Goal: Task Accomplishment & Management: Manage account settings

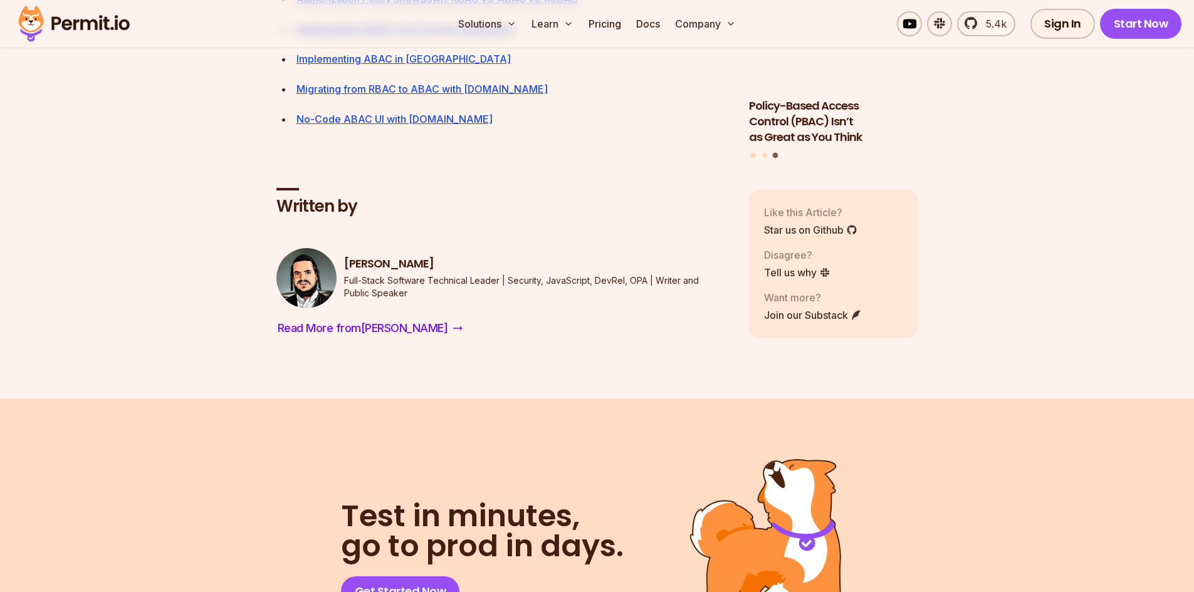
scroll to position [6269, 0]
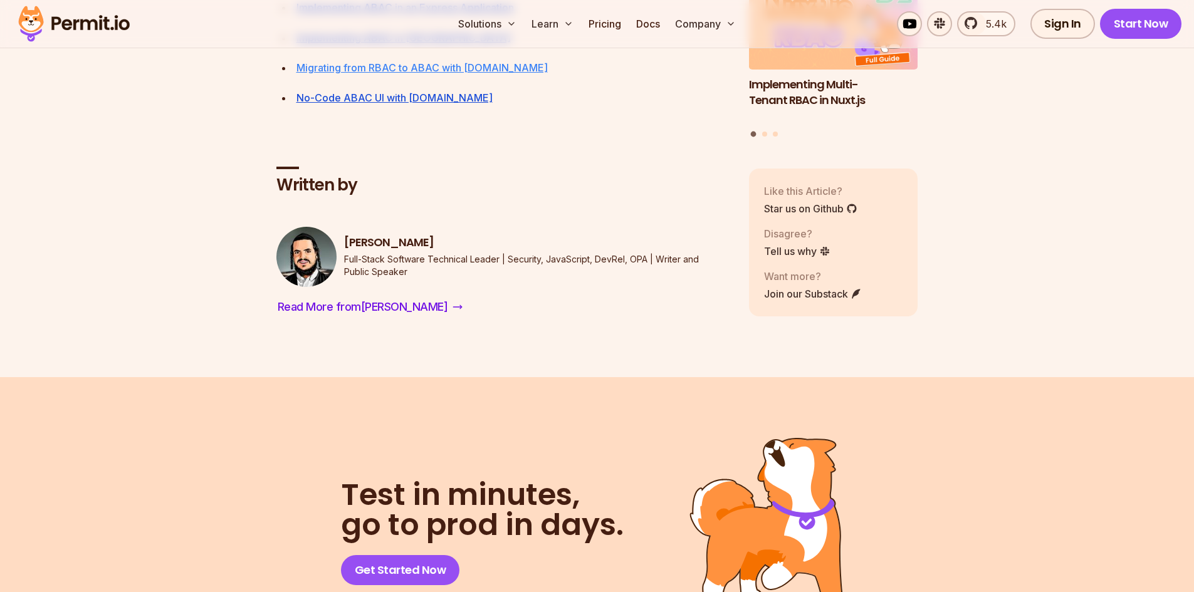
click at [410, 74] on link "Migrating from RBAC to ABAC with [DOMAIN_NAME]" at bounding box center [422, 67] width 251 height 13
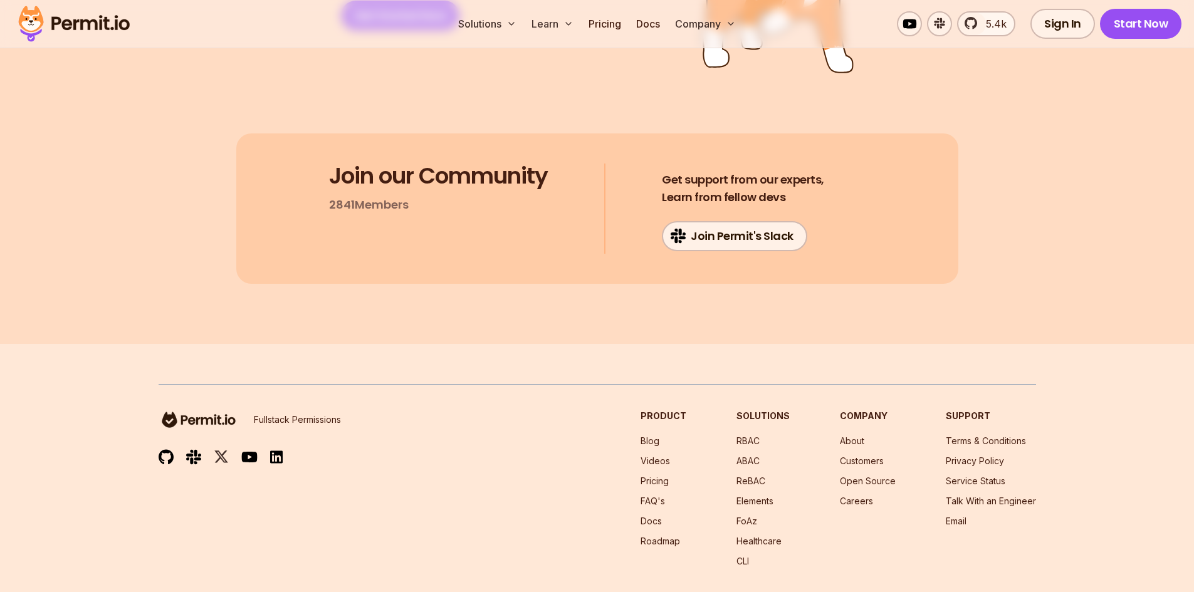
scroll to position [3942, 0]
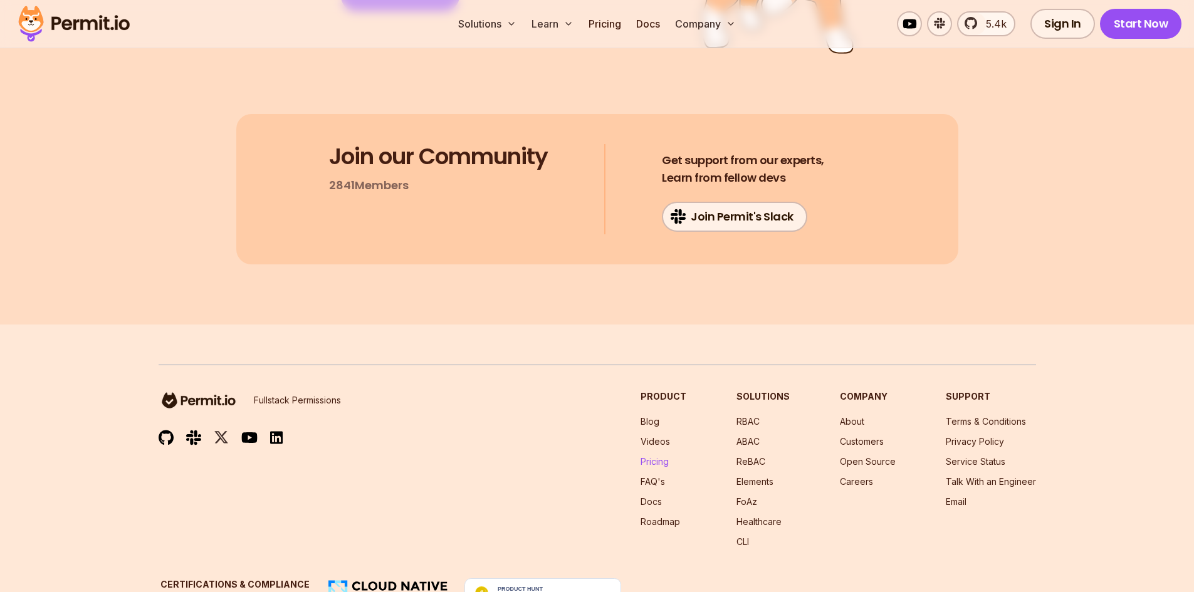
click at [658, 456] on link "Pricing" at bounding box center [655, 461] width 28 height 11
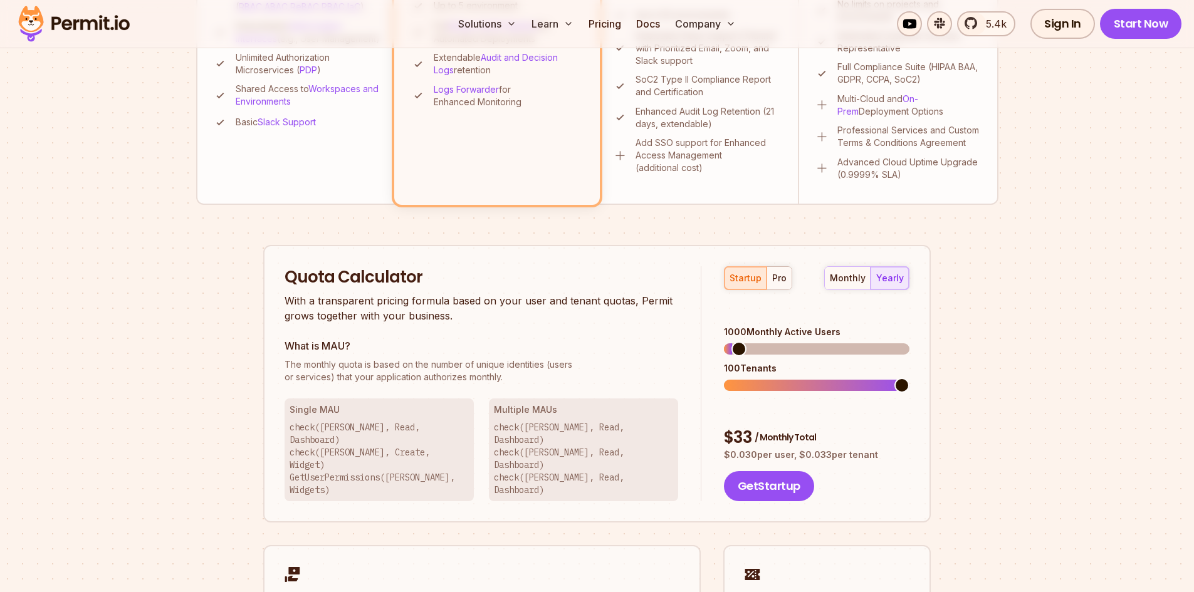
scroll to position [627, 0]
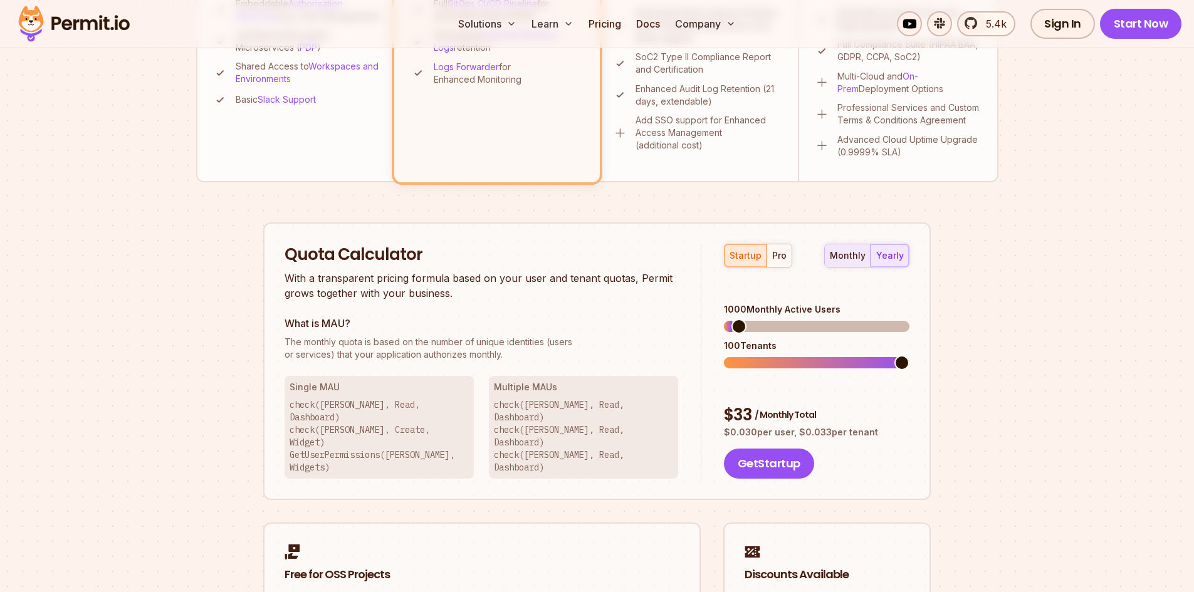
click at [834, 255] on div "monthly" at bounding box center [848, 255] width 36 height 13
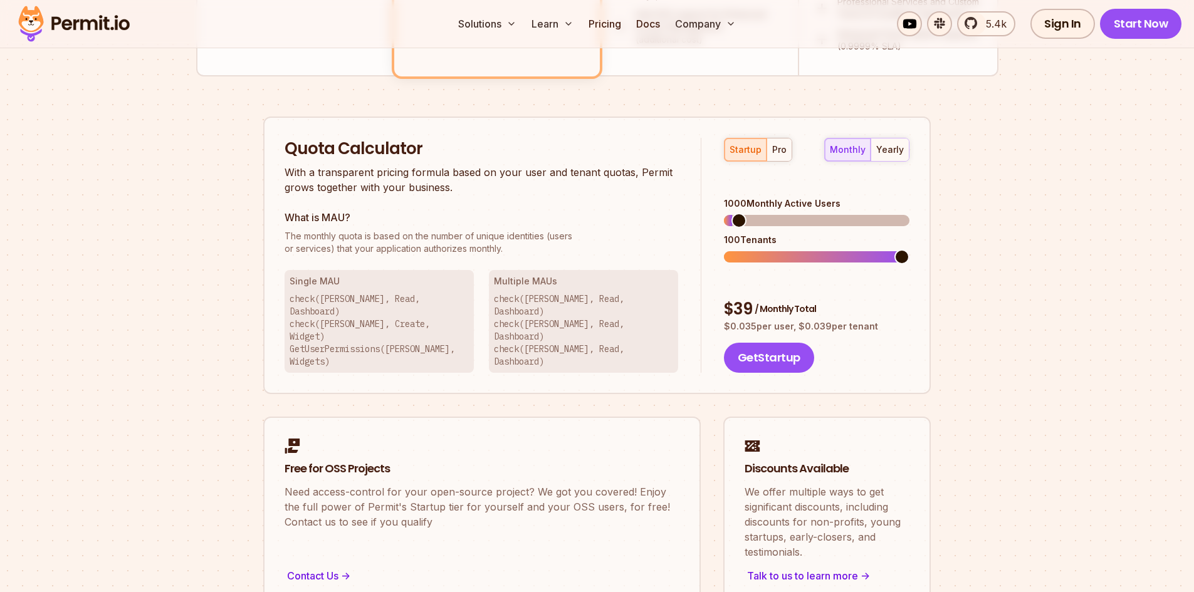
scroll to position [752, 0]
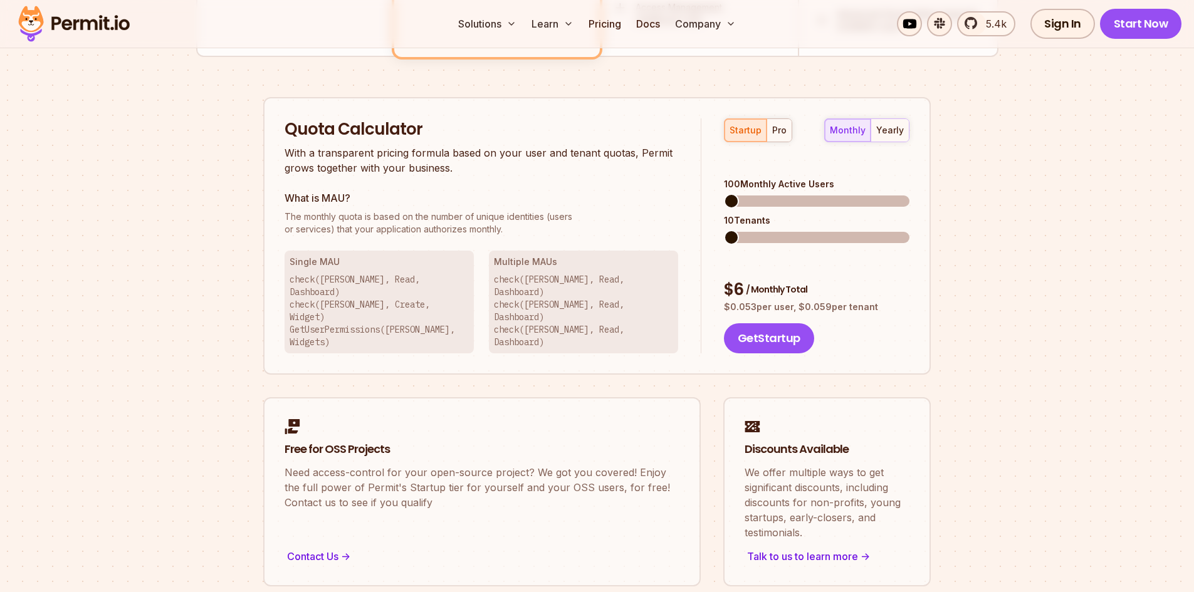
click at [724, 194] on span at bounding box center [731, 201] width 15 height 15
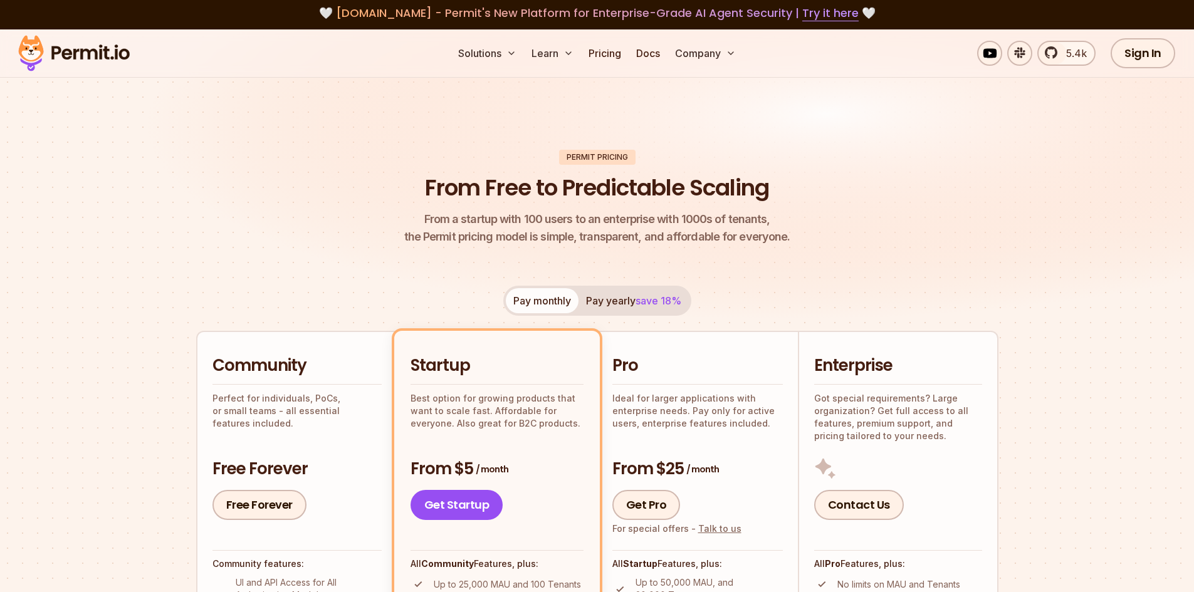
scroll to position [0, 0]
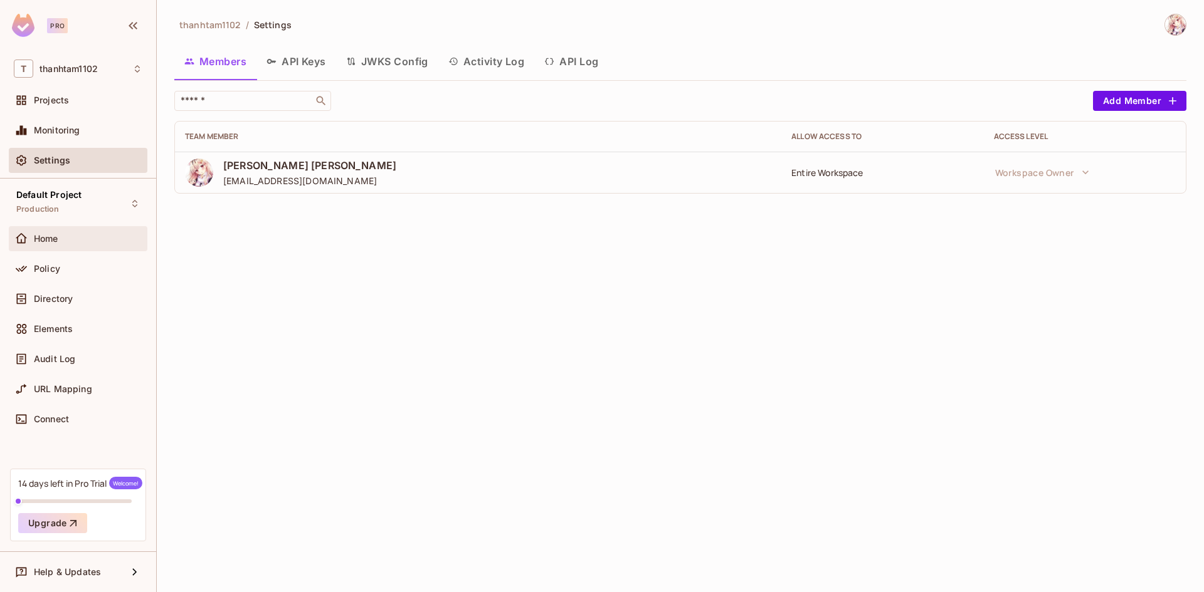
click at [88, 239] on div "Home" at bounding box center [88, 239] width 108 height 10
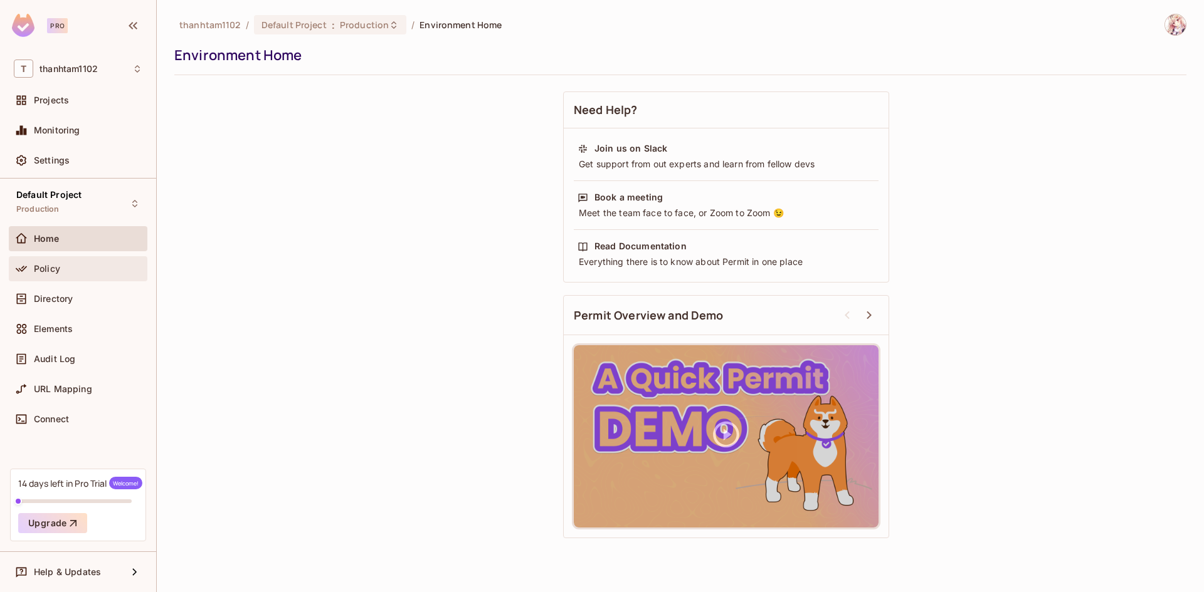
click at [105, 273] on div "Policy" at bounding box center [88, 269] width 108 height 10
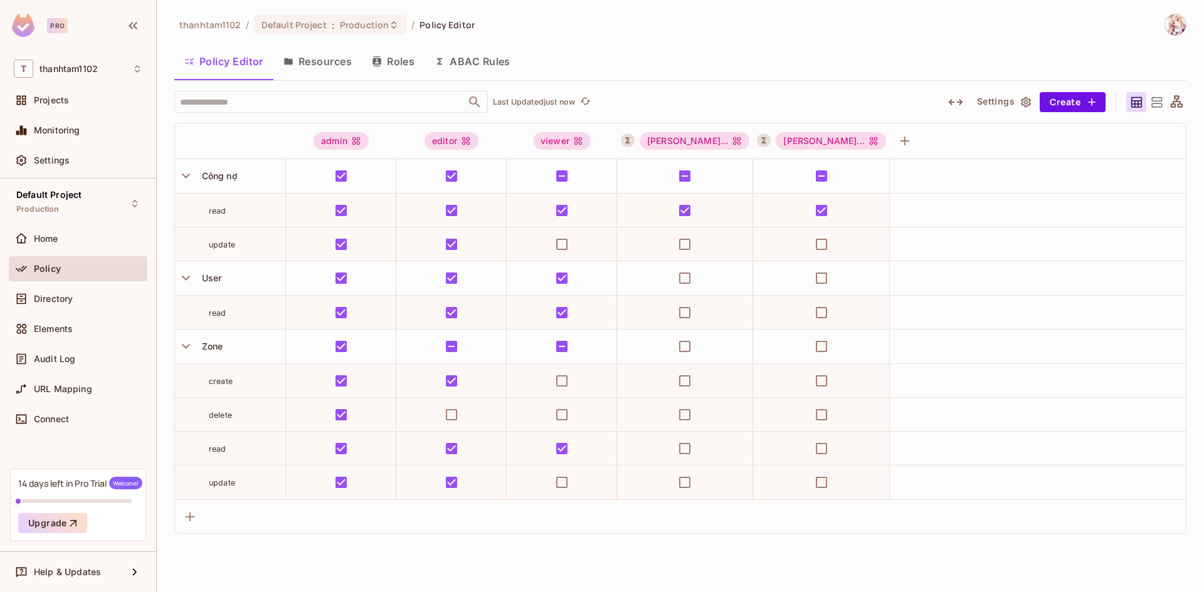
click at [320, 70] on button "Resources" at bounding box center [317, 61] width 88 height 31
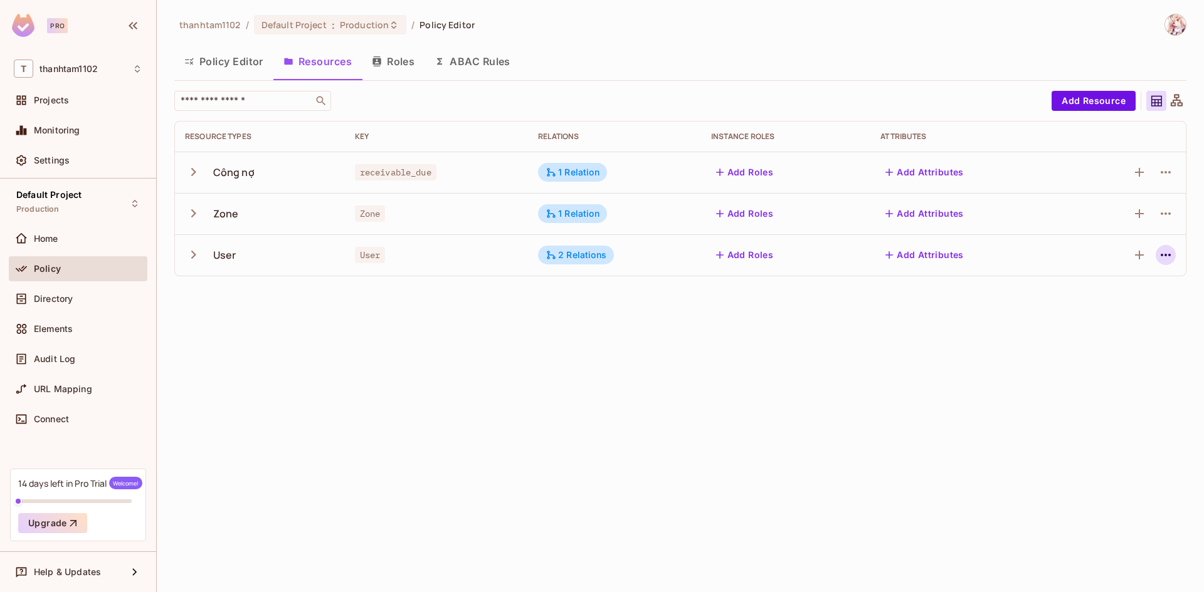
click at [1166, 255] on icon "button" at bounding box center [1165, 255] width 10 height 3
click at [1110, 305] on div "Edit Resource" at bounding box center [1110, 304] width 59 height 13
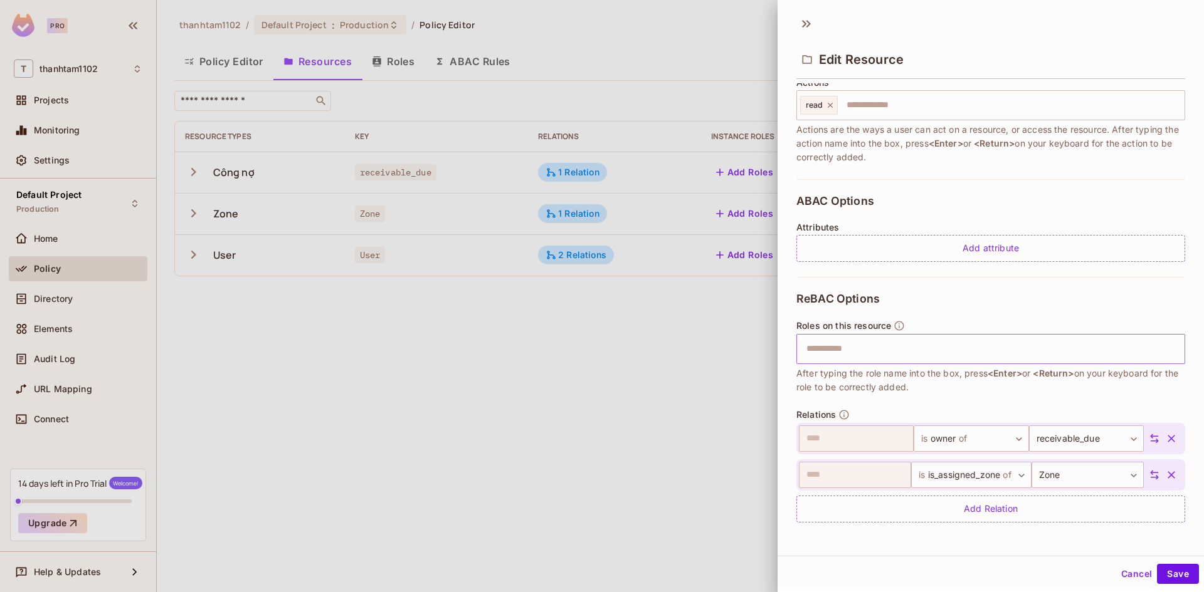
scroll to position [107, 0]
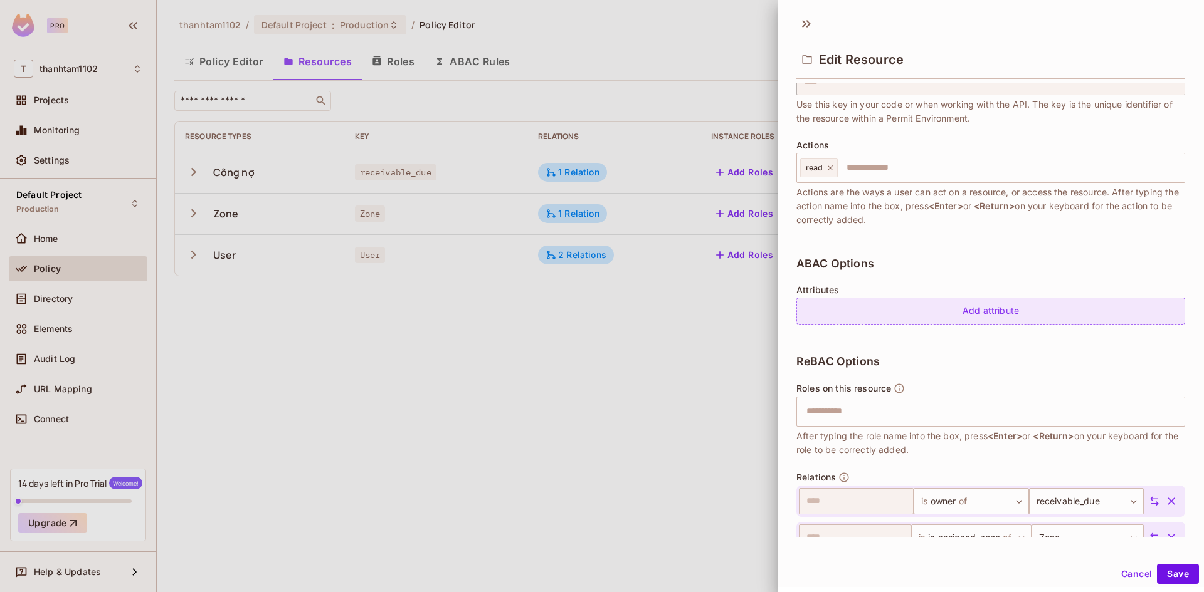
click at [963, 321] on div "Add attribute" at bounding box center [990, 311] width 389 height 27
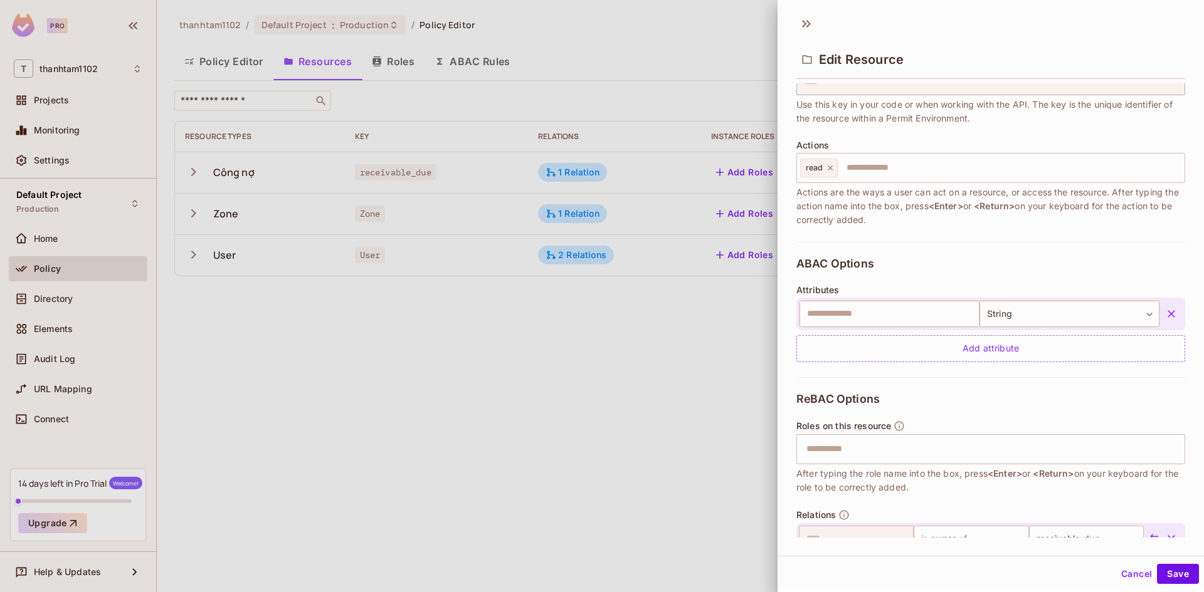
click at [1160, 307] on button "button" at bounding box center [1171, 314] width 23 height 23
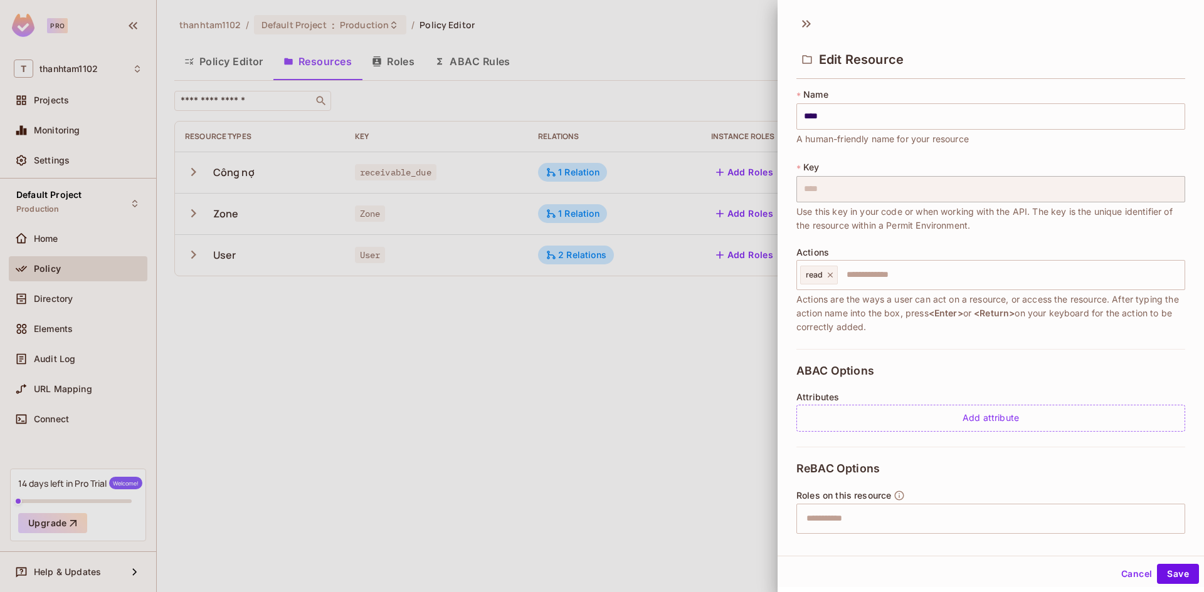
scroll to position [170, 0]
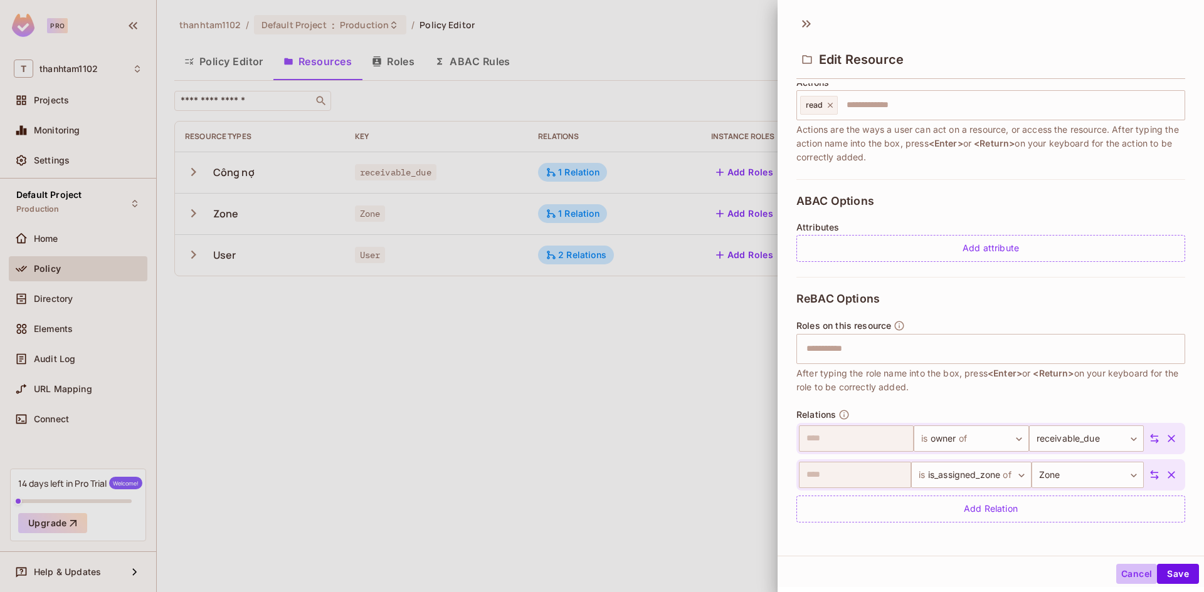
click at [1120, 582] on button "Cancel" at bounding box center [1136, 574] width 41 height 20
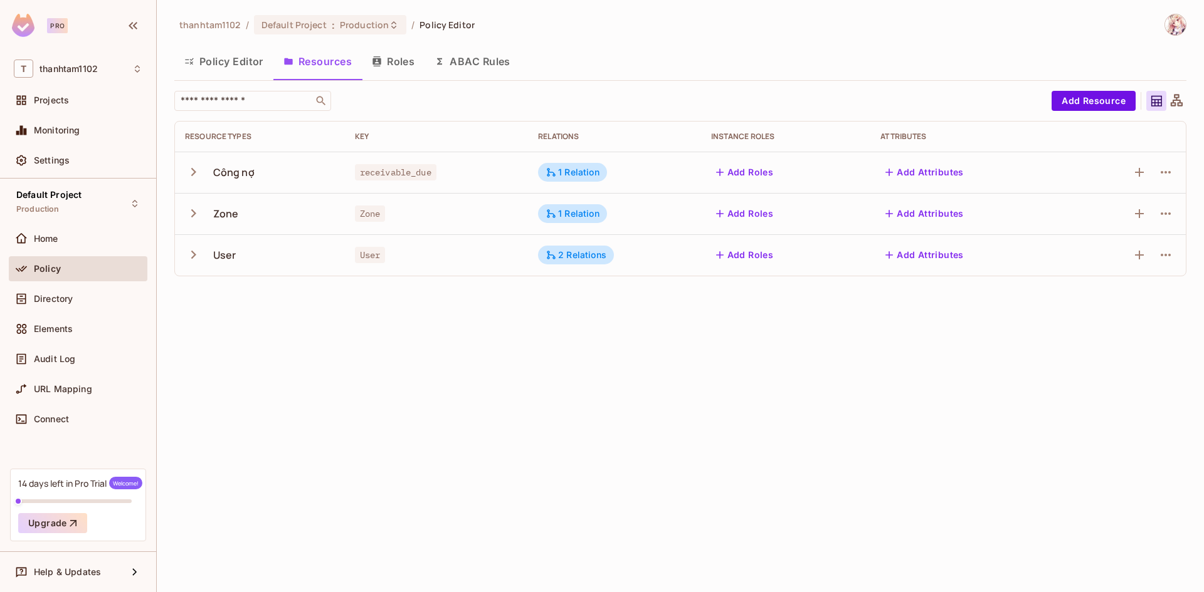
click at [689, 512] on div "thanhtam1102 / Default Project : Production / Policy Editor Policy Editor Resou…" at bounding box center [680, 296] width 1047 height 592
click at [485, 66] on button "ABAC Rules" at bounding box center [472, 61] width 96 height 31
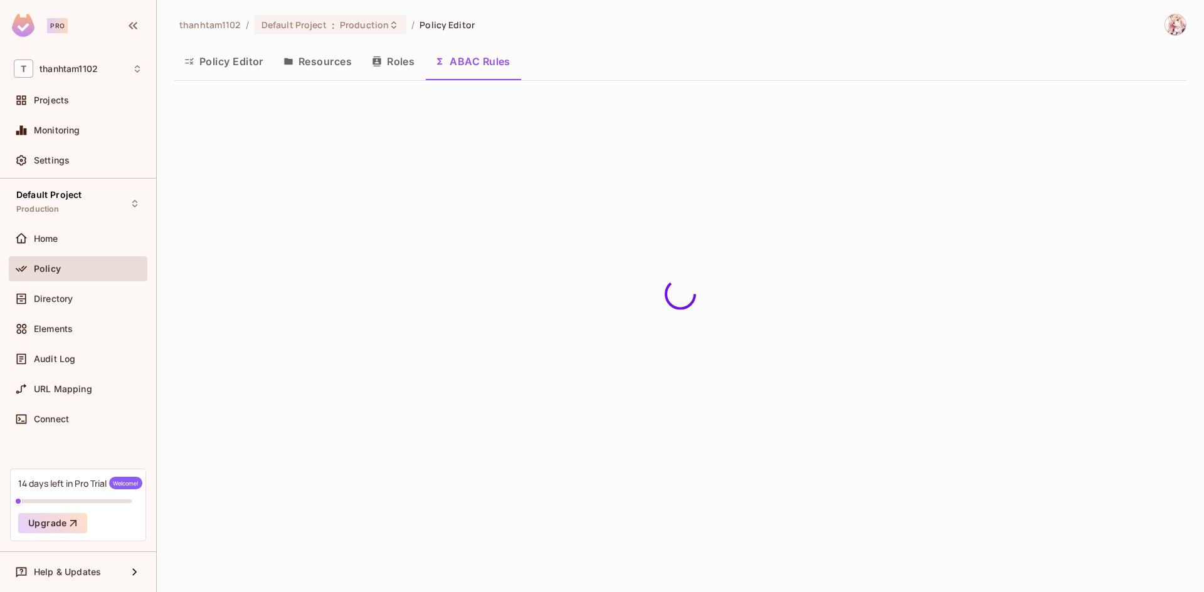
click at [388, 65] on button "Roles" at bounding box center [393, 61] width 63 height 31
click at [330, 64] on button "Resources" at bounding box center [317, 61] width 88 height 31
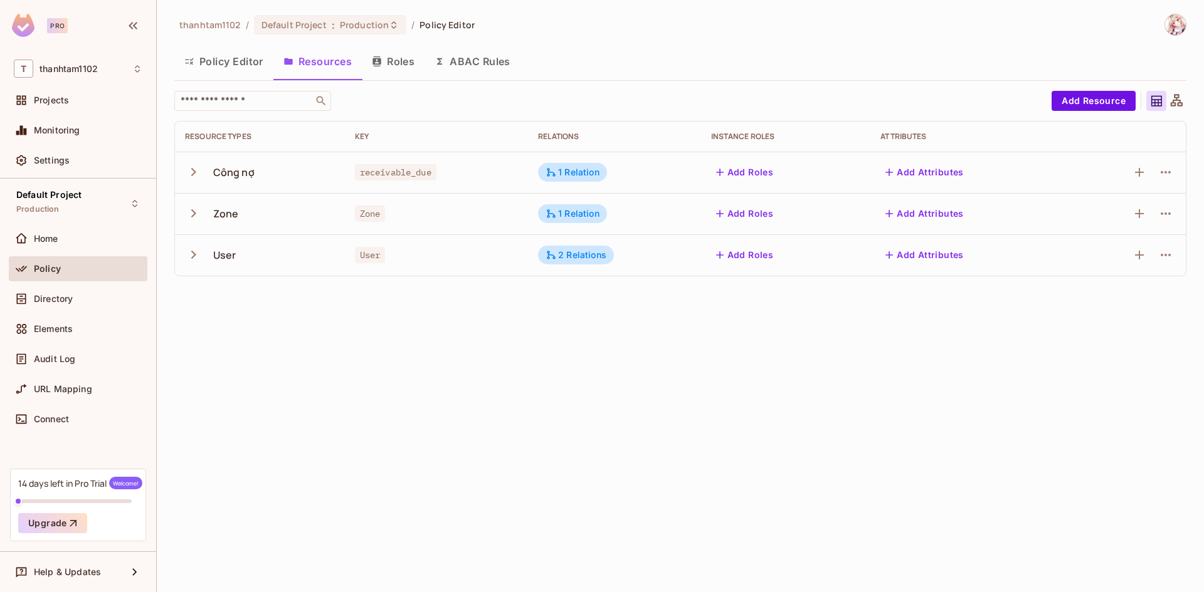
click at [239, 62] on button "Policy Editor" at bounding box center [223, 61] width 99 height 31
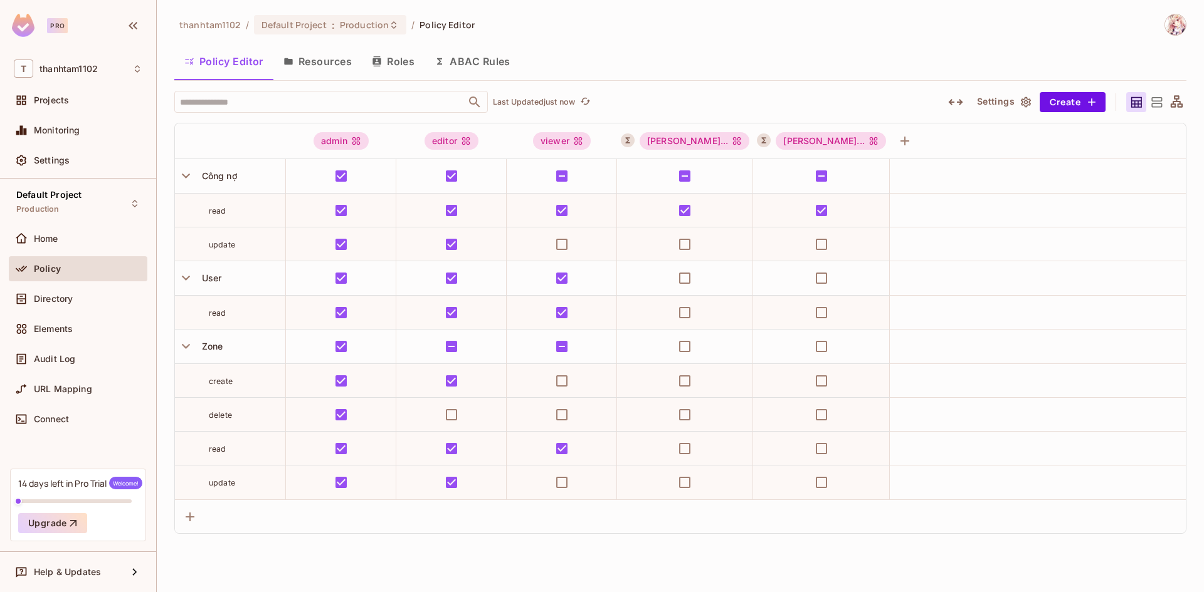
click at [310, 55] on button "Resources" at bounding box center [317, 61] width 88 height 31
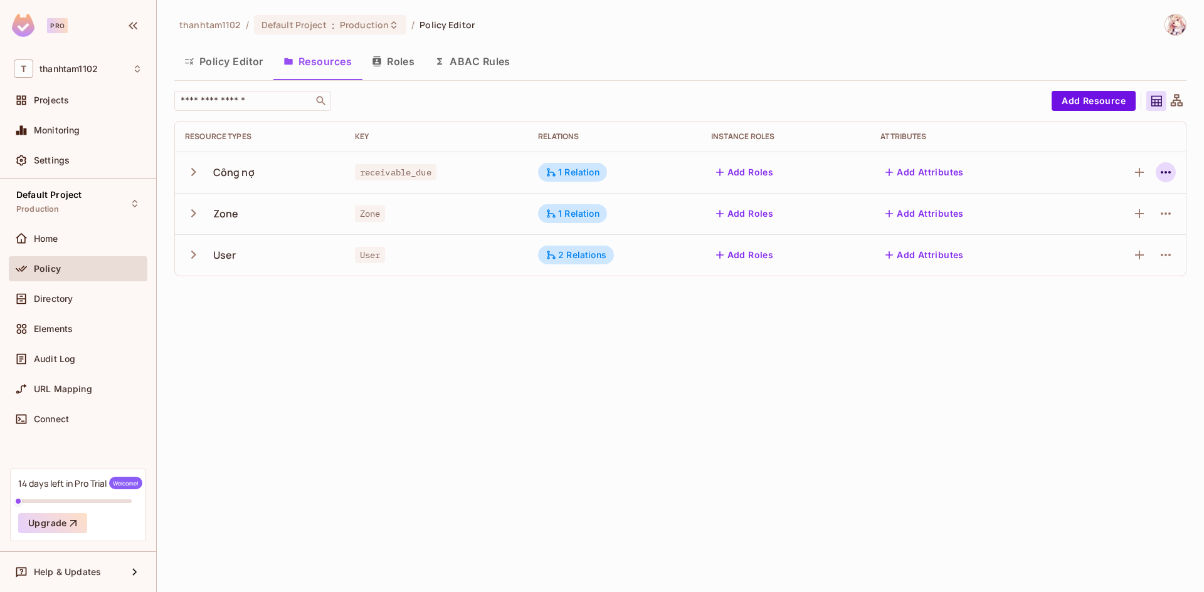
click at [1166, 176] on icon "button" at bounding box center [1165, 172] width 15 height 15
click at [1110, 251] on div "Delete Resource" at bounding box center [1116, 249] width 70 height 13
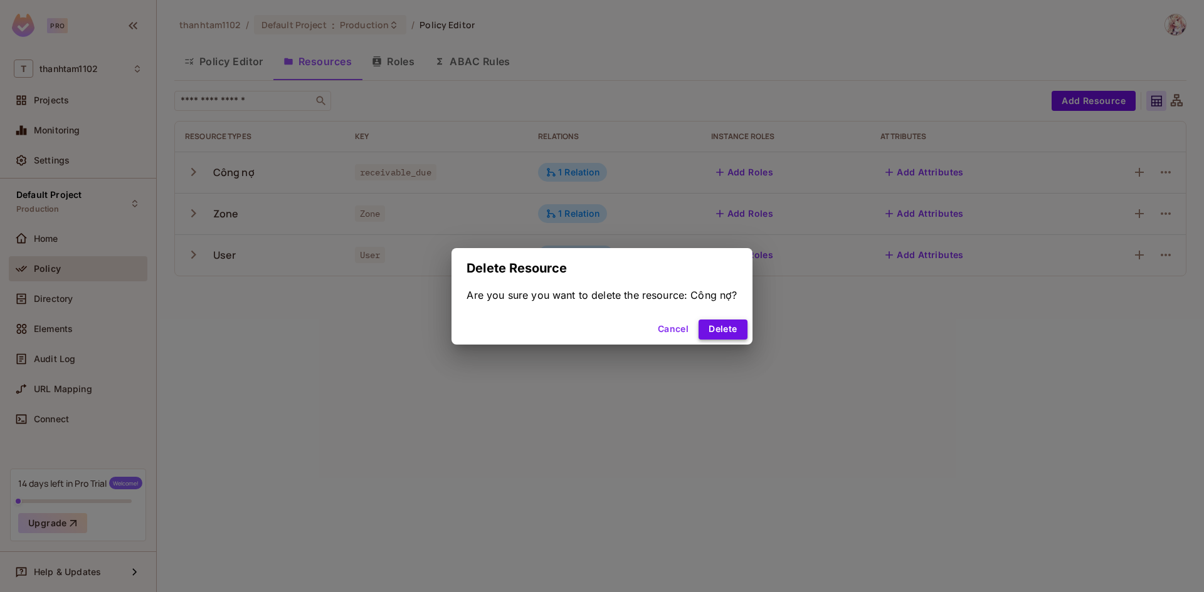
click at [716, 327] on button "Delete" at bounding box center [722, 330] width 48 height 20
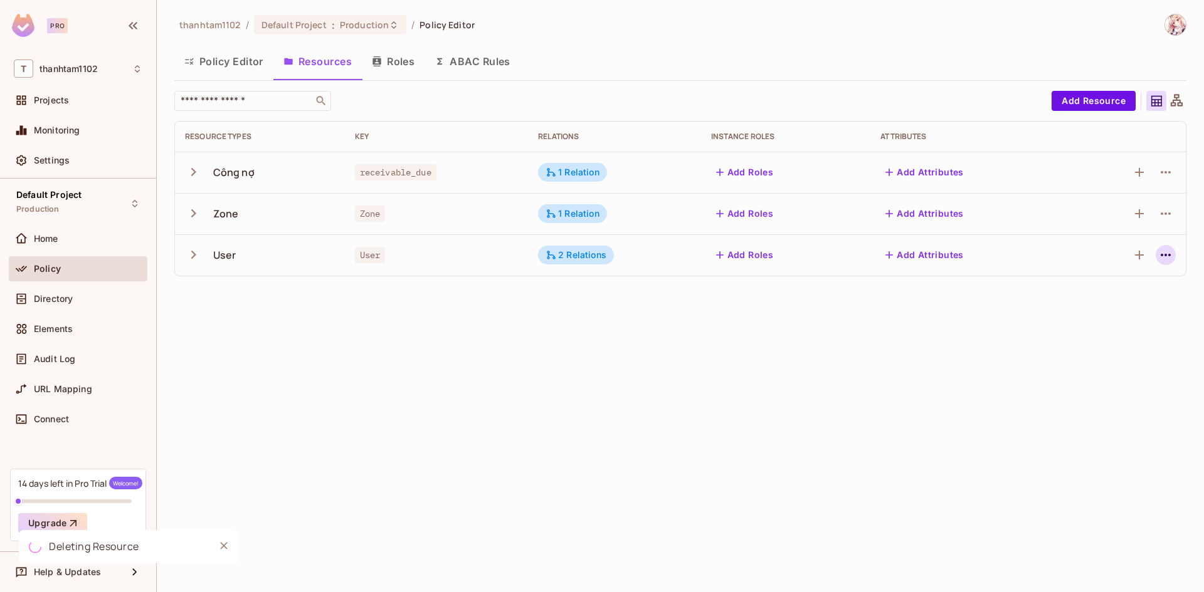
click at [1173, 253] on button "button" at bounding box center [1165, 255] width 20 height 20
click at [1093, 332] on div "Delete Resource" at bounding box center [1116, 332] width 70 height 13
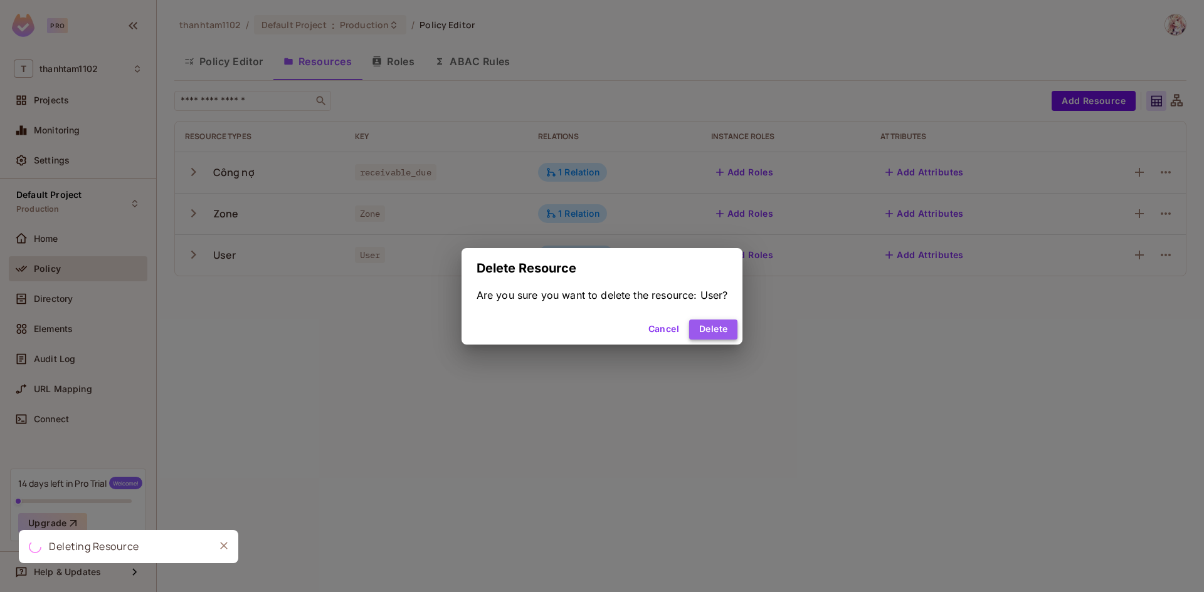
click at [732, 330] on button "Delete" at bounding box center [713, 330] width 48 height 20
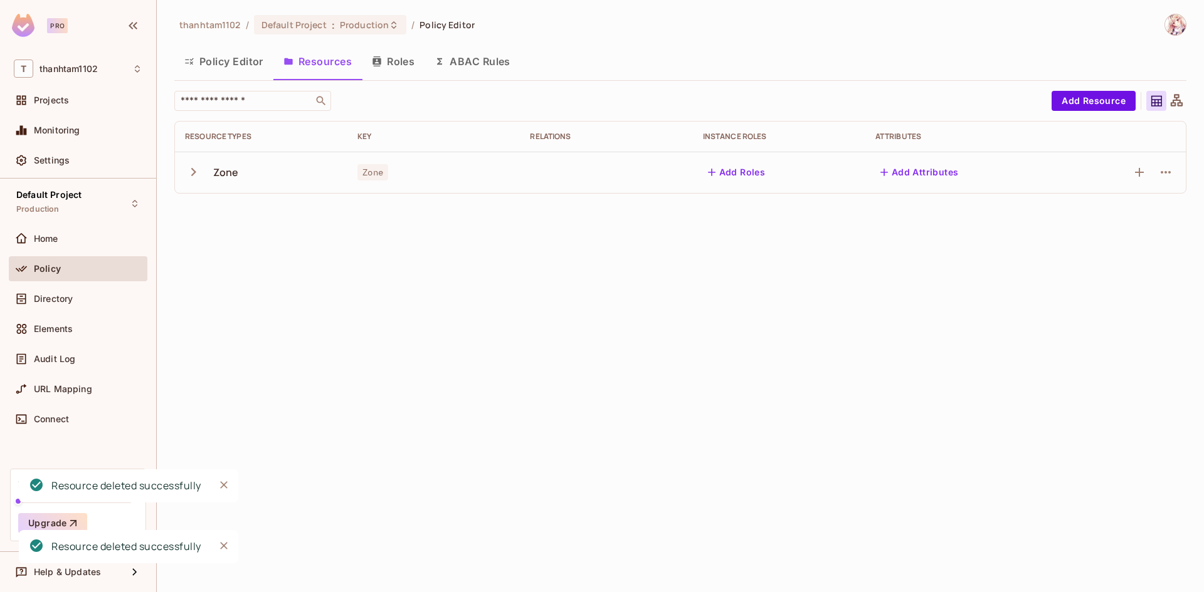
click at [737, 329] on div "thanhtam1102 / Default Project : Production / Policy Editor Policy Editor Resou…" at bounding box center [680, 296] width 1047 height 592
click at [194, 170] on icon "button" at bounding box center [193, 172] width 5 height 8
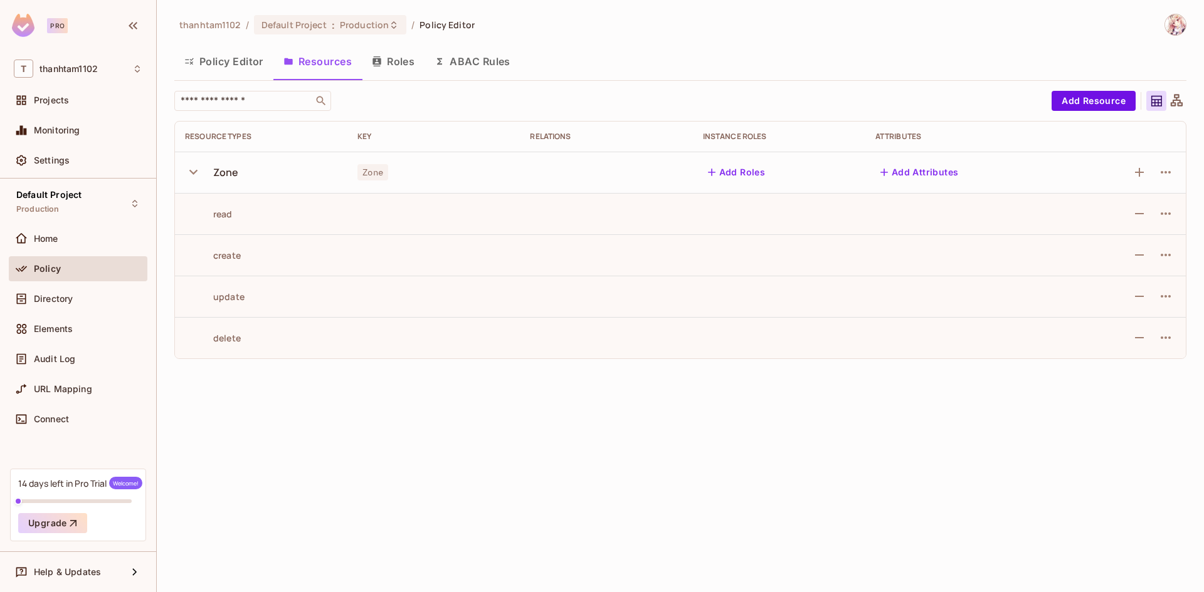
click at [194, 170] on icon "button" at bounding box center [193, 172] width 17 height 17
click at [1165, 265] on button "button" at bounding box center [1165, 255] width 20 height 20
click at [1165, 265] on div at bounding box center [602, 296] width 1204 height 592
click at [1167, 261] on icon "button" at bounding box center [1165, 255] width 15 height 15
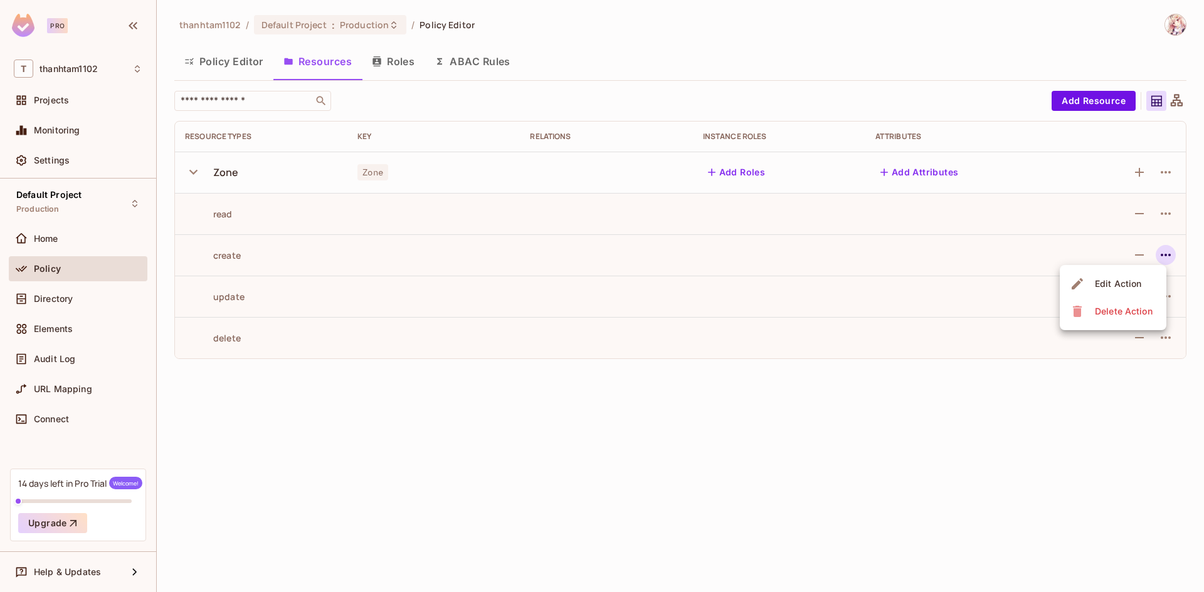
click at [1167, 261] on div at bounding box center [602, 296] width 1204 height 592
click at [1167, 261] on icon "button" at bounding box center [1165, 255] width 15 height 15
click at [1167, 261] on div at bounding box center [602, 296] width 1204 height 592
click at [1168, 344] on icon "button" at bounding box center [1165, 337] width 15 height 15
click at [1098, 399] on div "Delete Action" at bounding box center [1123, 394] width 58 height 13
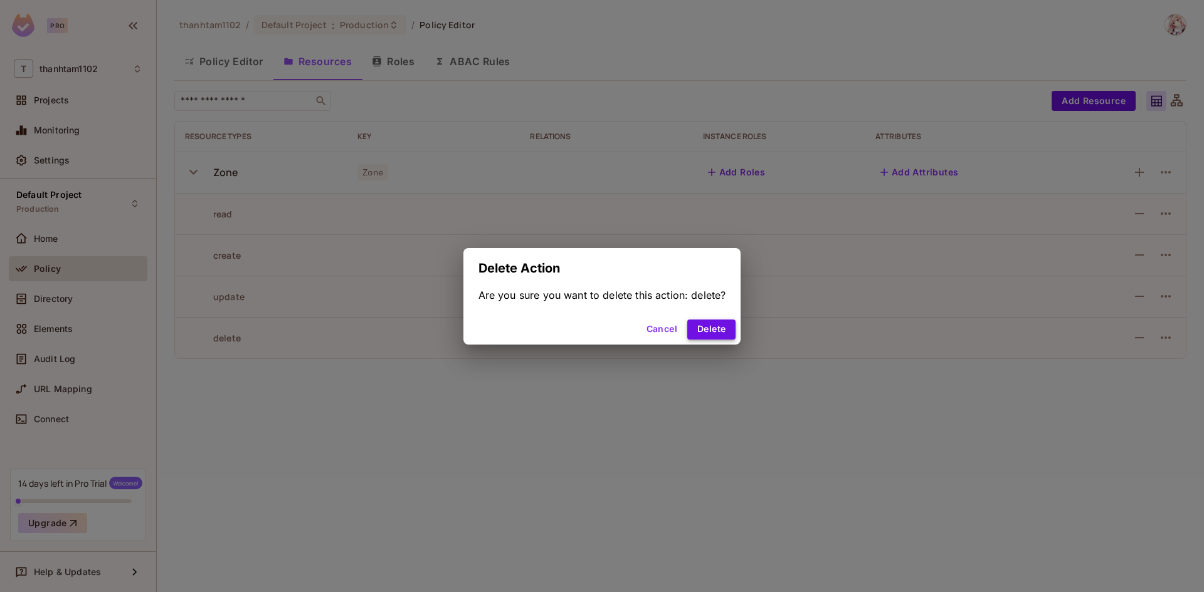
click at [702, 326] on button "Delete" at bounding box center [711, 330] width 48 height 20
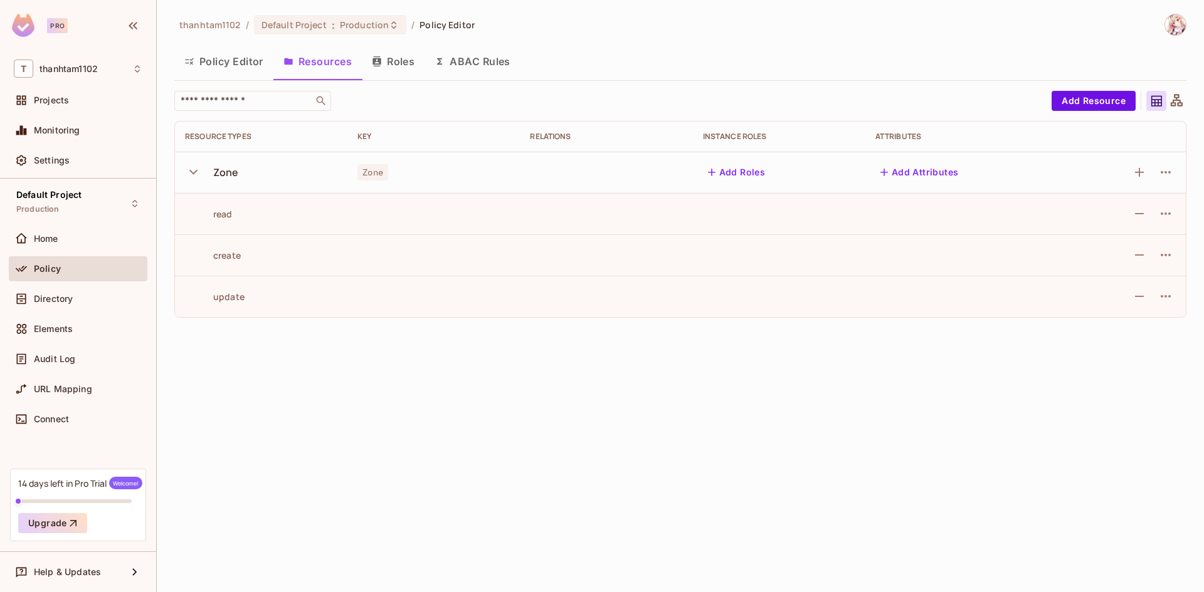
click at [197, 176] on icon "button" at bounding box center [193, 172] width 17 height 17
drag, startPoint x: 412, startPoint y: 298, endPoint x: 1031, endPoint y: 265, distance: 619.6
click at [414, 298] on div "thanhtam1102 / Default Project : Production / Policy Editor Policy Editor Resou…" at bounding box center [680, 296] width 1047 height 592
click at [1073, 105] on button "Add Resource" at bounding box center [1093, 101] width 84 height 20
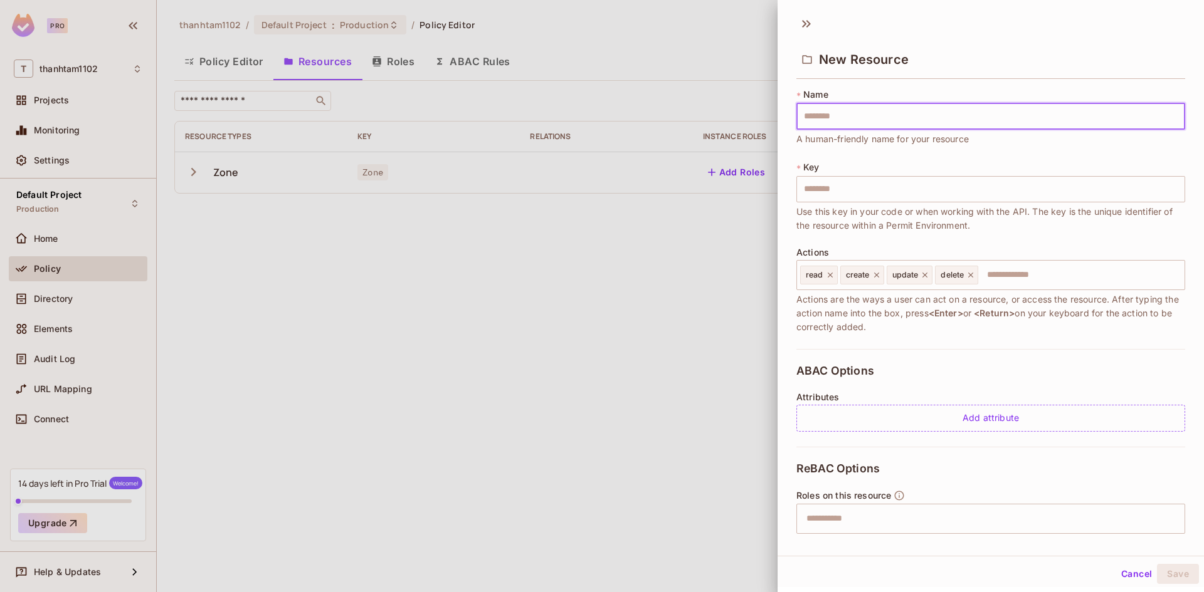
click at [903, 112] on input "text" at bounding box center [990, 116] width 389 height 26
type input "*"
type input "**"
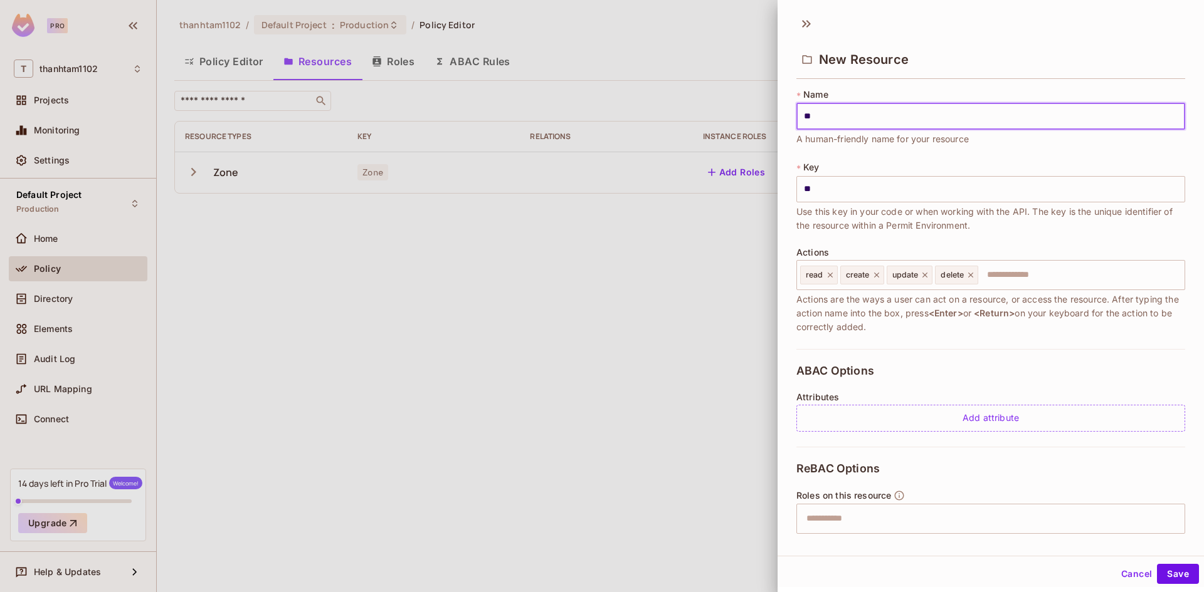
type input "***"
type input "****"
type input "*****"
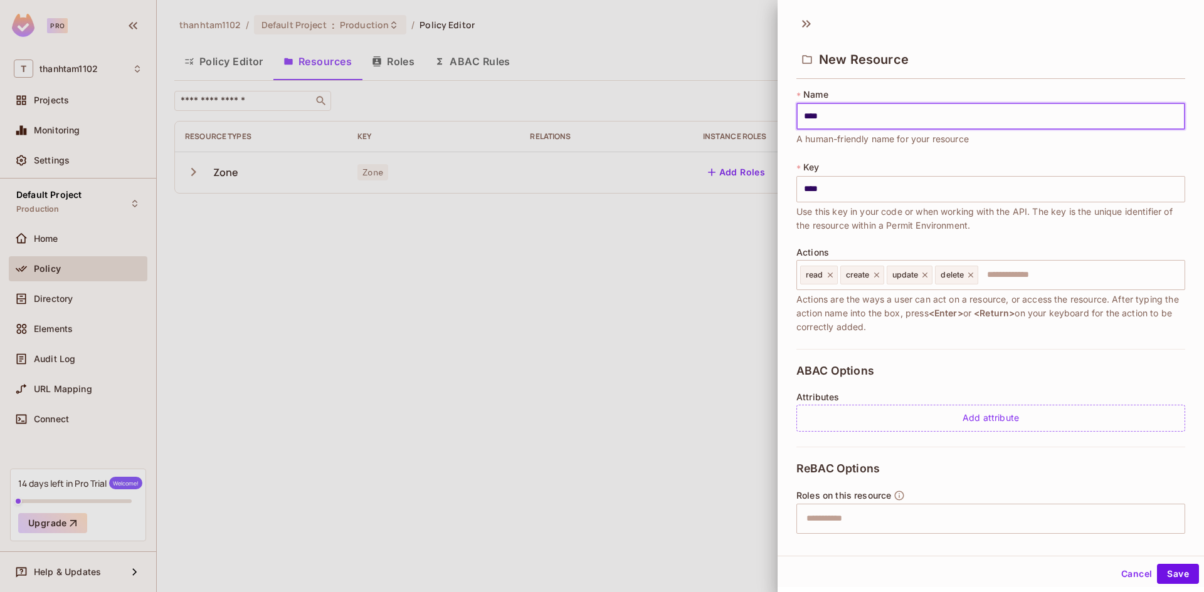
type input "*****"
type input "****"
type input "***"
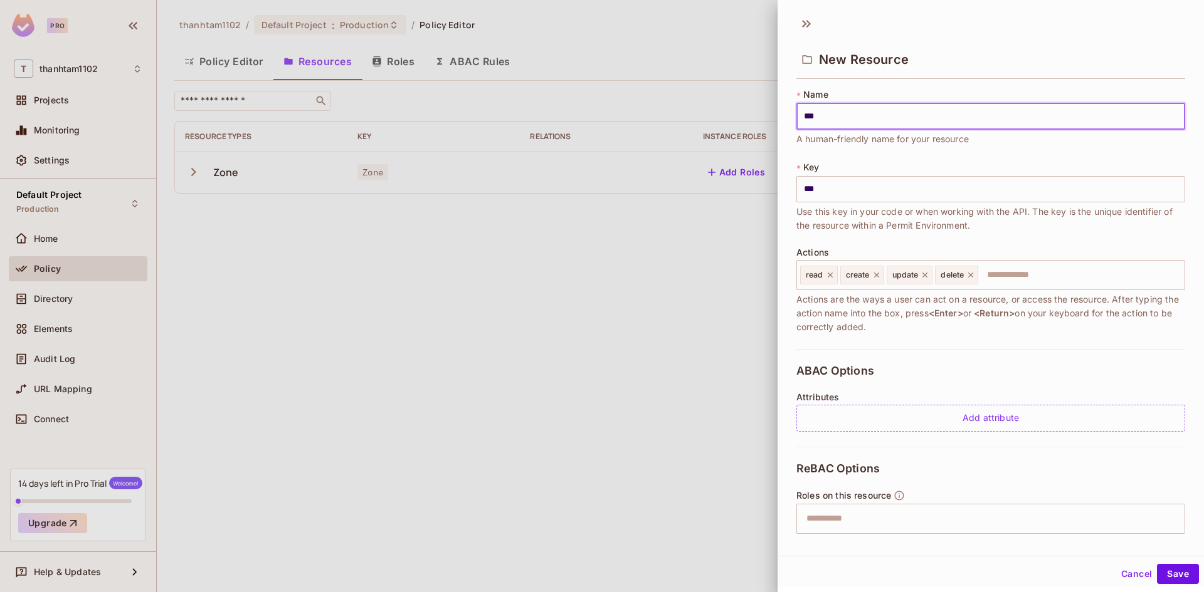
type input "**"
type input "*"
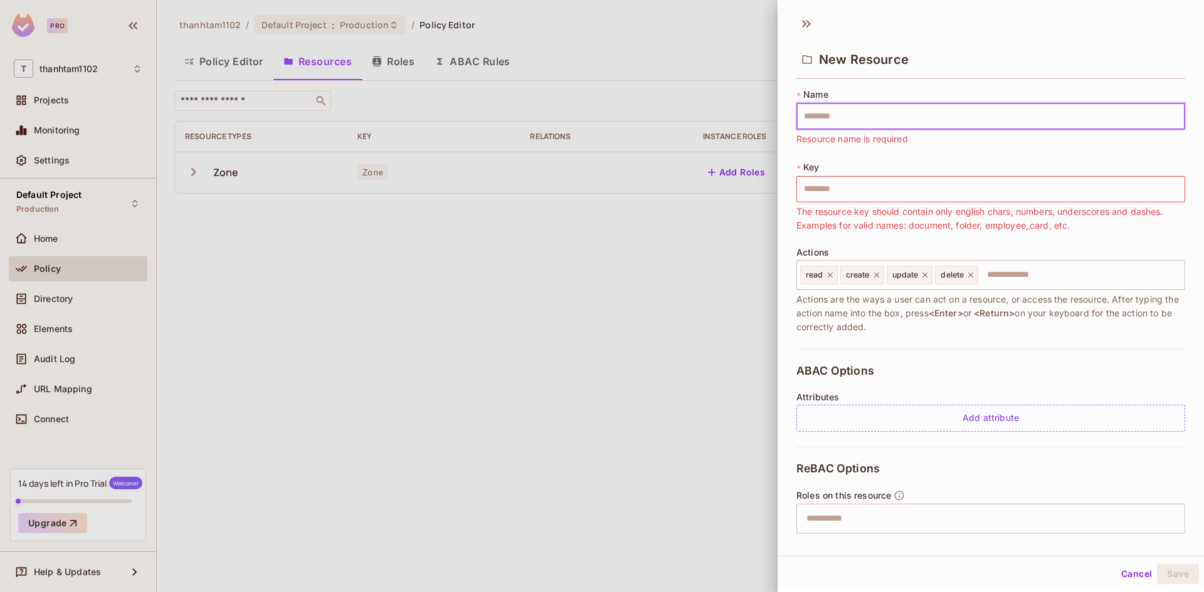
type input "*"
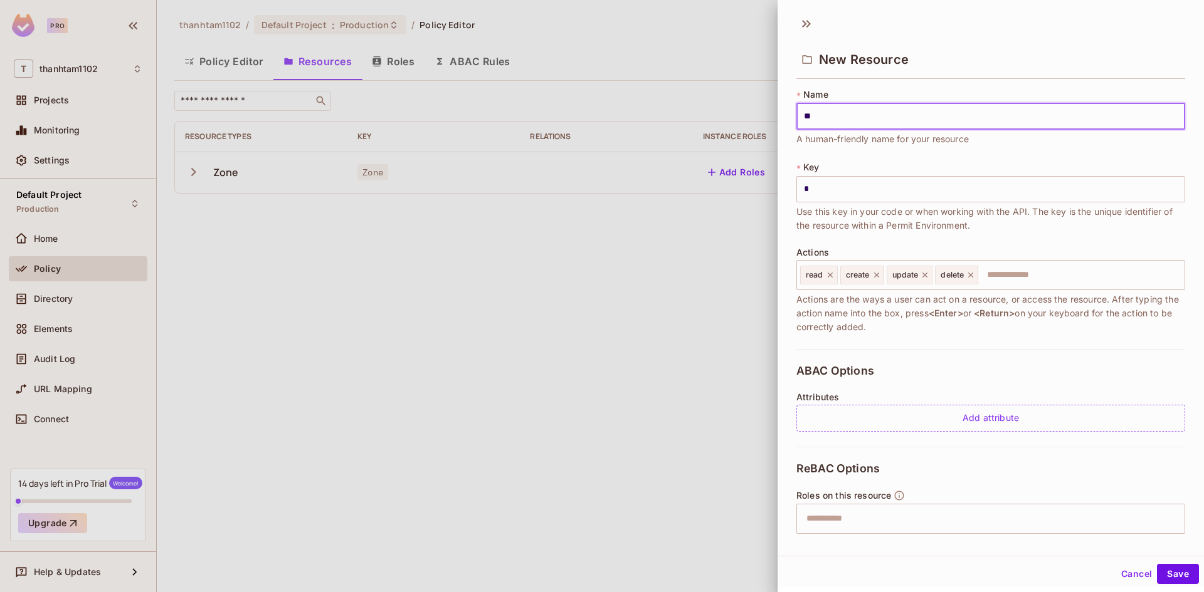
type input "*"
type input "**"
type input "***"
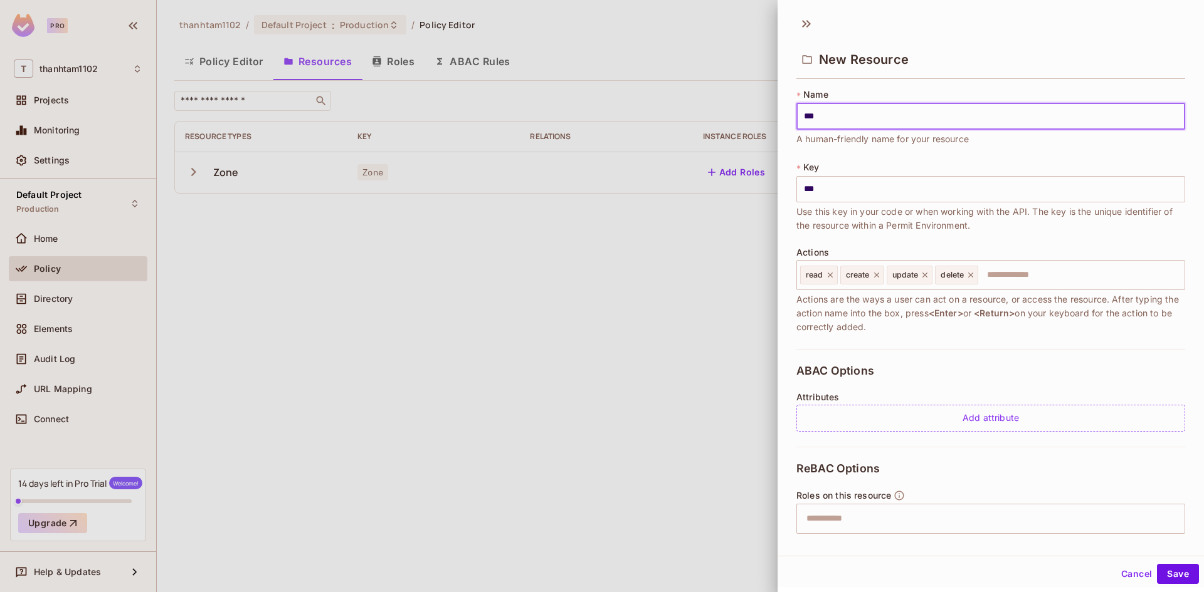
type input "****"
type input "*****"
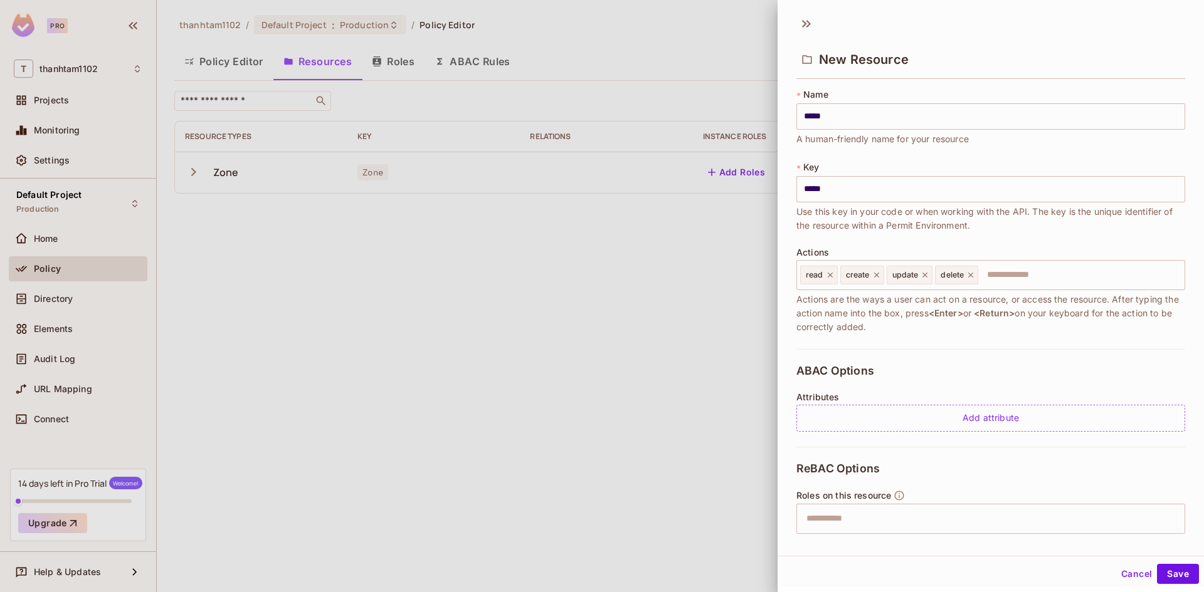
click at [1042, 157] on div "* Name ***** ​ A human-friendly name for your resource * Key ***** ​ Use this k…" at bounding box center [990, 218] width 389 height 261
click at [972, 275] on icon at bounding box center [970, 275] width 5 height 5
click at [926, 275] on icon at bounding box center [924, 275] width 9 height 9
click at [880, 276] on icon at bounding box center [876, 275] width 9 height 9
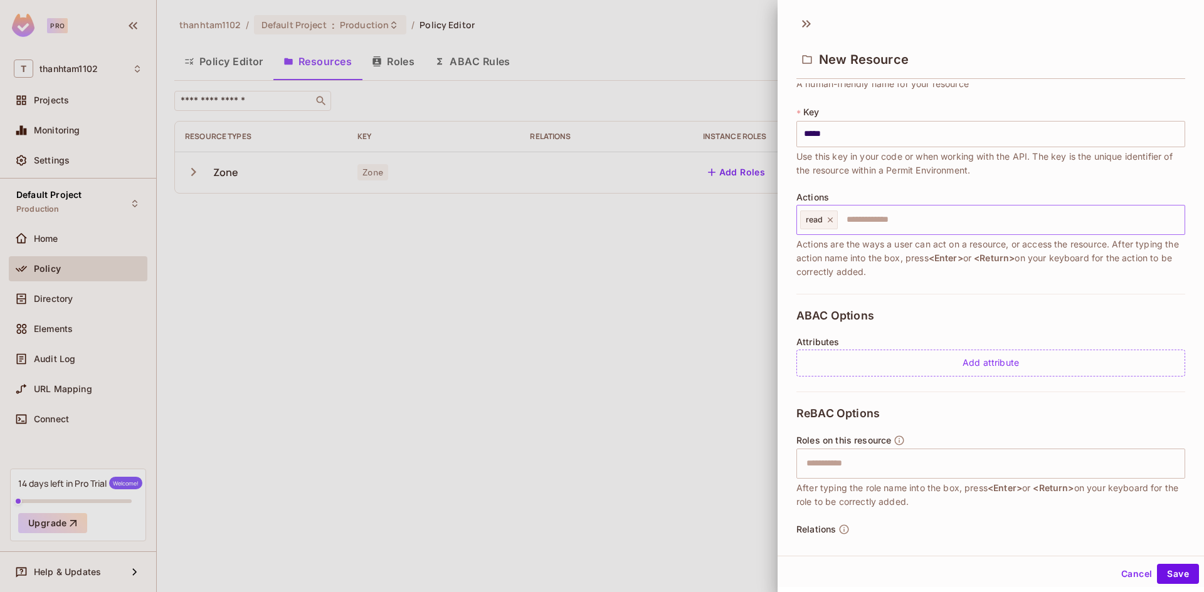
scroll to position [97, 0]
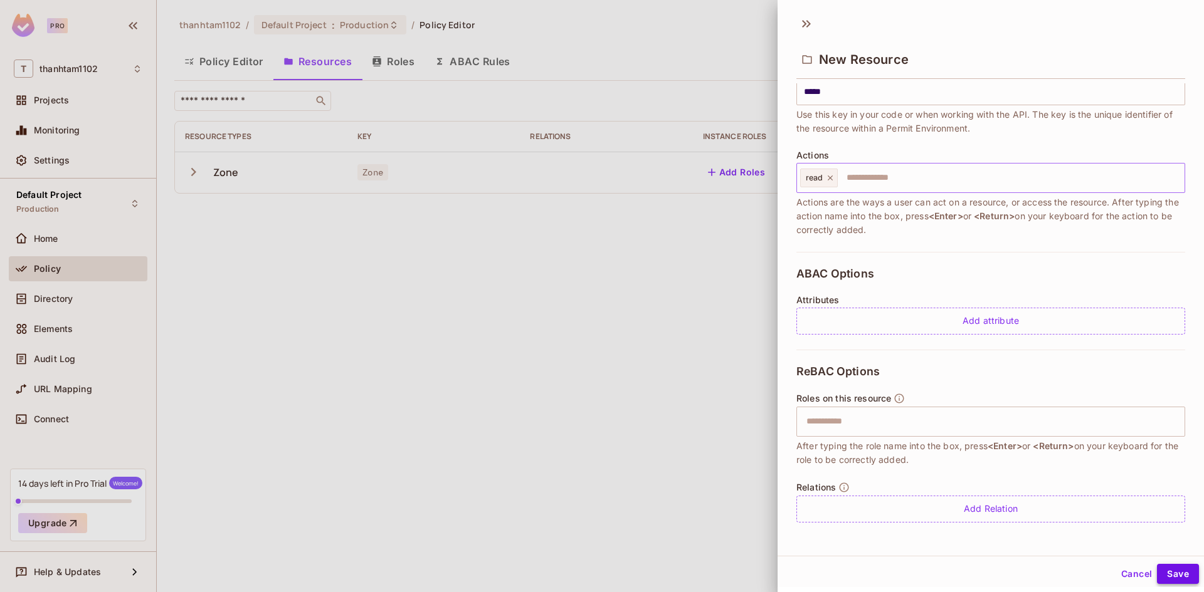
click at [1163, 578] on button "Save" at bounding box center [1178, 574] width 42 height 20
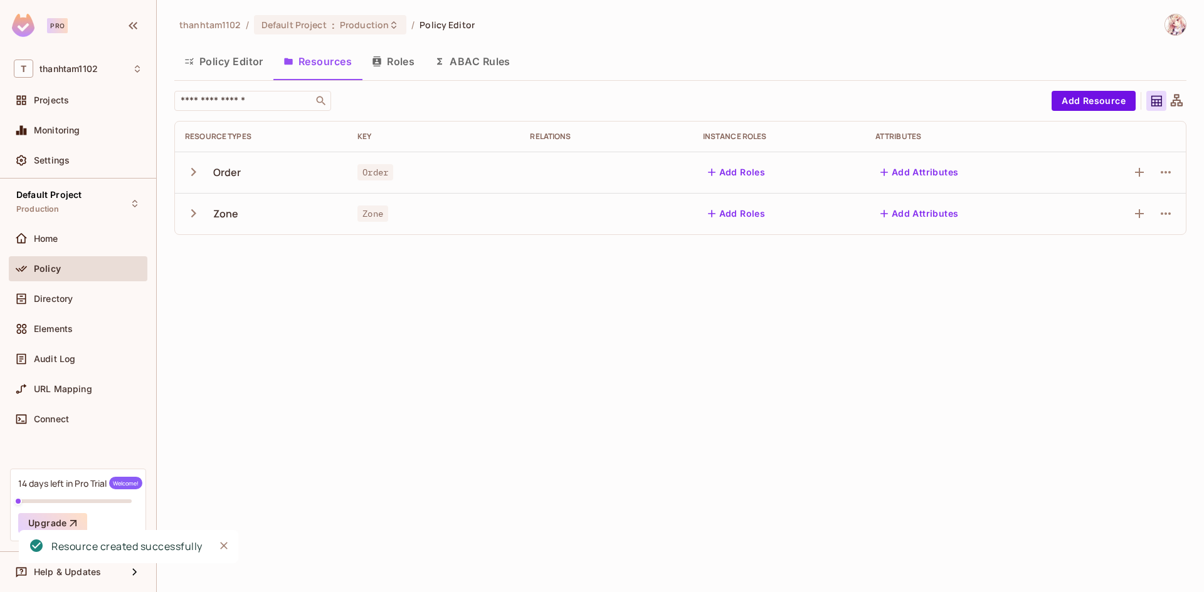
click at [190, 176] on icon "button" at bounding box center [193, 172] width 17 height 17
click at [192, 246] on icon "button" at bounding box center [193, 254] width 17 height 17
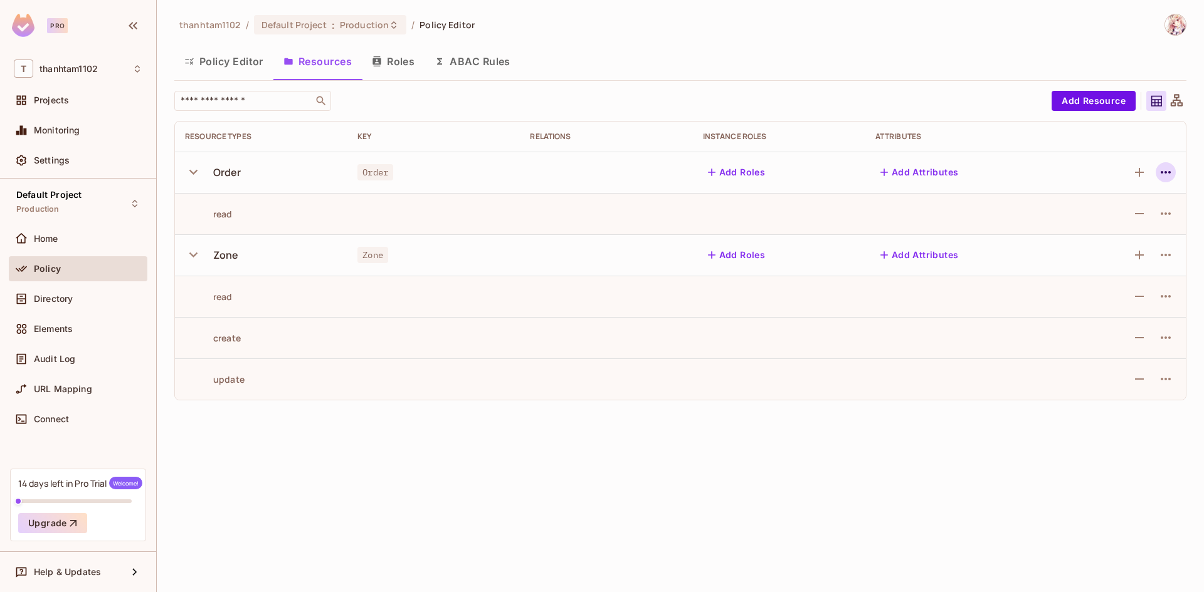
click at [1164, 174] on icon "button" at bounding box center [1165, 172] width 15 height 15
click at [1126, 219] on div "Edit Resource" at bounding box center [1110, 222] width 59 height 13
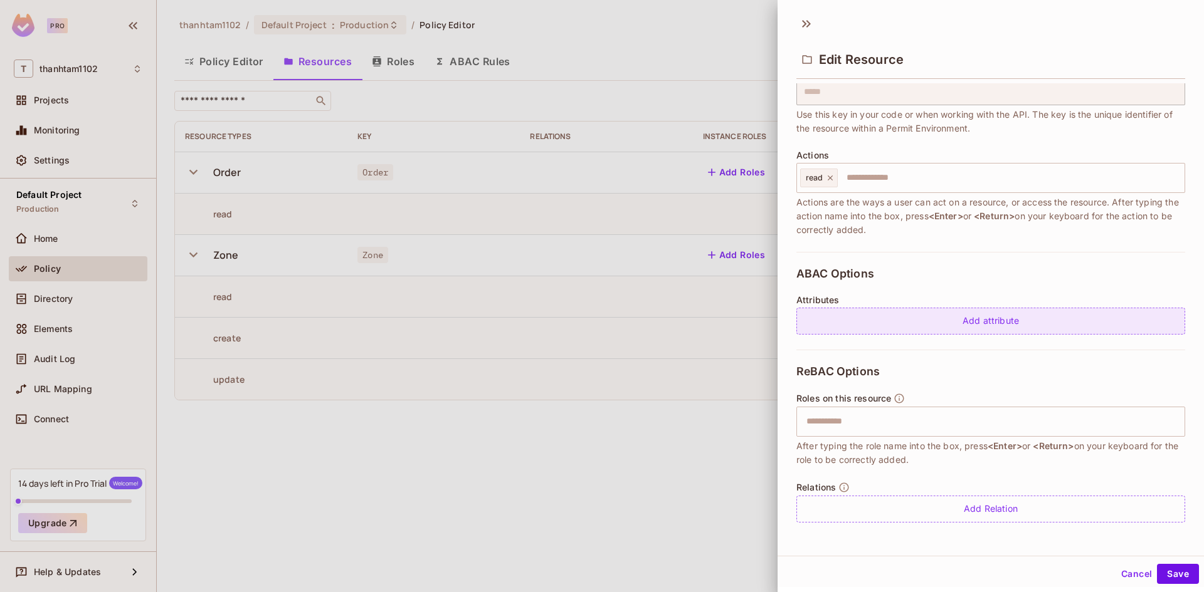
click at [977, 322] on div "Add attribute" at bounding box center [990, 321] width 389 height 27
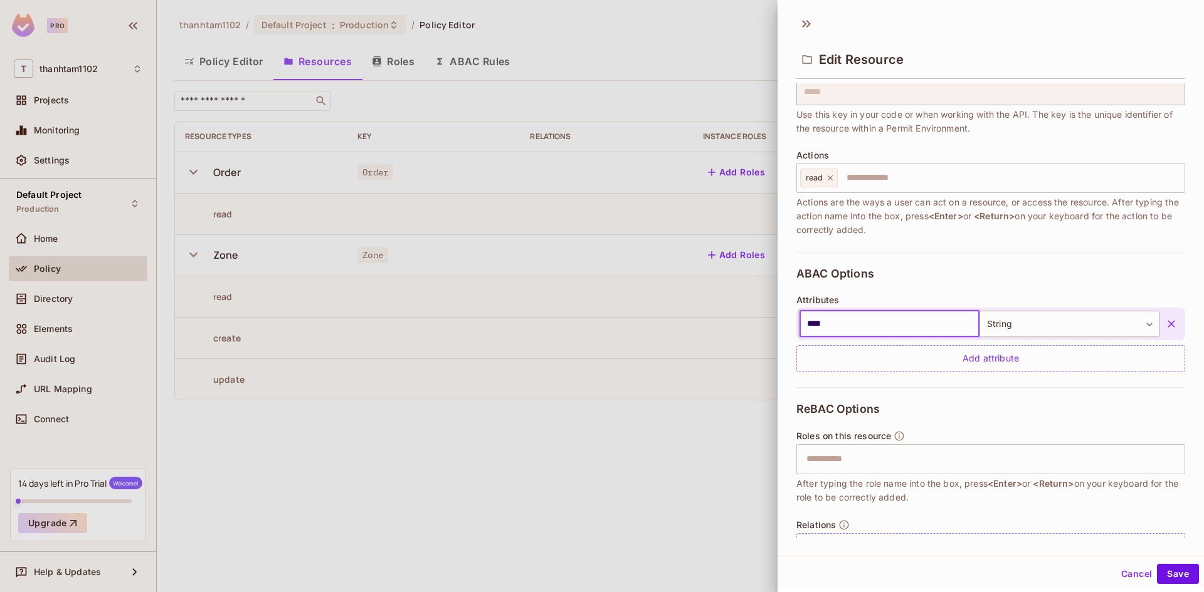
type input "*******"
click at [1164, 572] on button "Save" at bounding box center [1178, 574] width 42 height 20
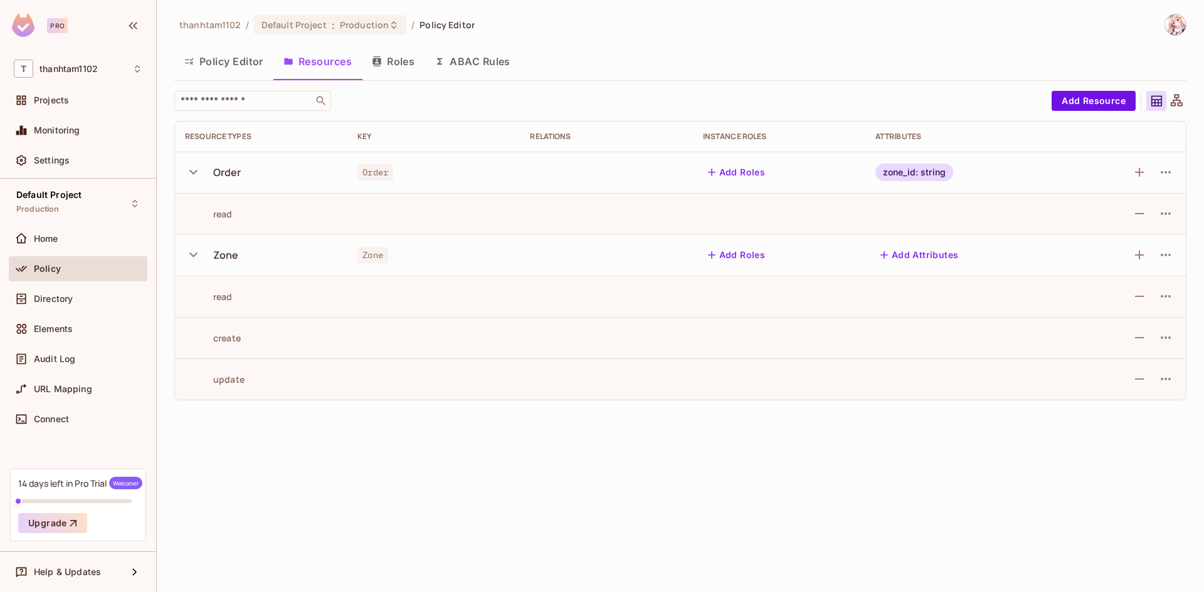
click at [223, 62] on button "Policy Editor" at bounding box center [223, 61] width 99 height 31
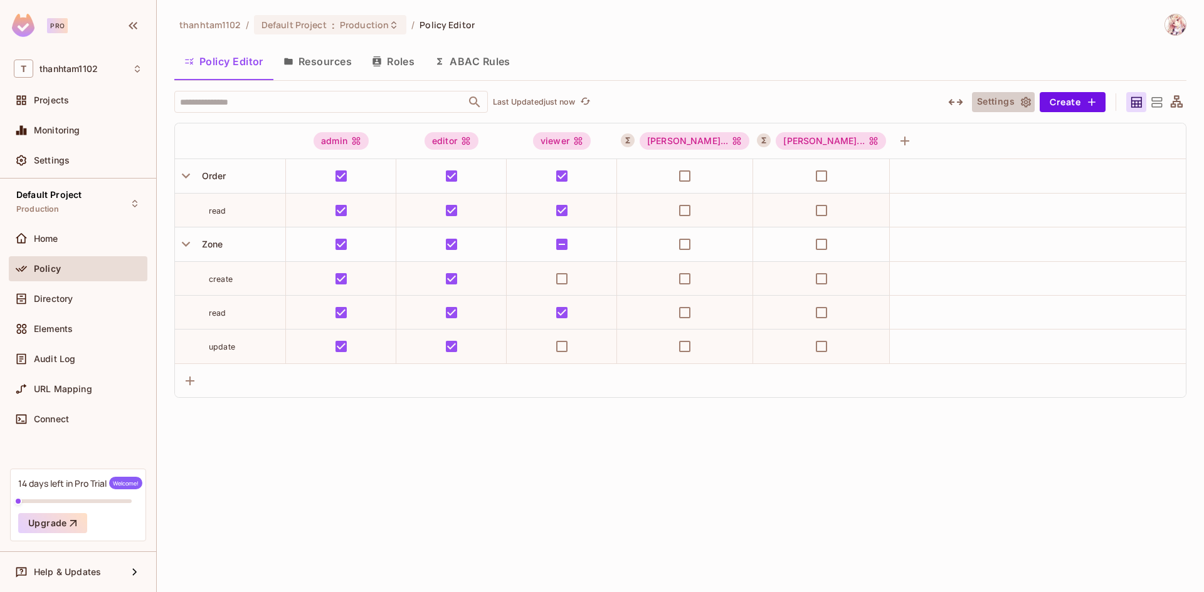
click at [1014, 105] on button "Settings" at bounding box center [1003, 102] width 63 height 20
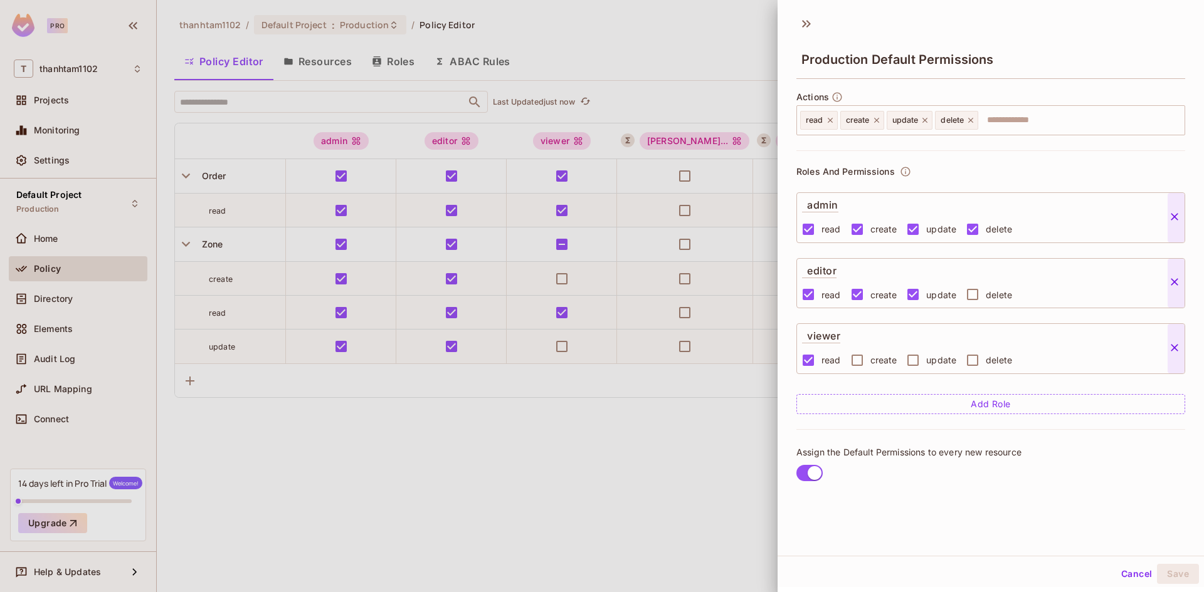
scroll to position [2, 0]
click at [1119, 569] on button "Cancel" at bounding box center [1136, 572] width 41 height 20
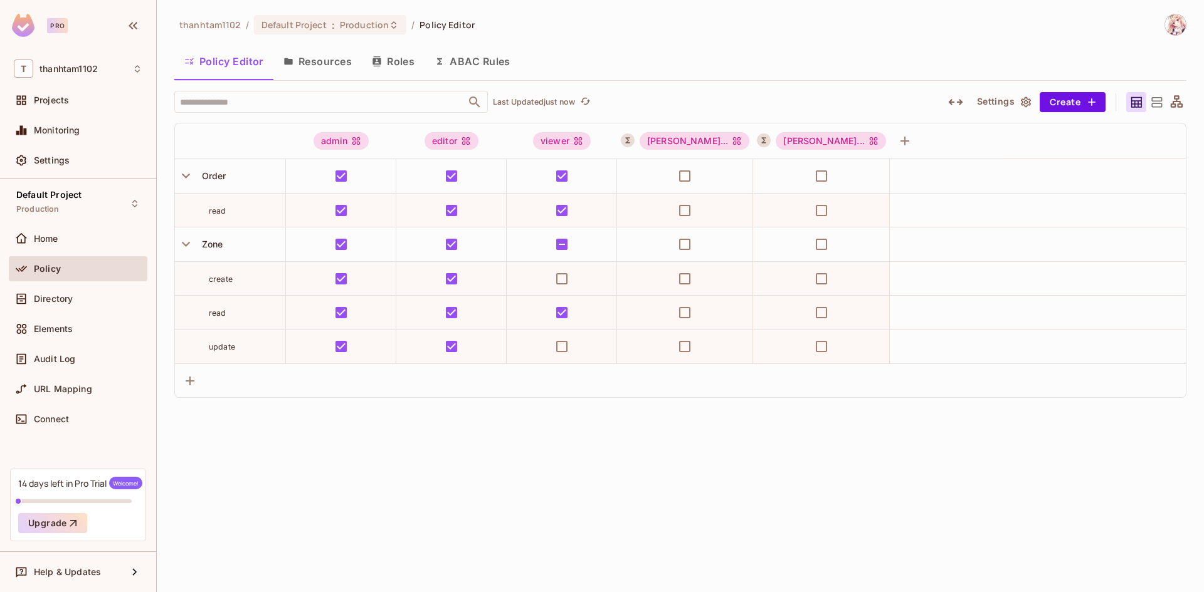
click at [238, 315] on div "read" at bounding box center [247, 313] width 76 height 13
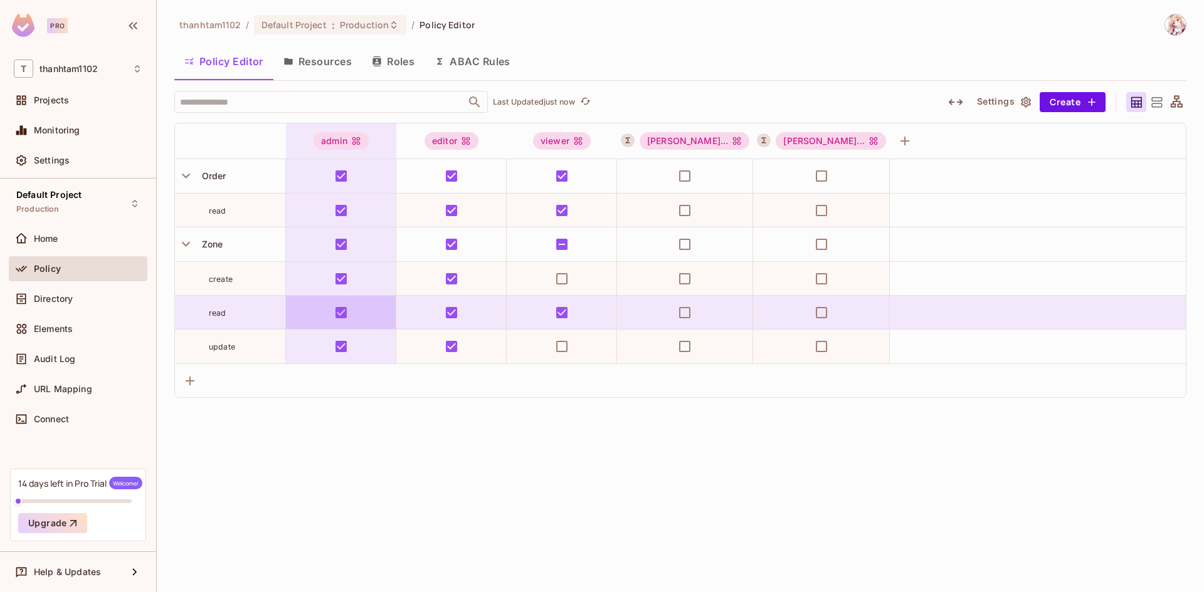
click at [375, 324] on td at bounding box center [341, 313] width 110 height 34
click at [375, 321] on td at bounding box center [341, 313] width 110 height 34
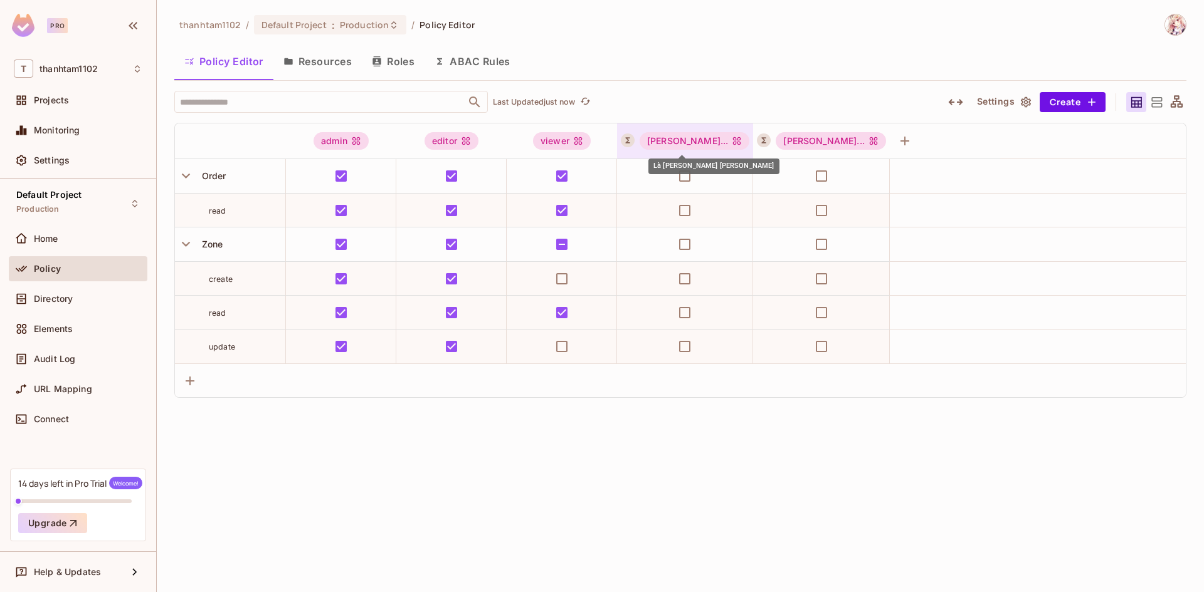
click at [714, 141] on div "Là nhân..." at bounding box center [694, 141] width 110 height 18
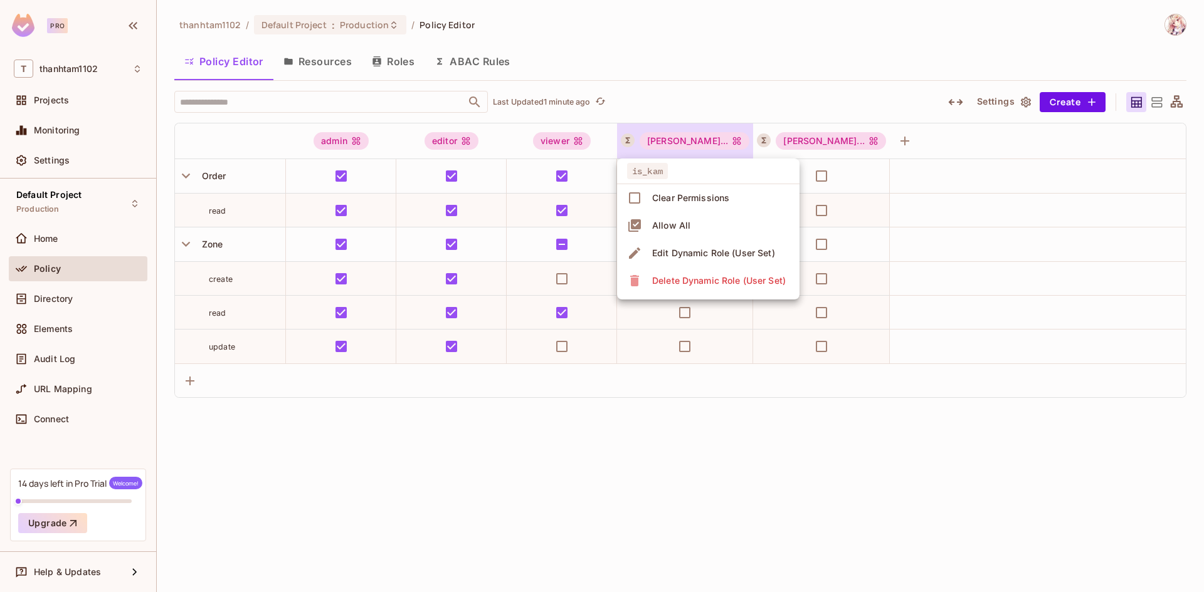
click at [221, 313] on div at bounding box center [602, 296] width 1204 height 592
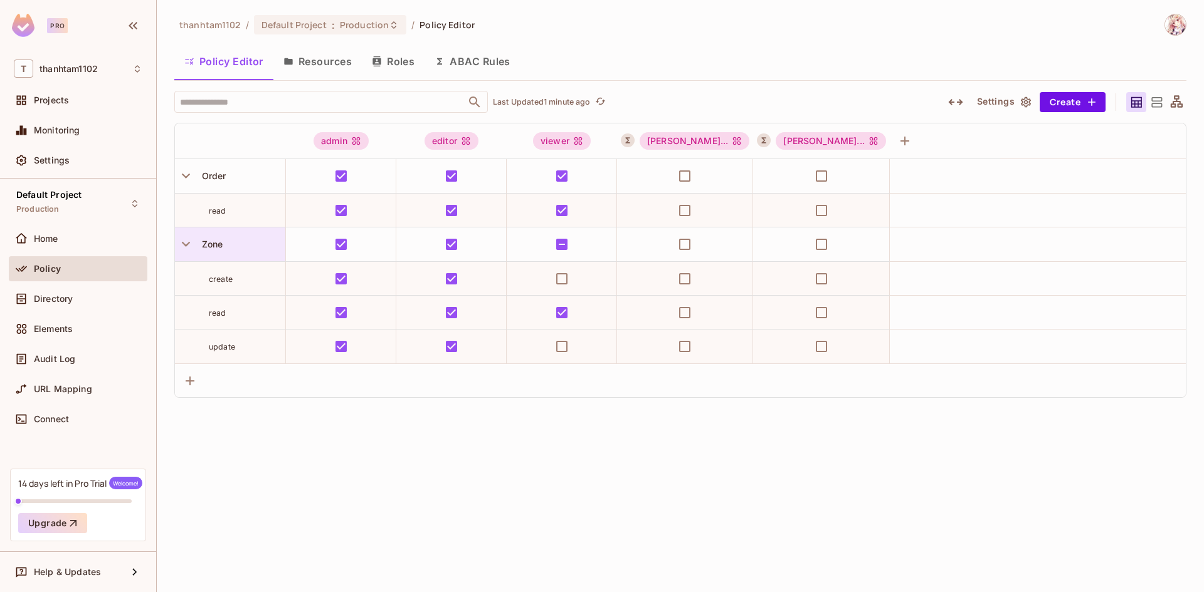
click at [205, 247] on span "Zone" at bounding box center [210, 244] width 26 height 11
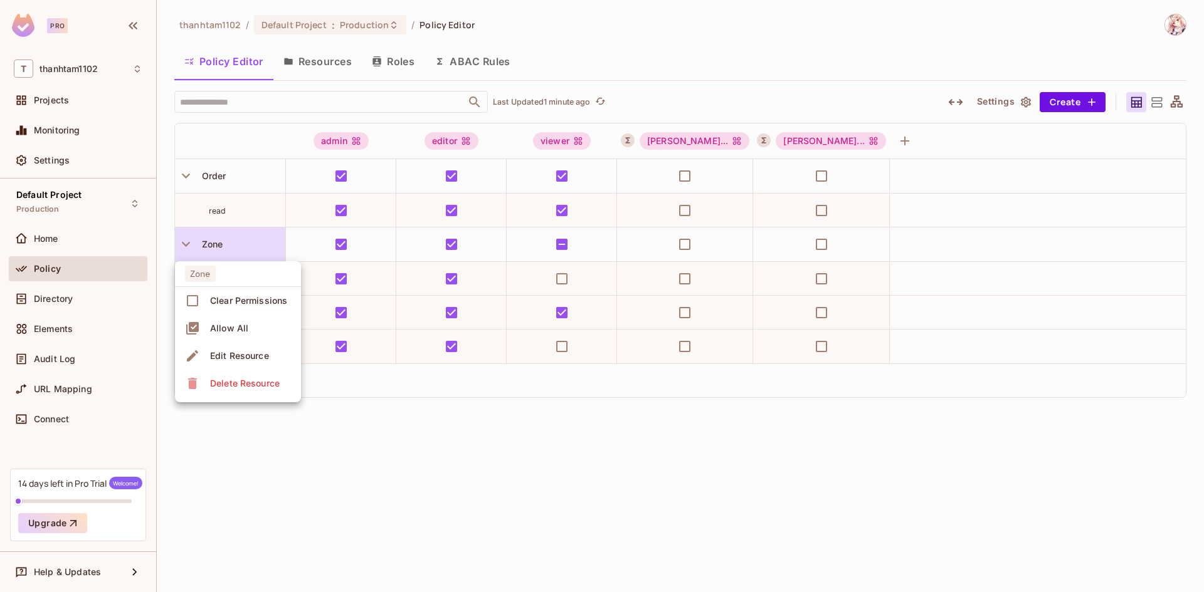
click at [712, 134] on div at bounding box center [602, 296] width 1204 height 592
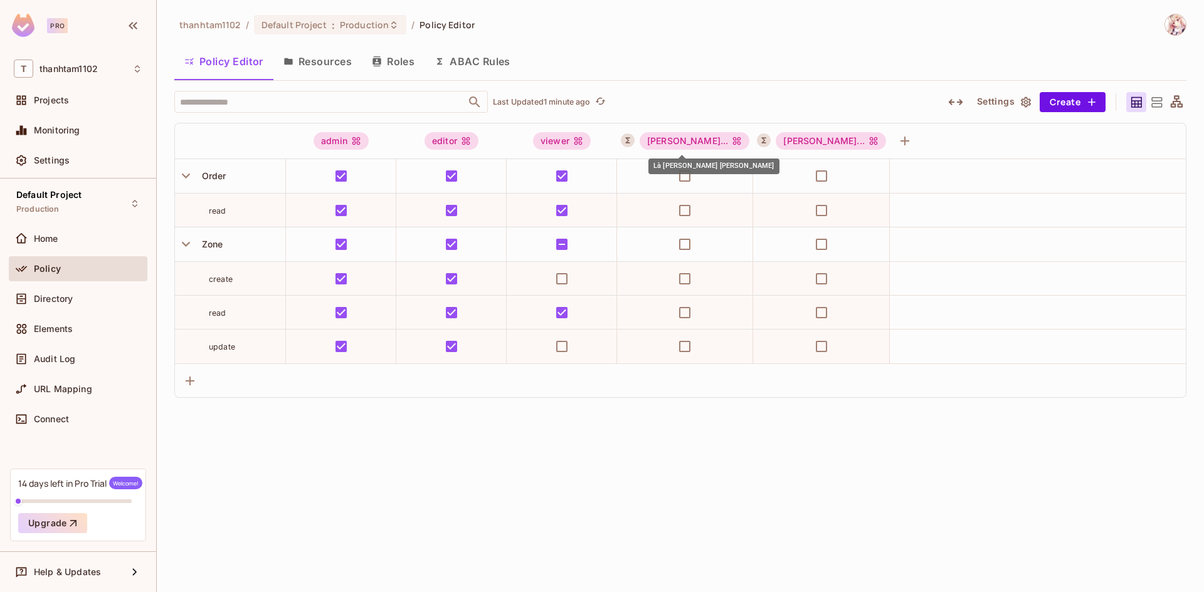
click at [733, 139] on icon "Là nhân viên KAM" at bounding box center [737, 141] width 8 height 8
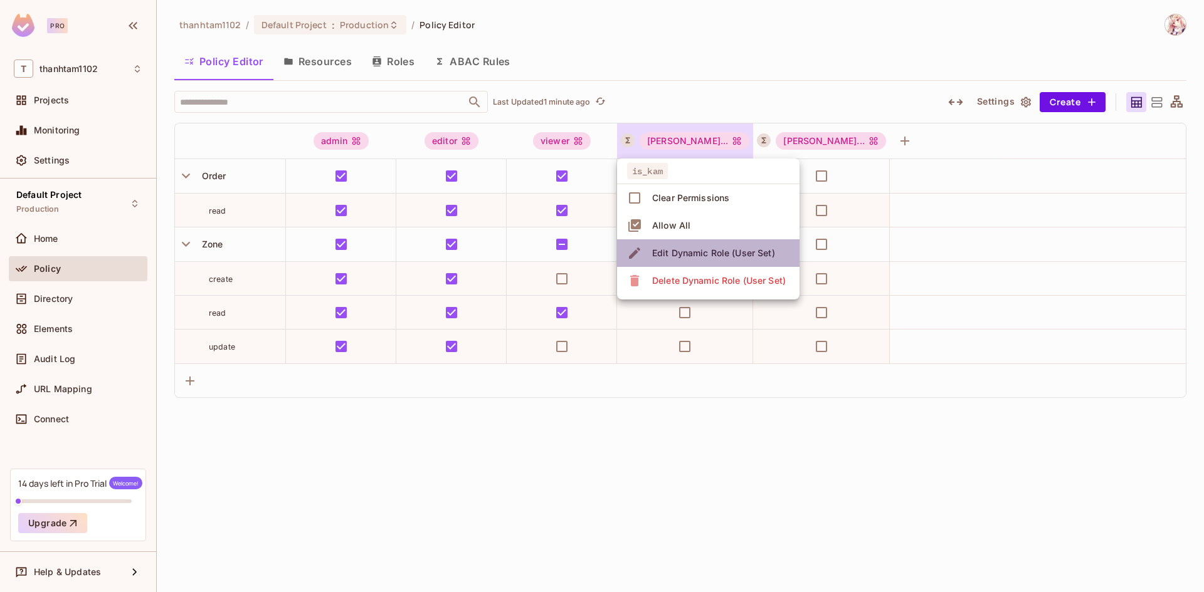
click at [708, 248] on div "Edit Dynamic Role (User Set)" at bounding box center [713, 253] width 123 height 13
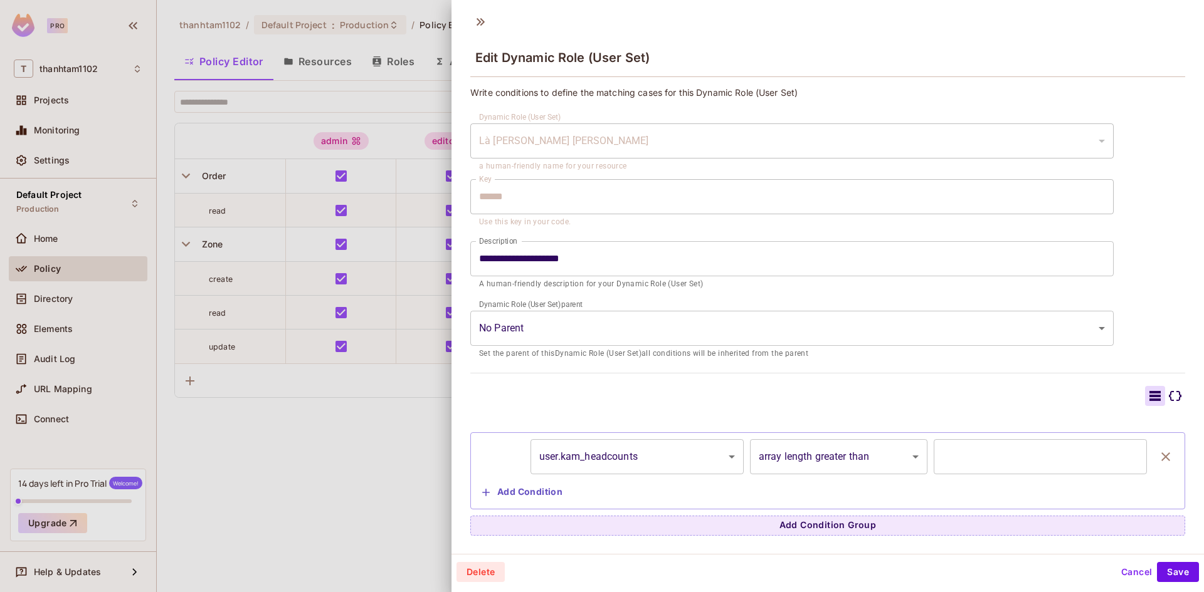
click at [1167, 394] on icon at bounding box center [1174, 396] width 15 height 15
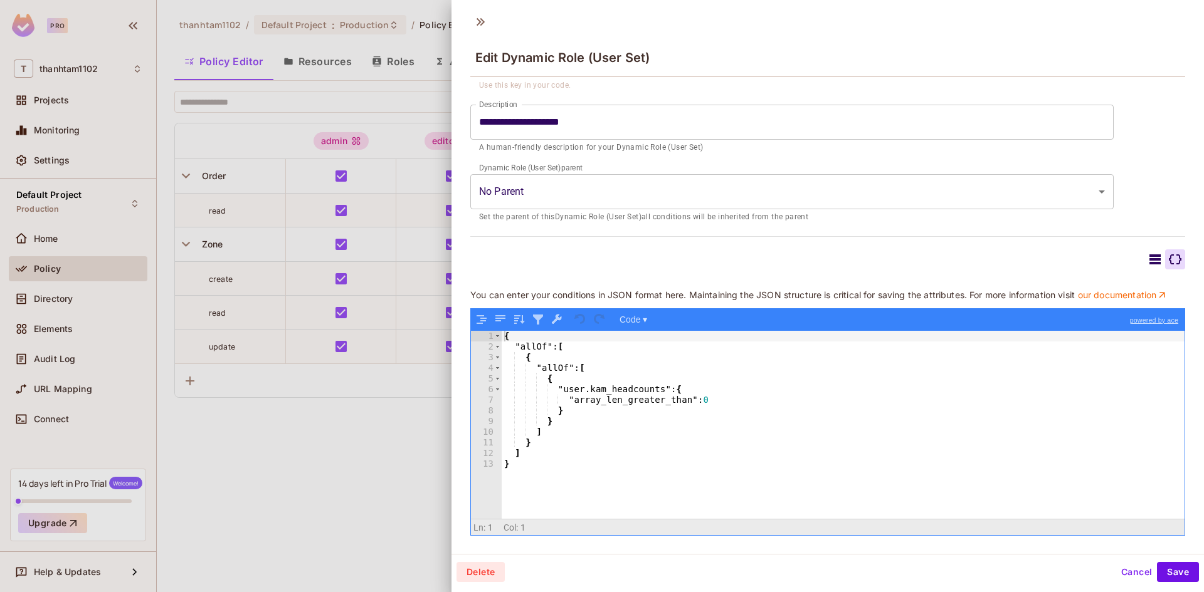
scroll to position [147, 0]
click at [1147, 252] on icon at bounding box center [1154, 259] width 15 height 15
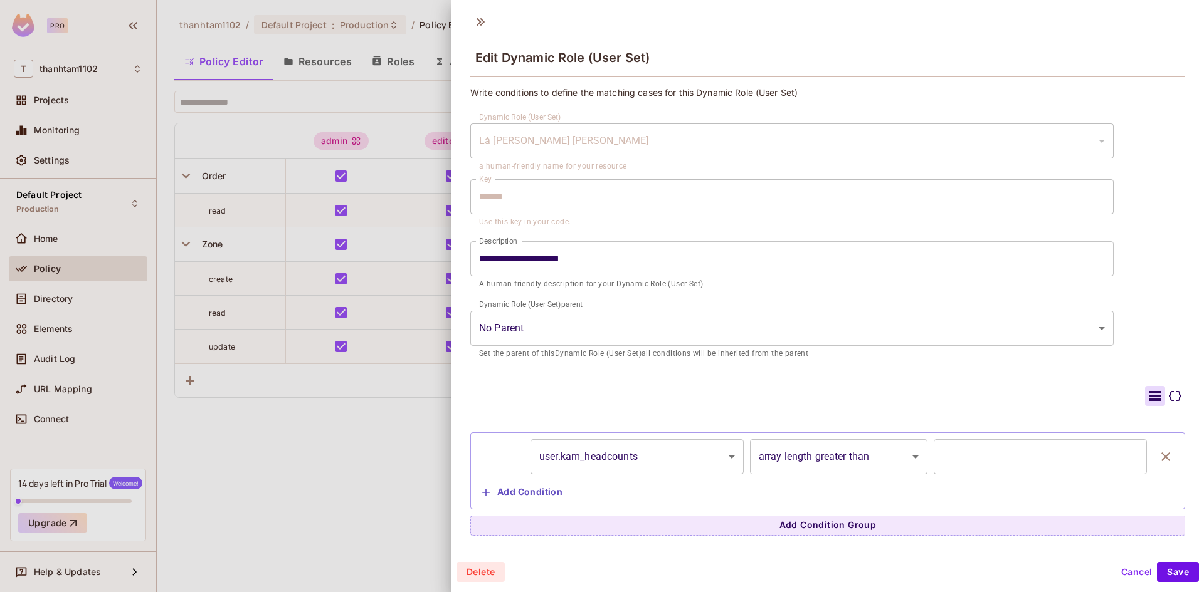
scroll to position [0, 0]
click at [442, 449] on div at bounding box center [602, 296] width 1204 height 592
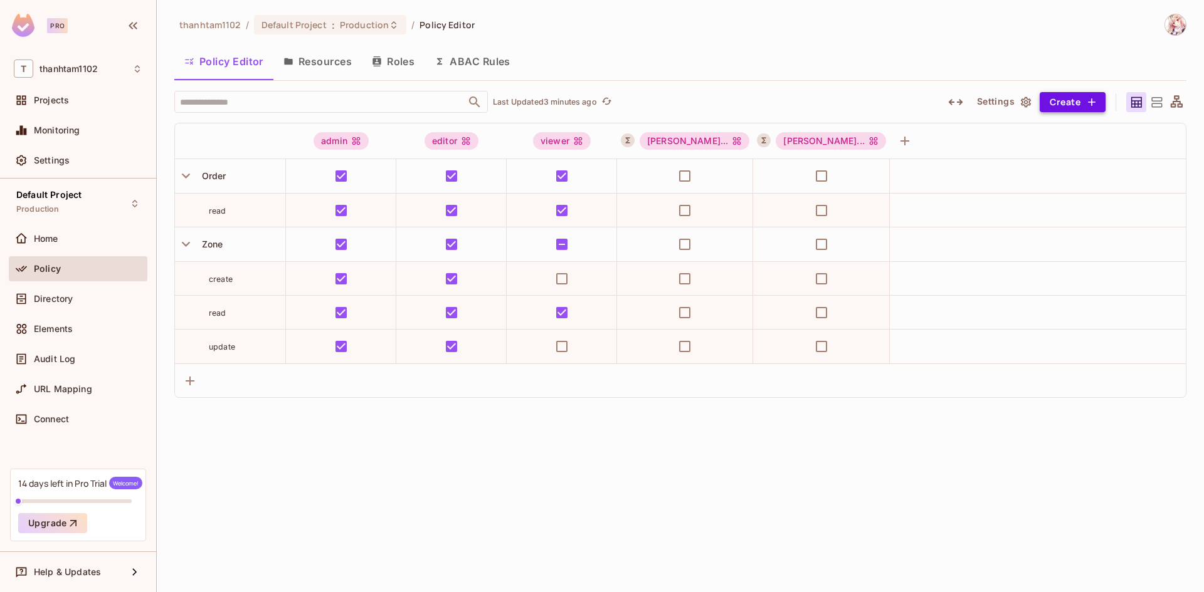
click at [1044, 98] on button "Create" at bounding box center [1072, 102] width 66 height 20
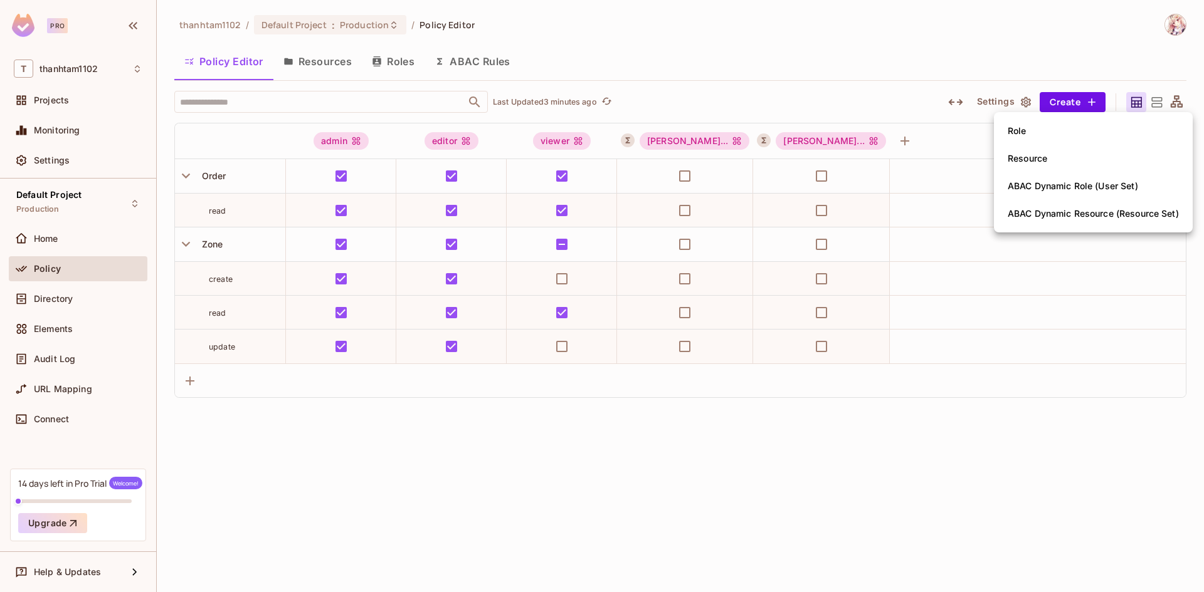
click at [832, 72] on div at bounding box center [602, 296] width 1204 height 592
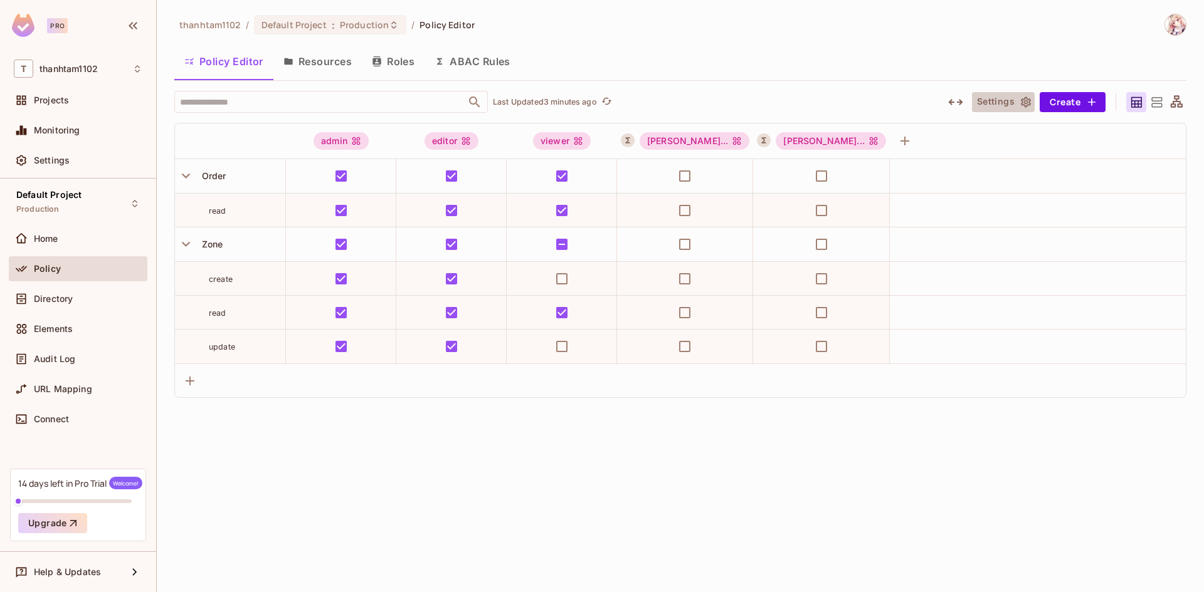
click at [1000, 102] on button "Settings" at bounding box center [1003, 102] width 63 height 20
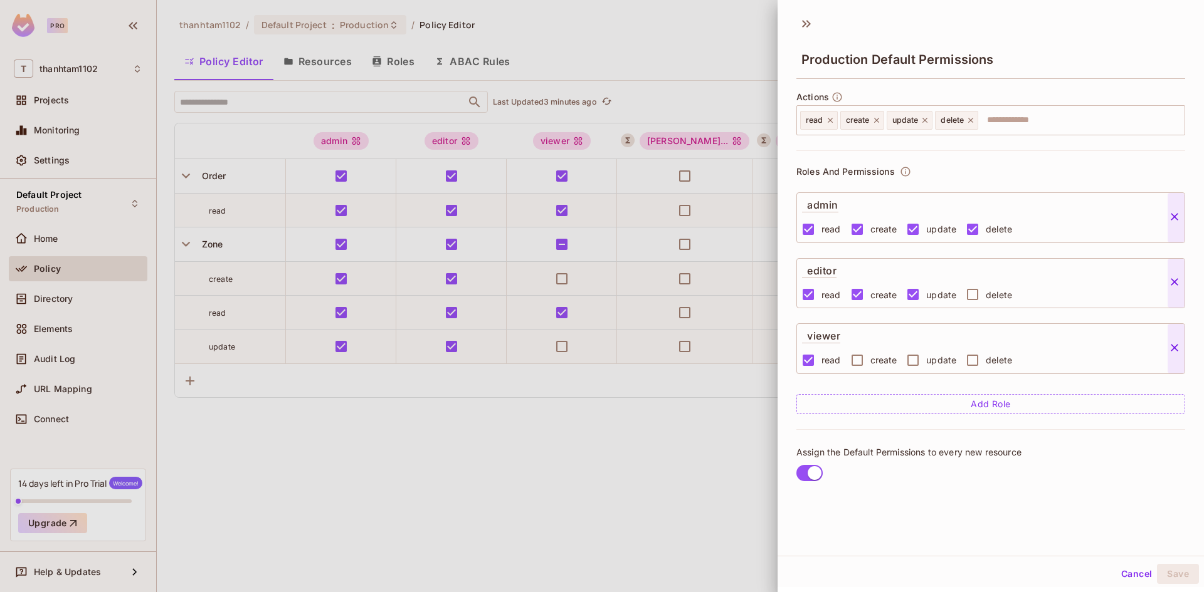
click at [678, 46] on div at bounding box center [602, 296] width 1204 height 592
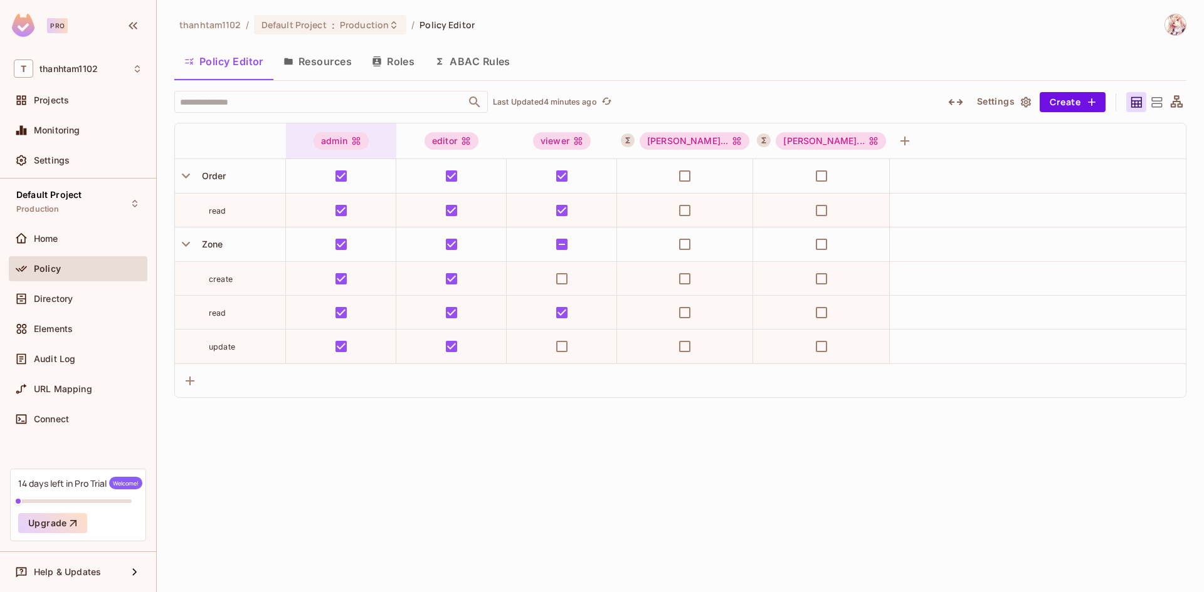
click at [320, 134] on div "admin" at bounding box center [340, 141] width 55 height 18
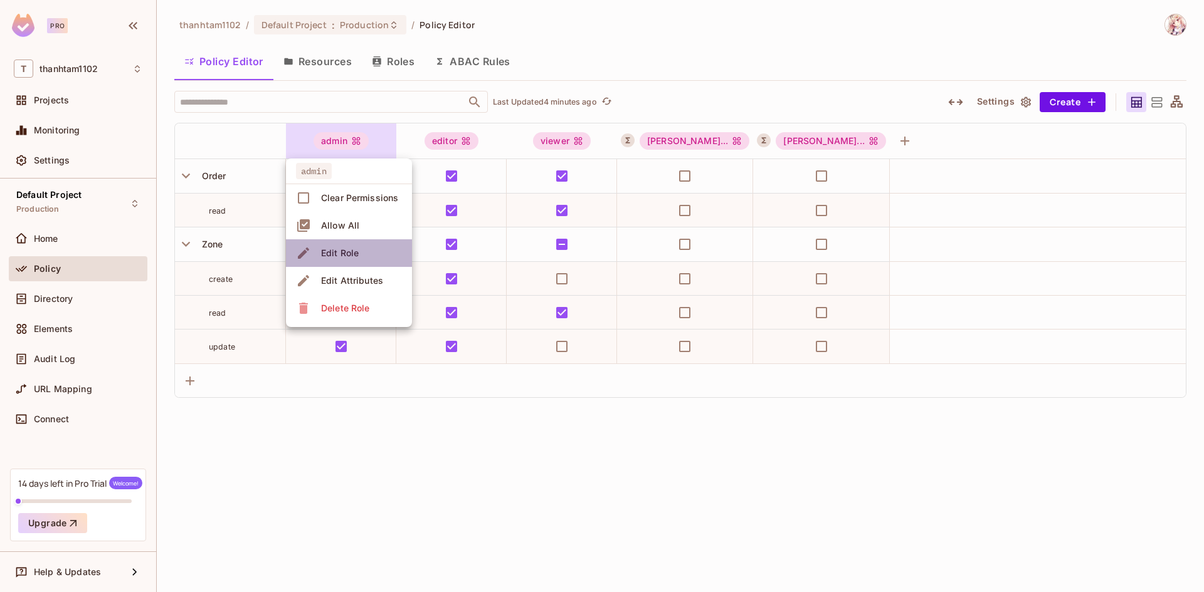
click at [349, 254] on div "Edit Role" at bounding box center [340, 253] width 38 height 13
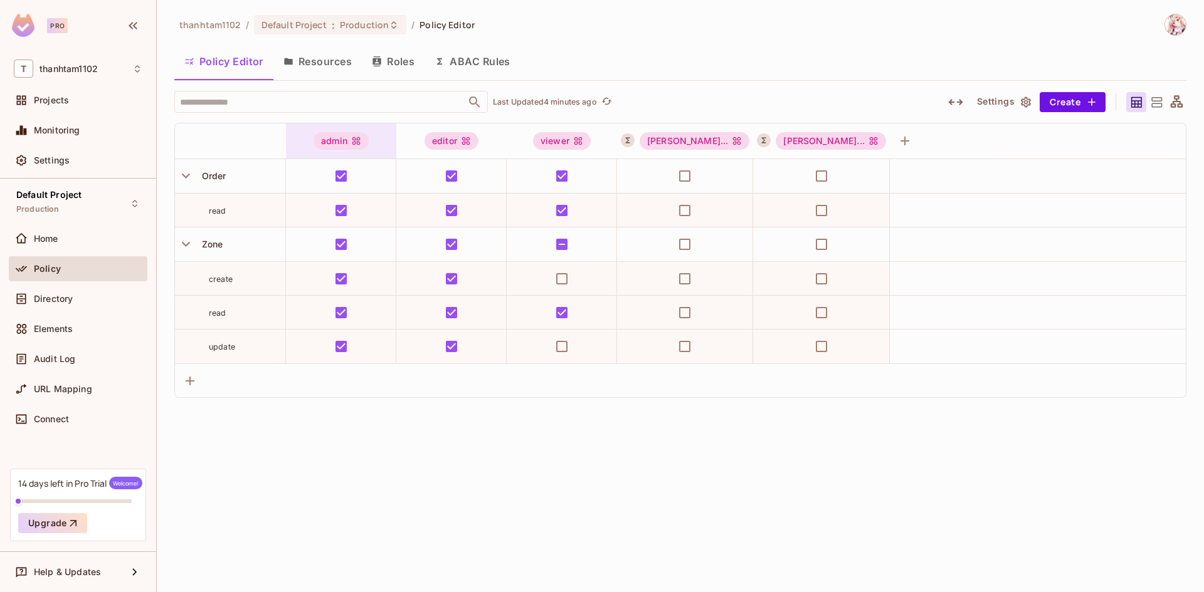
click at [346, 145] on div "admin" at bounding box center [340, 141] width 55 height 18
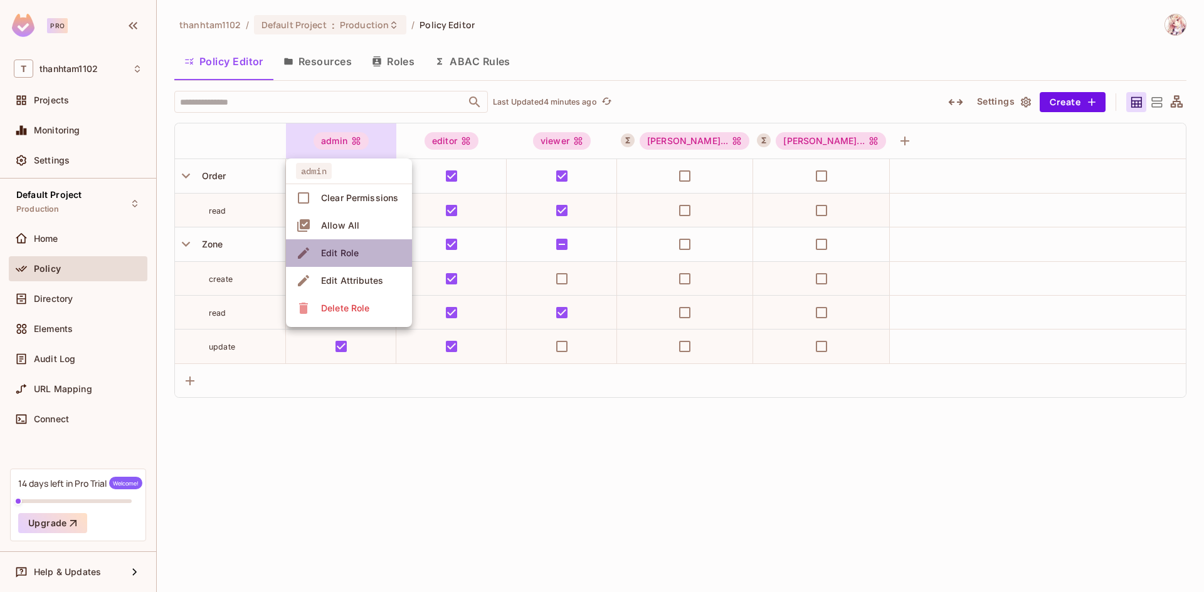
click at [354, 261] on span "Edit Role" at bounding box center [339, 253] width 45 height 20
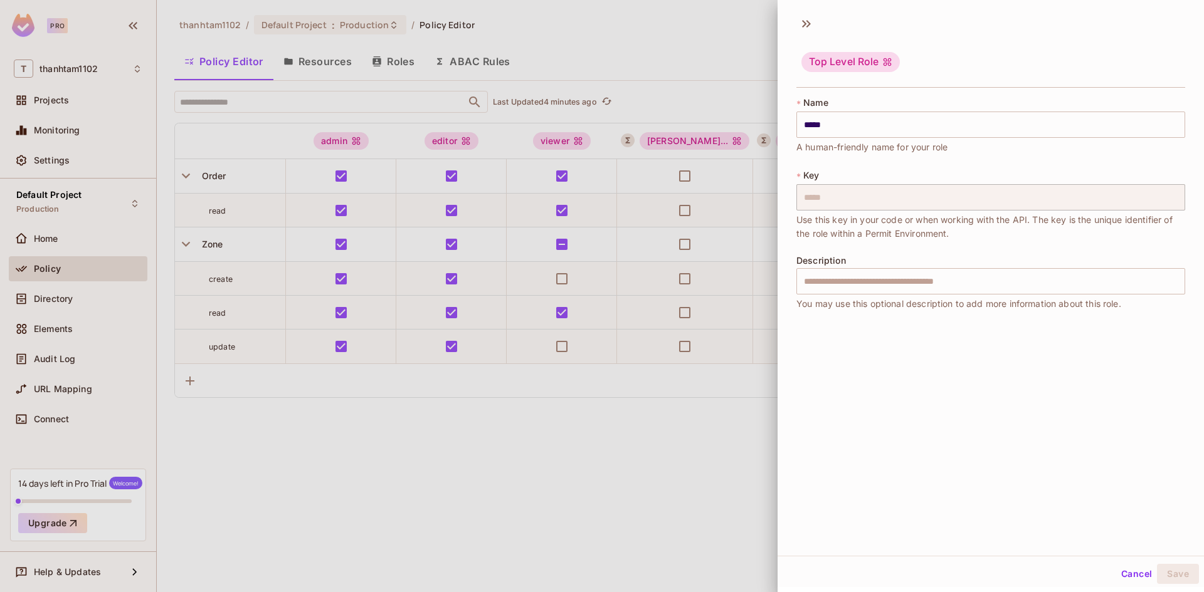
click at [679, 430] on div at bounding box center [602, 296] width 1204 height 592
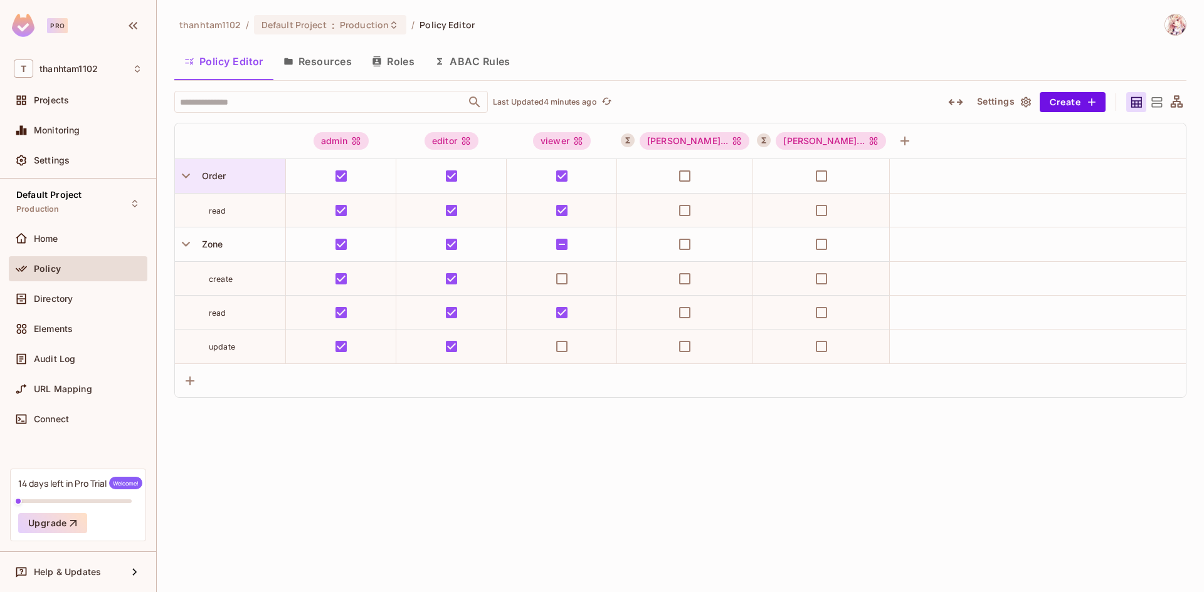
click at [242, 180] on div "Order" at bounding box center [241, 176] width 88 height 13
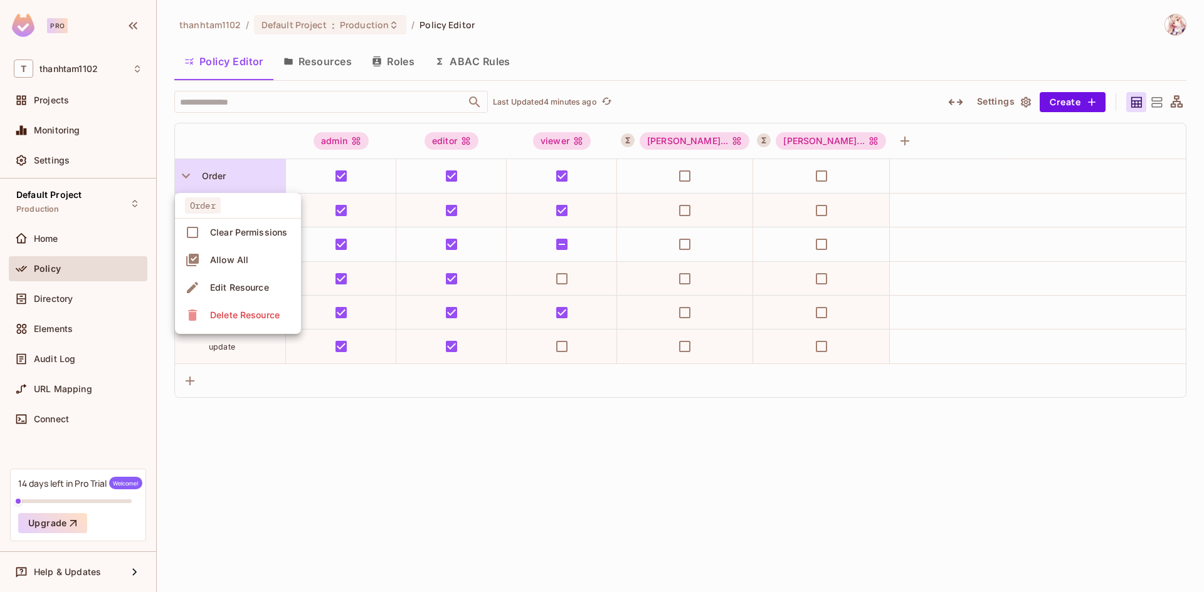
click at [251, 280] on span "Edit Resource" at bounding box center [239, 288] width 66 height 20
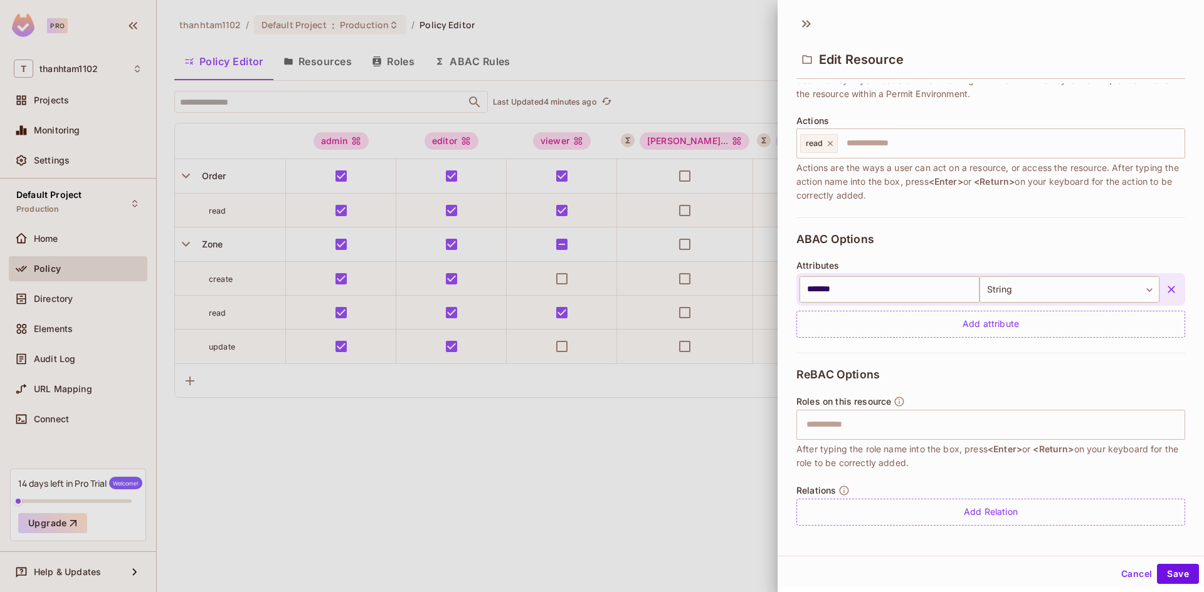
scroll to position [135, 0]
click at [655, 479] on div at bounding box center [602, 296] width 1204 height 592
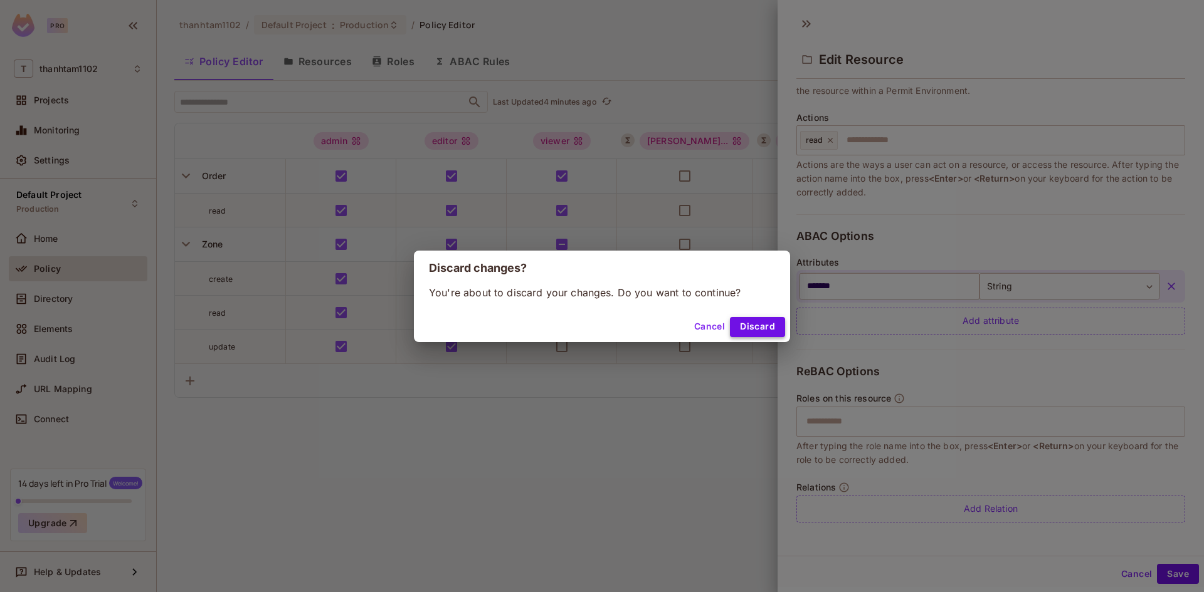
click at [769, 324] on button "Discard" at bounding box center [757, 327] width 55 height 20
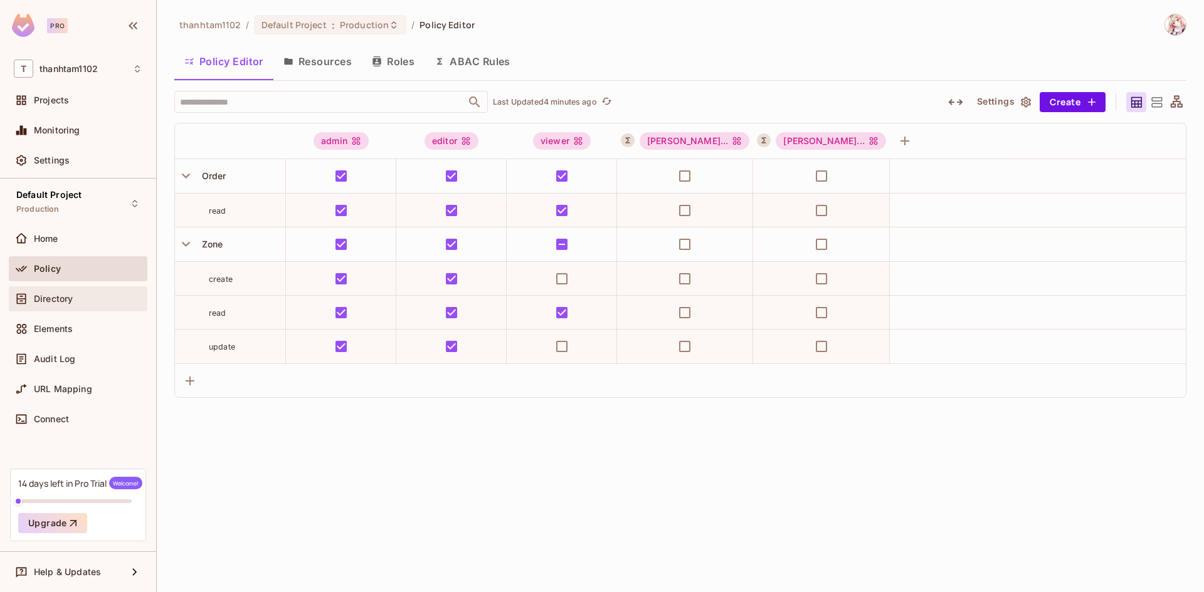
click at [106, 294] on div "Directory" at bounding box center [78, 298] width 129 height 15
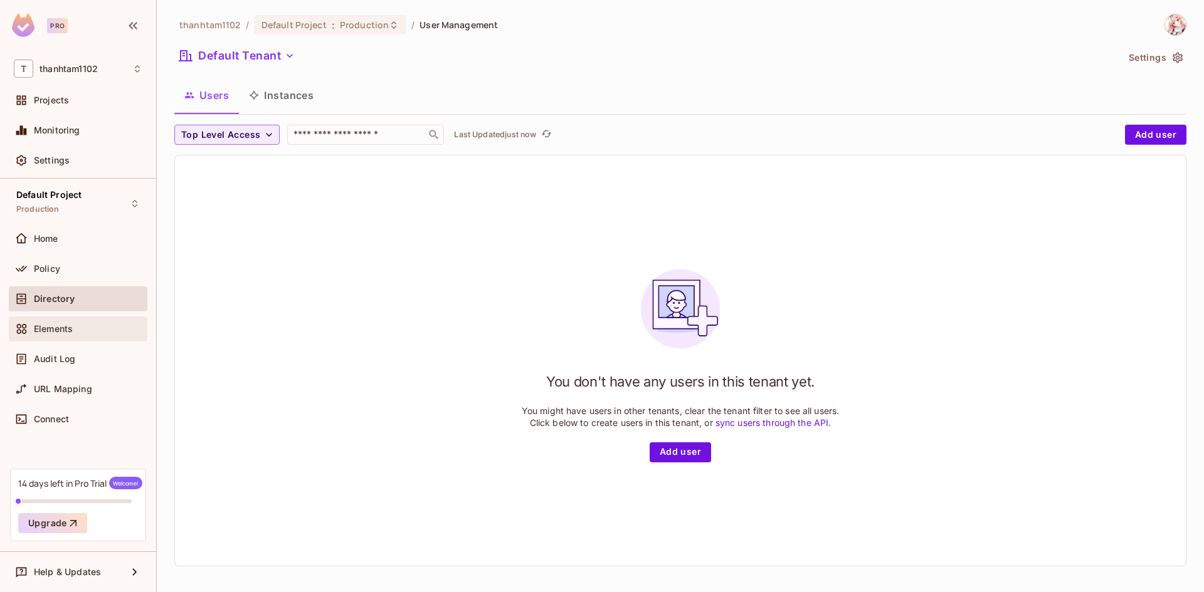
click at [94, 318] on div "Elements" at bounding box center [78, 329] width 139 height 25
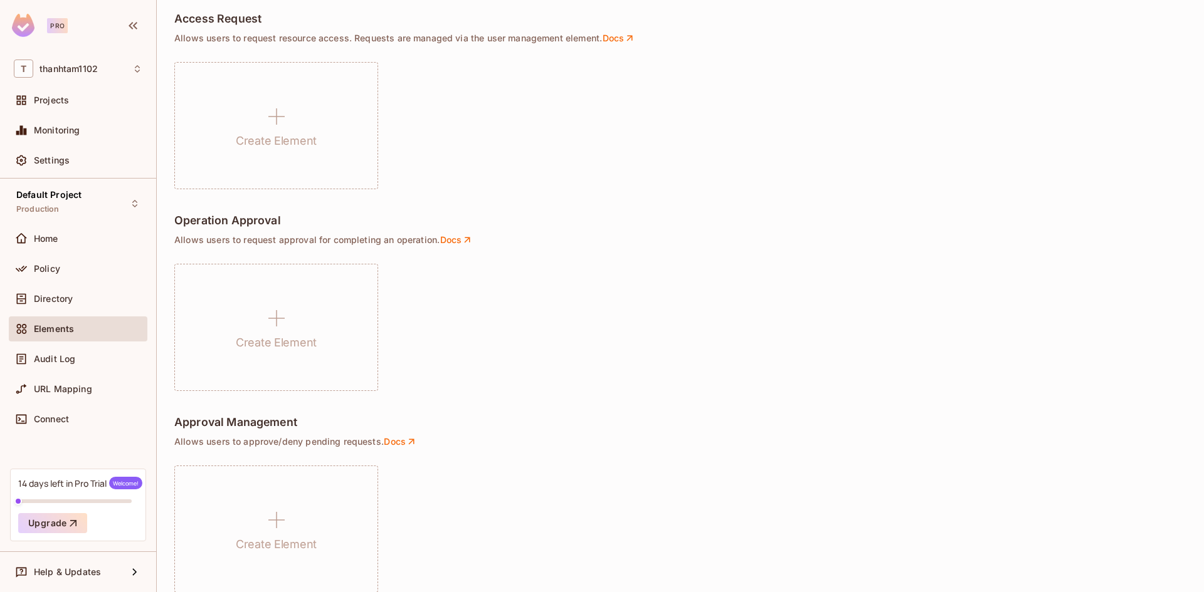
scroll to position [804, 0]
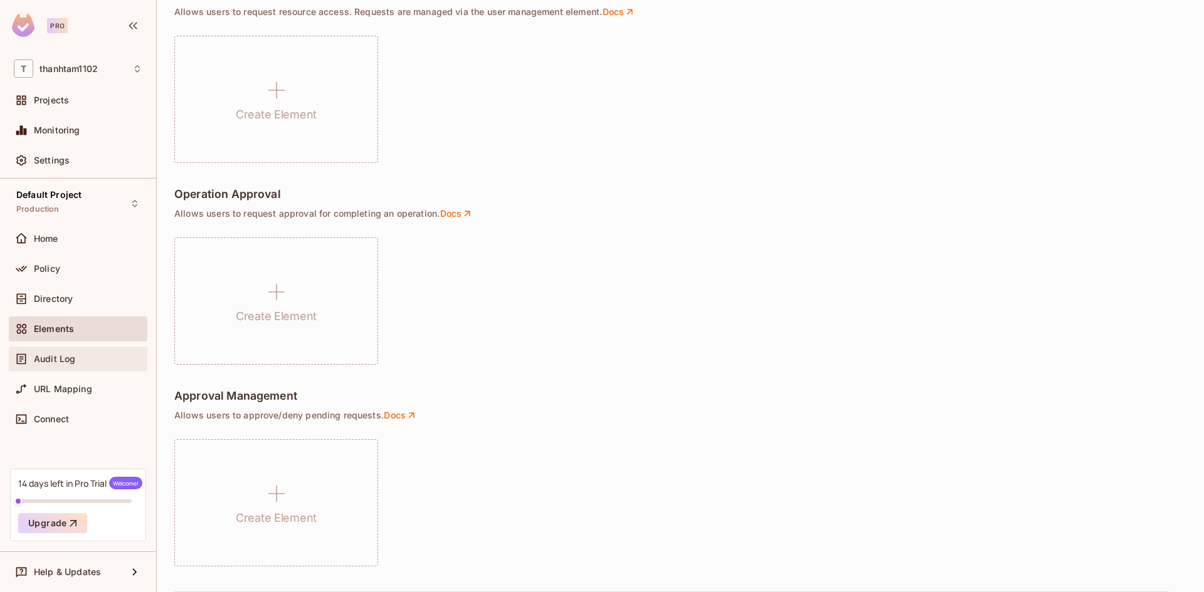
click at [125, 350] on div "Audit Log" at bounding box center [78, 359] width 139 height 25
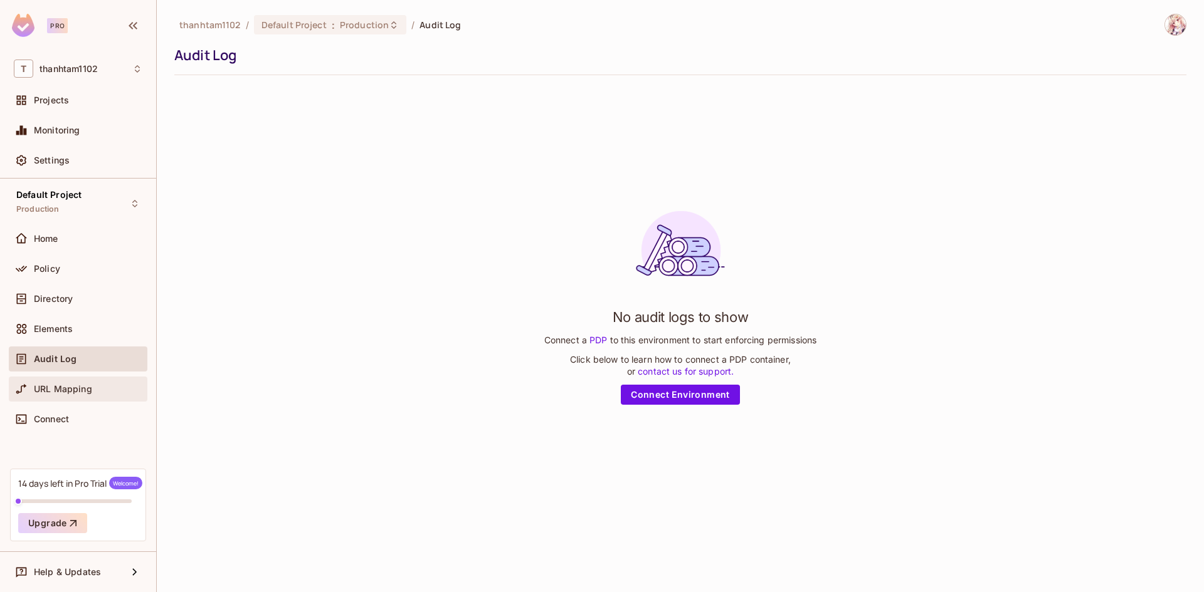
click at [111, 392] on div "URL Mapping" at bounding box center [88, 389] width 108 height 10
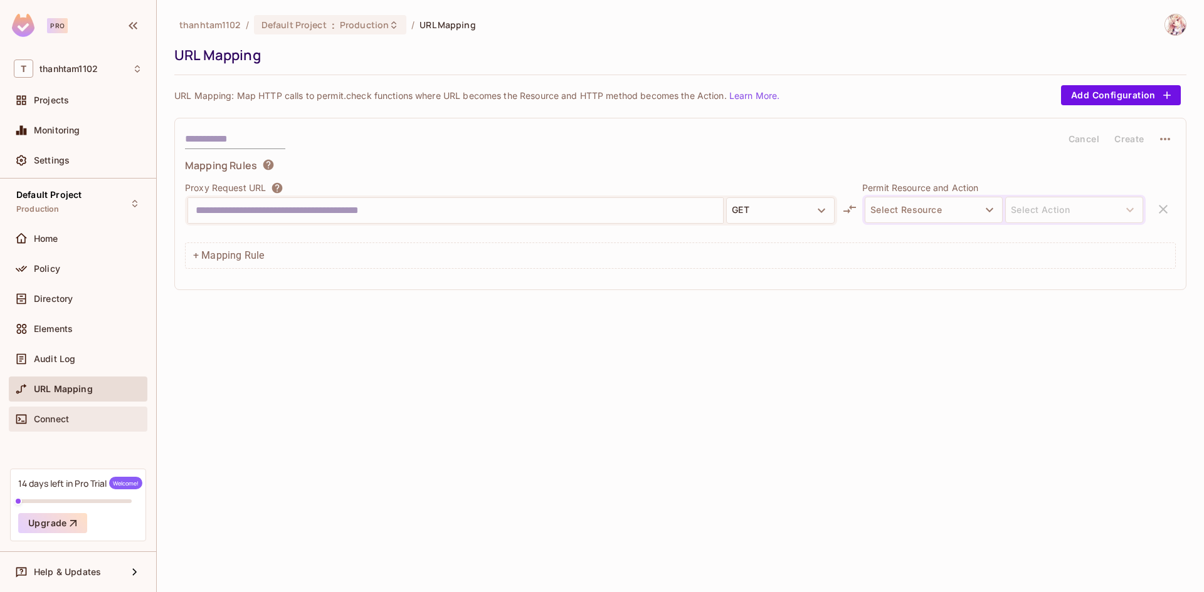
click at [103, 419] on div "Connect" at bounding box center [88, 419] width 108 height 10
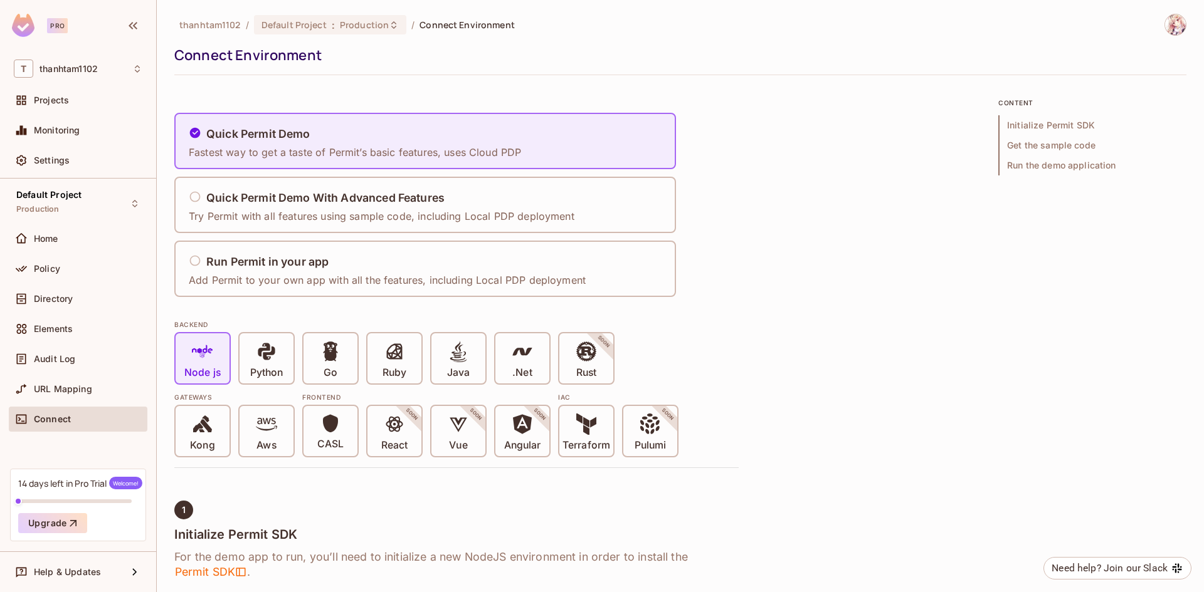
click at [60, 255] on div "Home" at bounding box center [78, 241] width 139 height 30
click at [66, 247] on div "Home" at bounding box center [78, 238] width 139 height 25
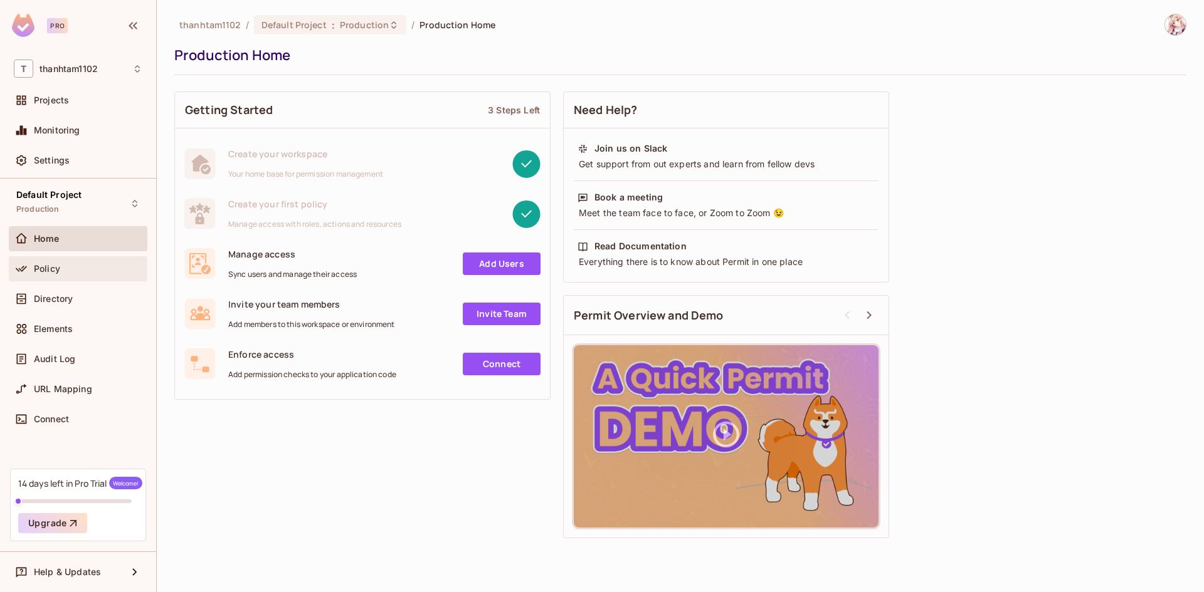
click at [69, 275] on div "Policy" at bounding box center [78, 268] width 129 height 15
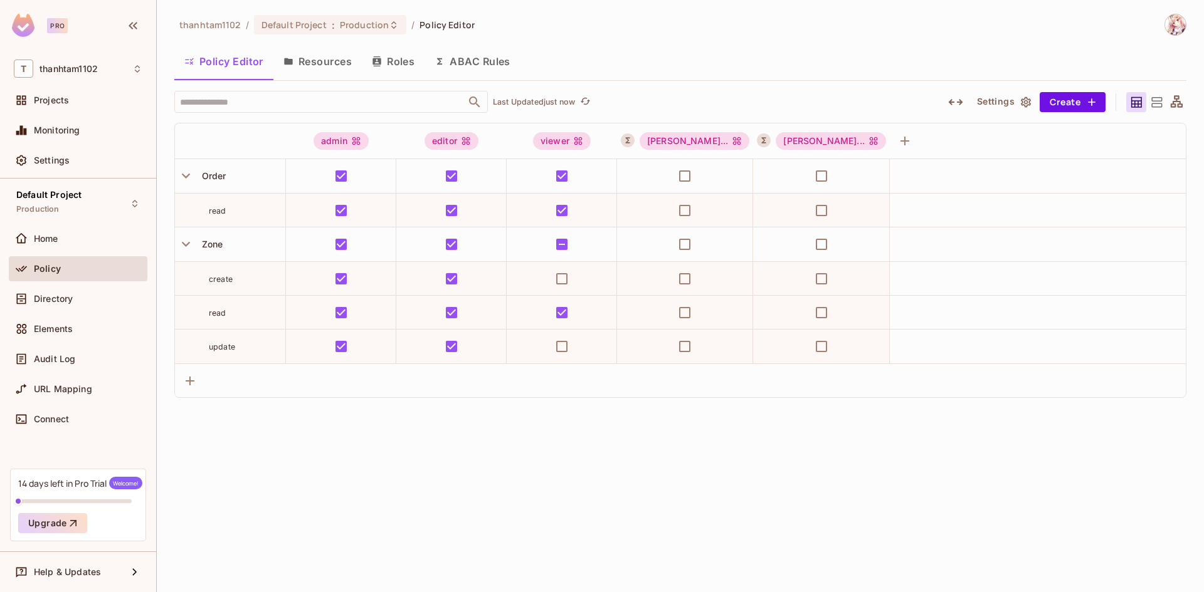
click at [206, 55] on button "Policy Editor" at bounding box center [223, 61] width 99 height 31
click at [1094, 99] on icon "button" at bounding box center [1091, 102] width 13 height 13
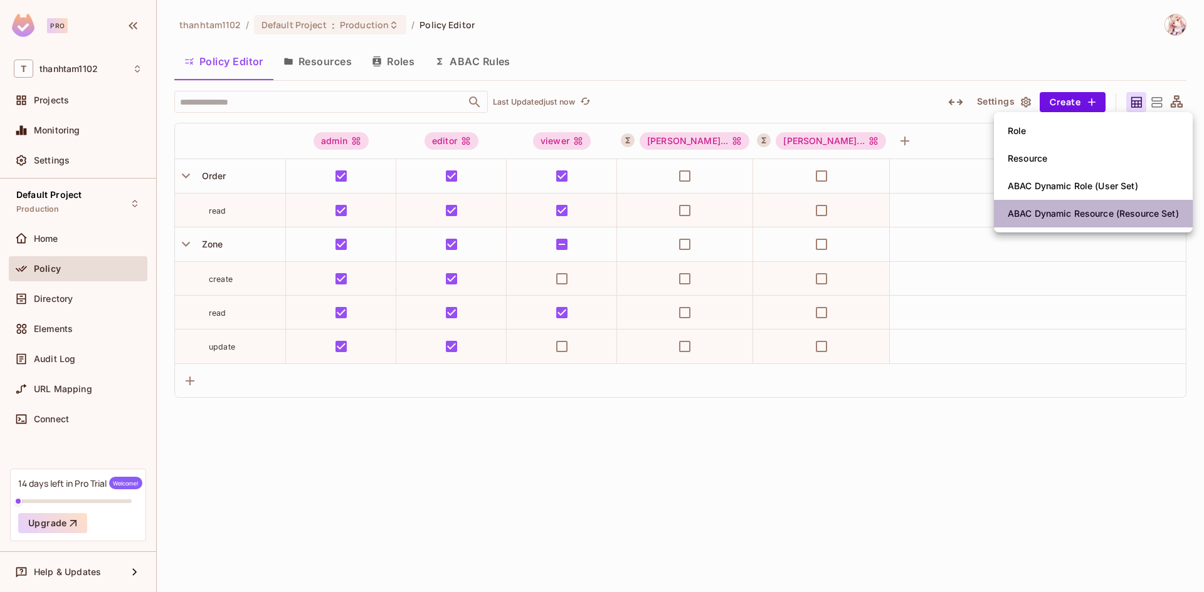
click at [1091, 205] on span "ABAC Dynamic Resource (Resource Set)" at bounding box center [1093, 214] width 179 height 20
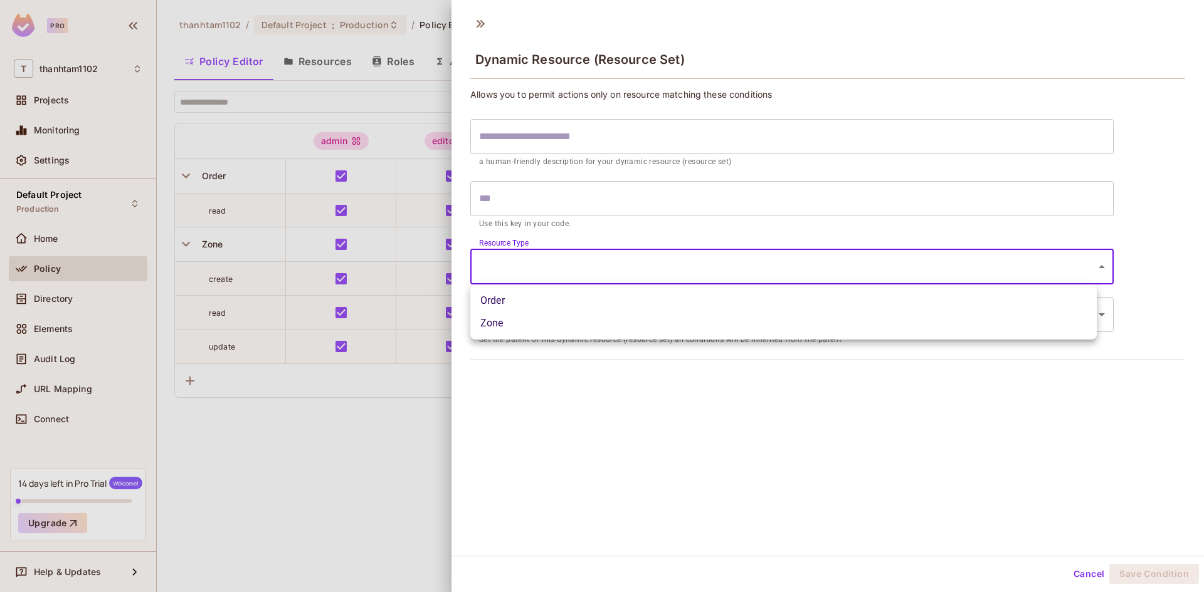
click at [800, 261] on body "Pro T thanhtam1102 Projects Monitoring Settings Default Project Production Home…" at bounding box center [602, 296] width 1204 height 592
click at [705, 389] on div at bounding box center [602, 296] width 1204 height 592
click at [683, 320] on body "Pro T thanhtam1102 Projects Monitoring Settings Default Project Production Home…" at bounding box center [602, 296] width 1204 height 592
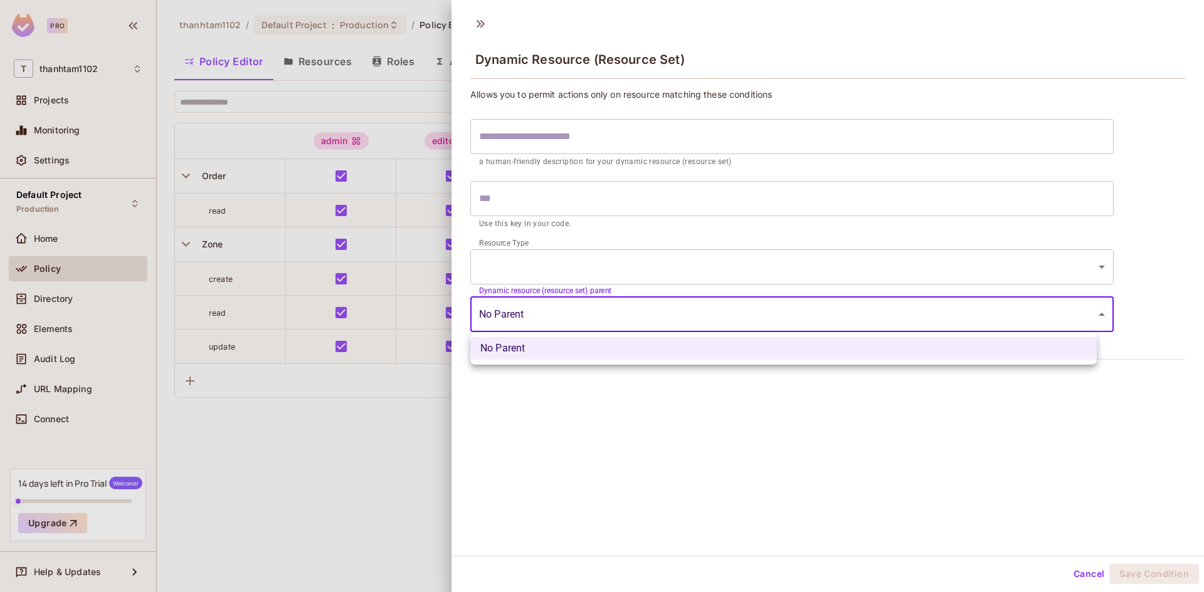
click at [658, 397] on div at bounding box center [602, 296] width 1204 height 592
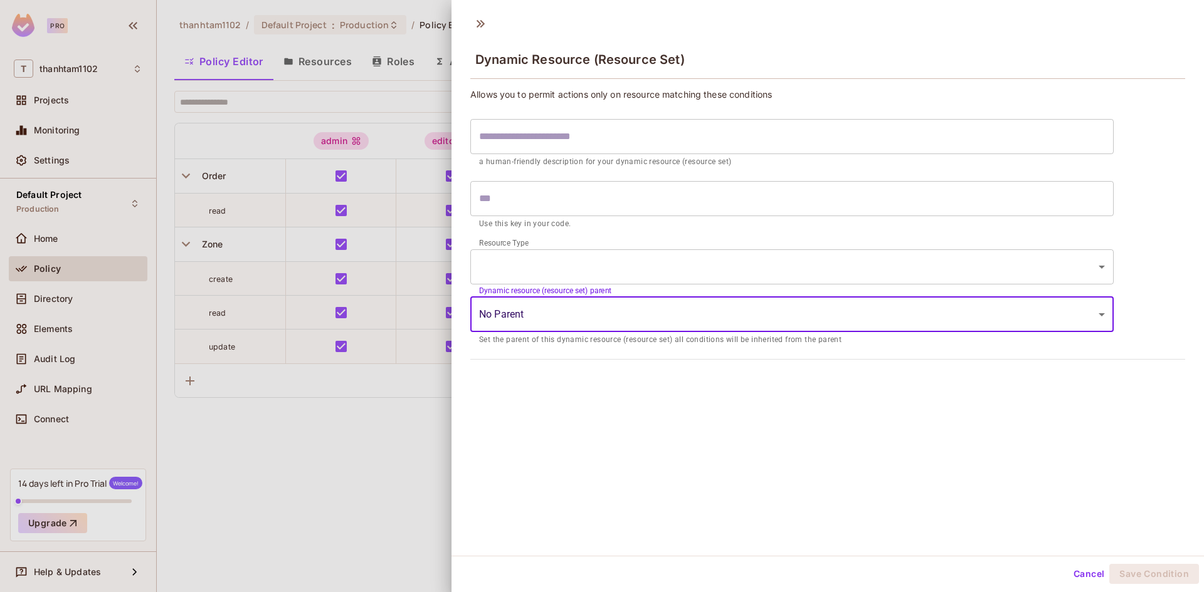
click at [626, 264] on body "Pro T thanhtam1102 Projects Monitoring Settings Default Project Production Home…" at bounding box center [602, 296] width 1204 height 592
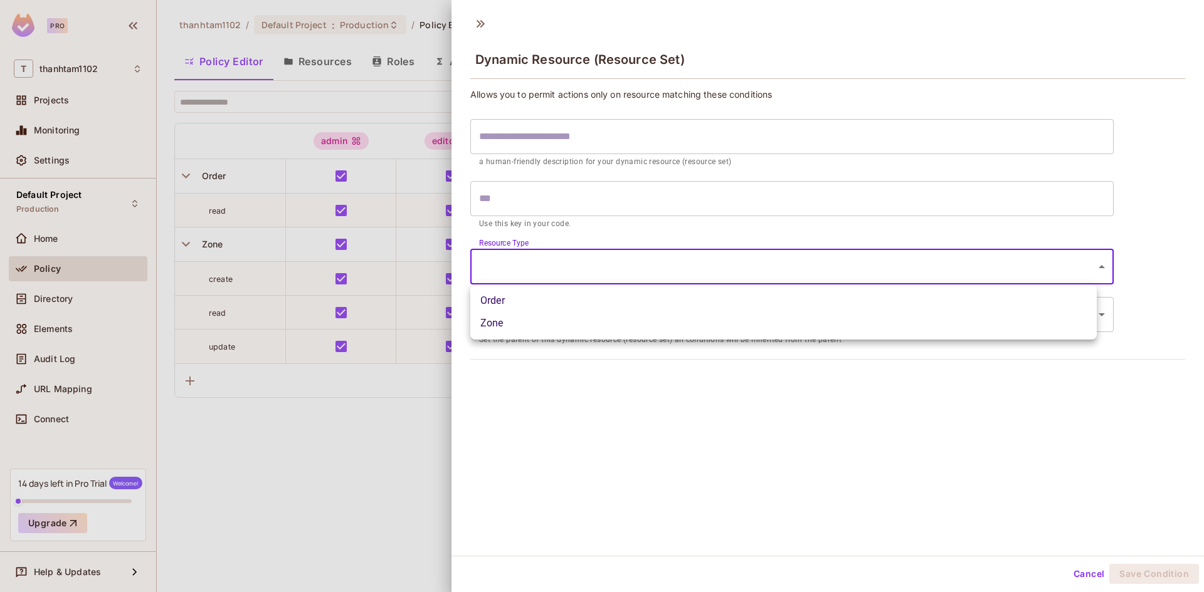
click at [619, 206] on div at bounding box center [602, 296] width 1204 height 592
click at [614, 197] on input "text" at bounding box center [791, 198] width 643 height 35
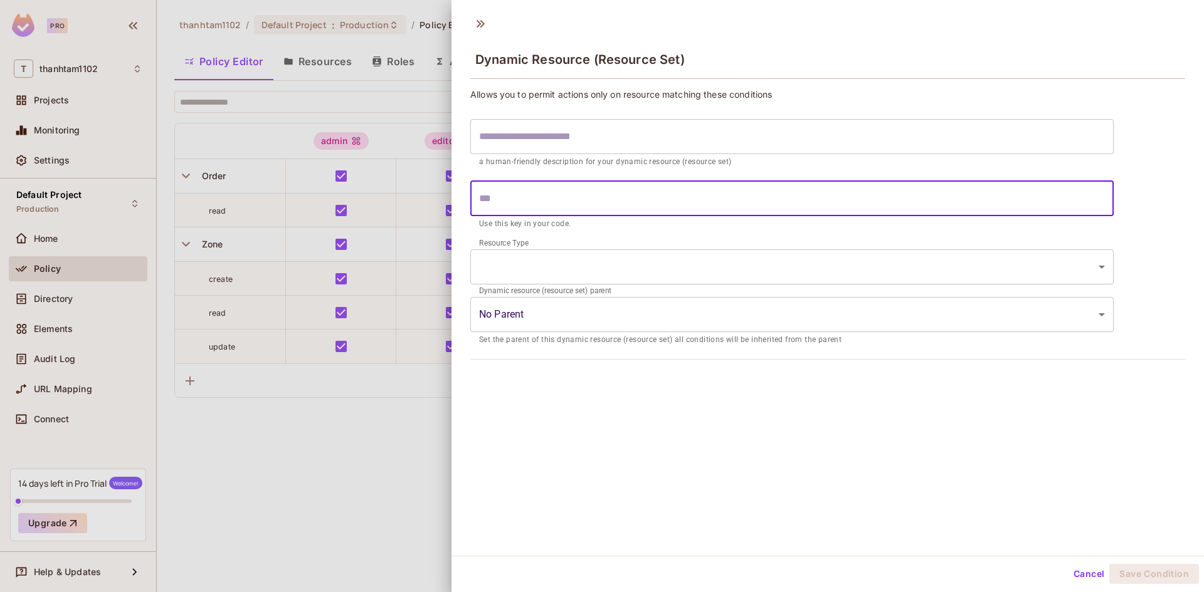
click at [621, 140] on input "text" at bounding box center [791, 136] width 643 height 35
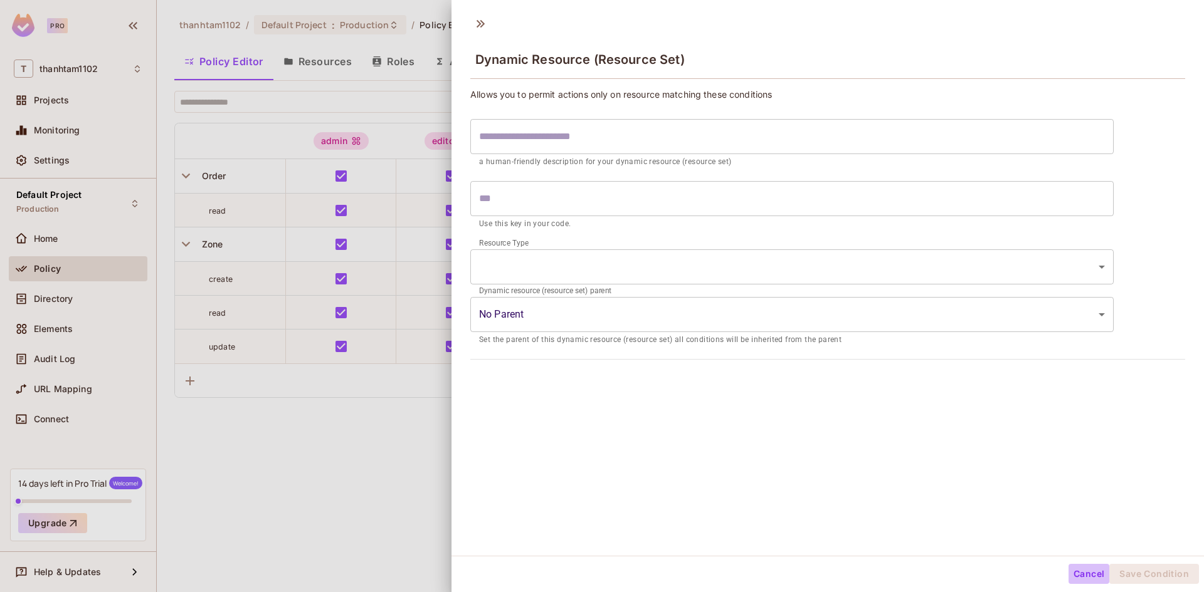
click at [1069, 572] on button "Cancel" at bounding box center [1088, 574] width 41 height 20
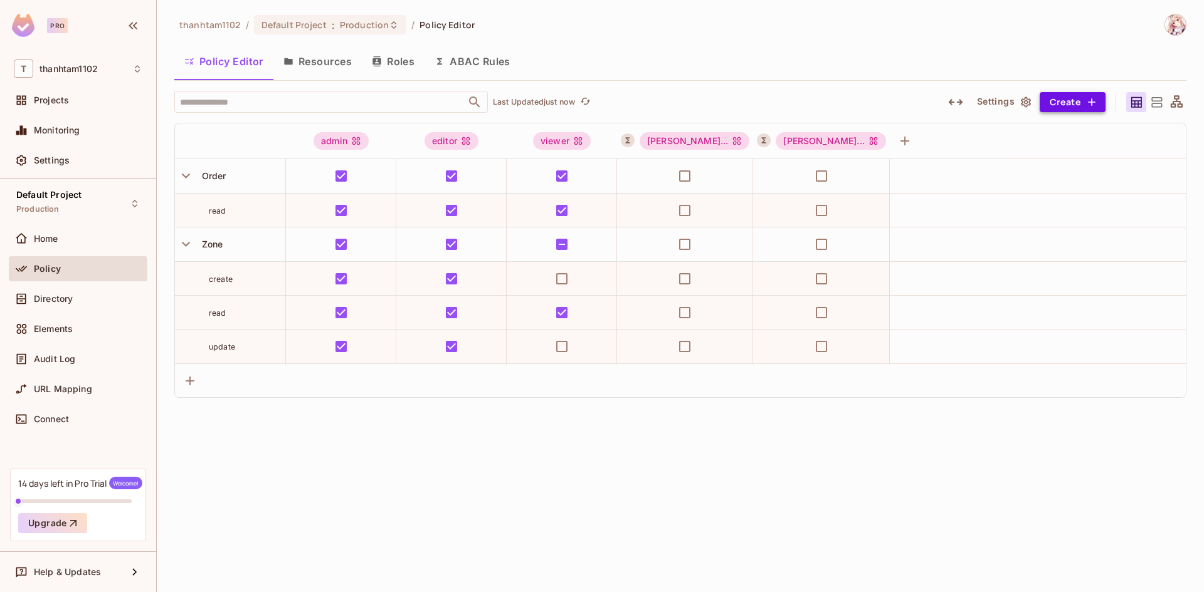
click at [1053, 110] on button "Create" at bounding box center [1072, 102] width 66 height 20
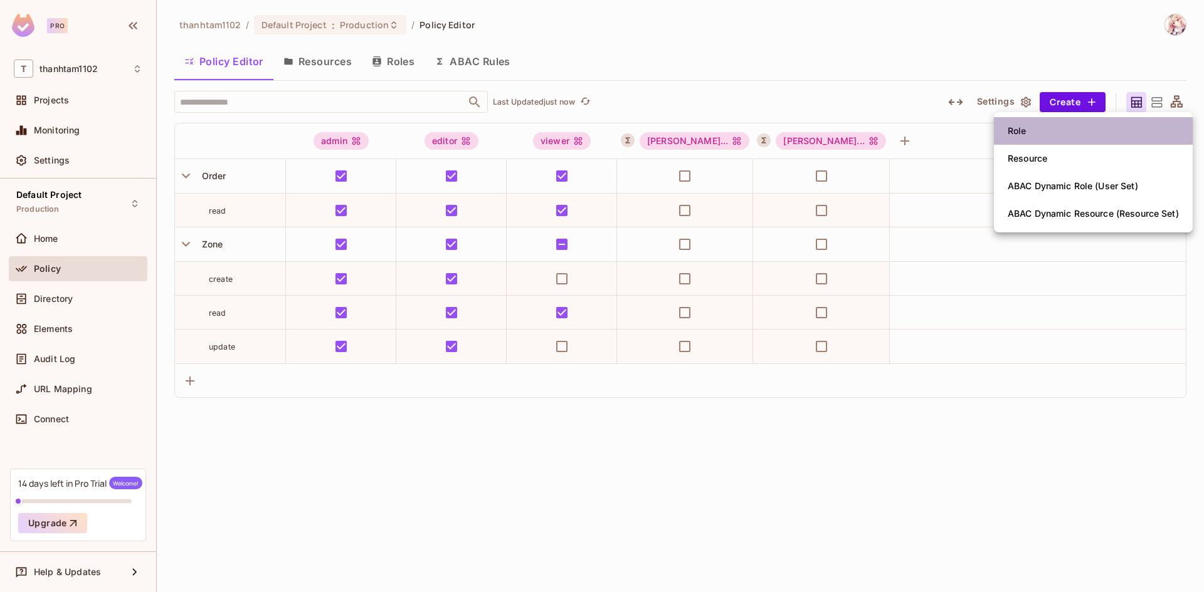
click at [1038, 137] on li "Role" at bounding box center [1093, 131] width 199 height 28
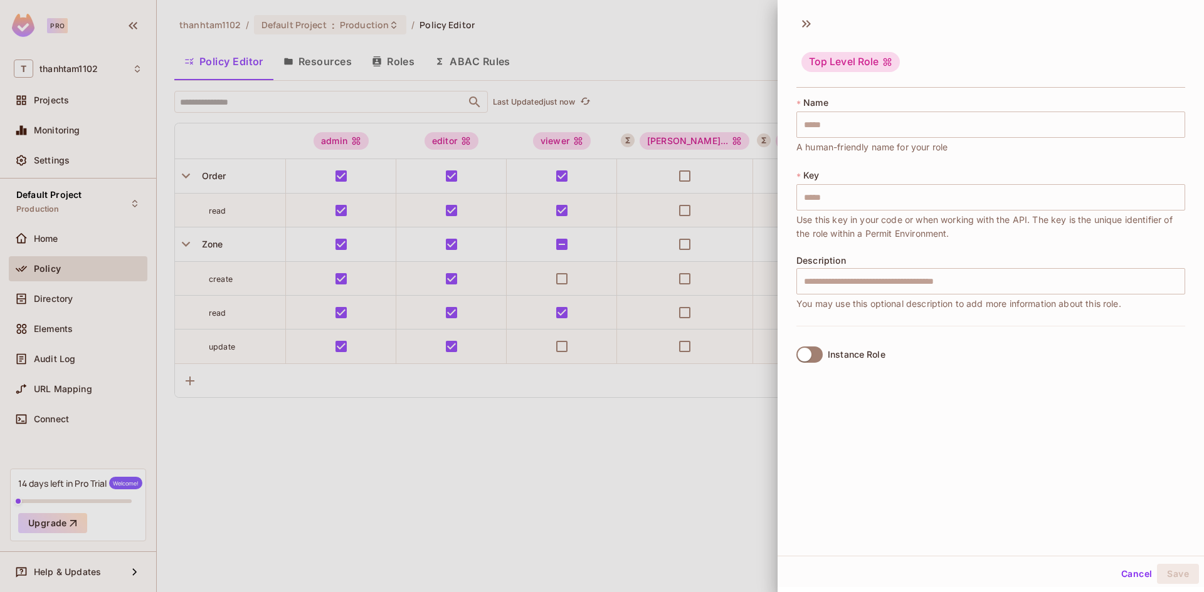
click at [733, 407] on div at bounding box center [602, 296] width 1204 height 592
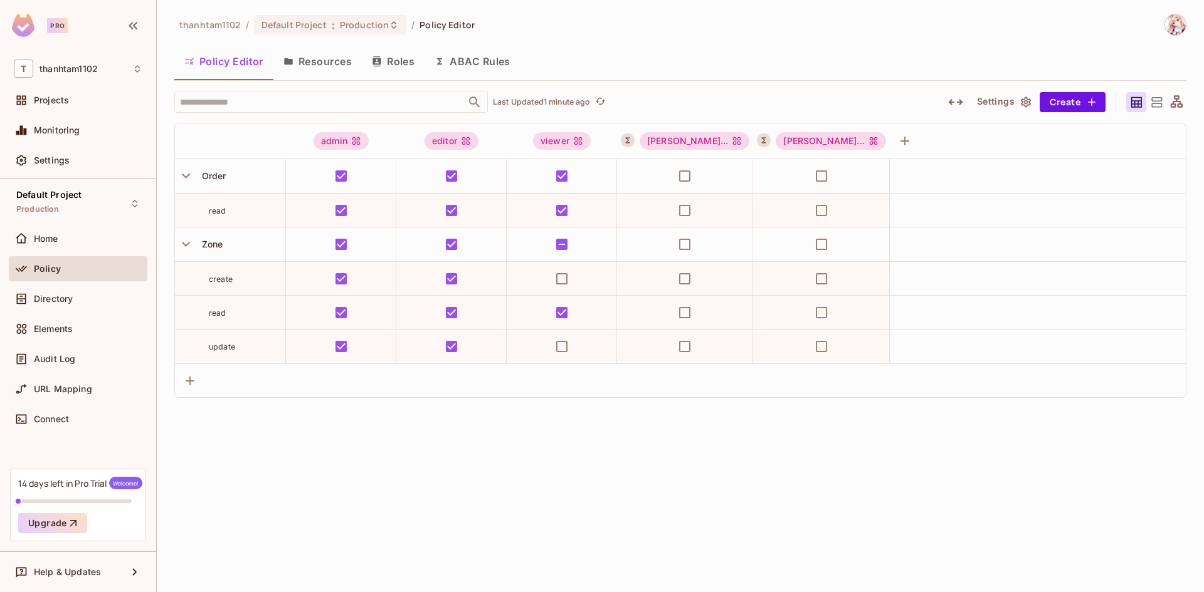
click at [443, 31] on ol "thanhtam1102 / Default Project : Production / Policy Editor" at bounding box center [326, 24] width 295 height 19
click at [337, 28] on div "Default Project : Production" at bounding box center [322, 25] width 122 height 12
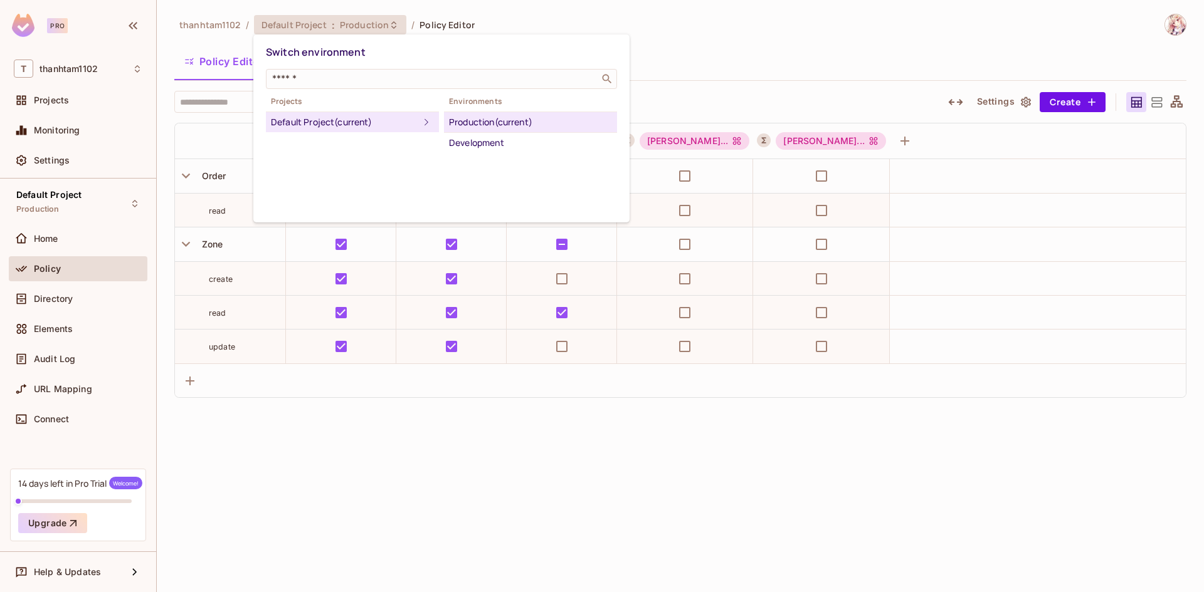
click at [337, 28] on div at bounding box center [602, 296] width 1204 height 592
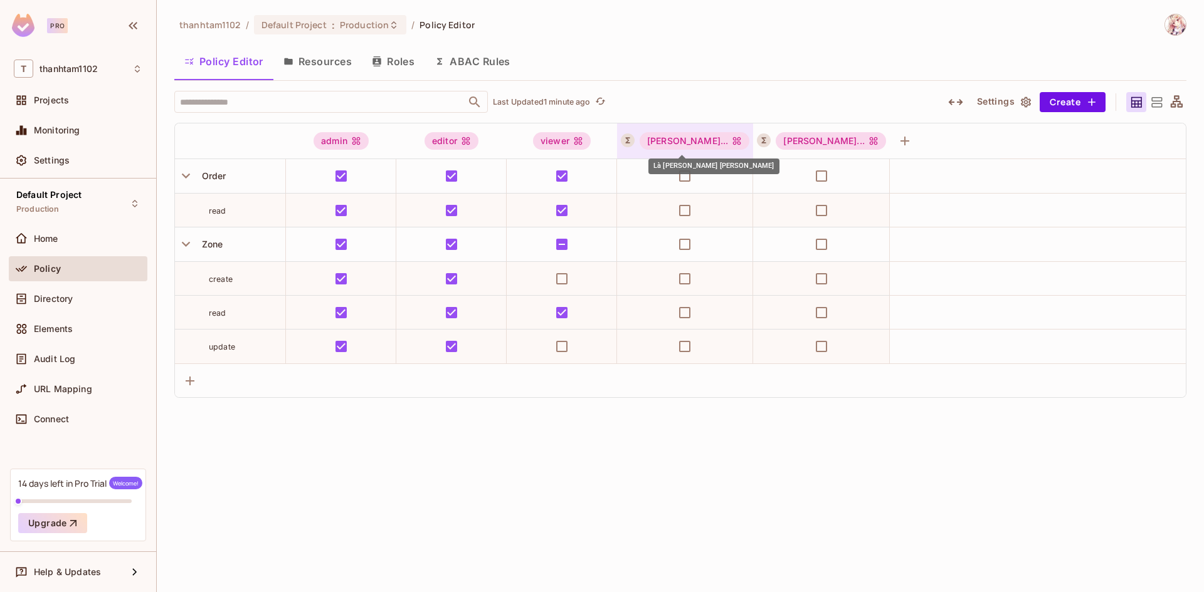
click at [691, 144] on div "Là nhân..." at bounding box center [694, 141] width 110 height 18
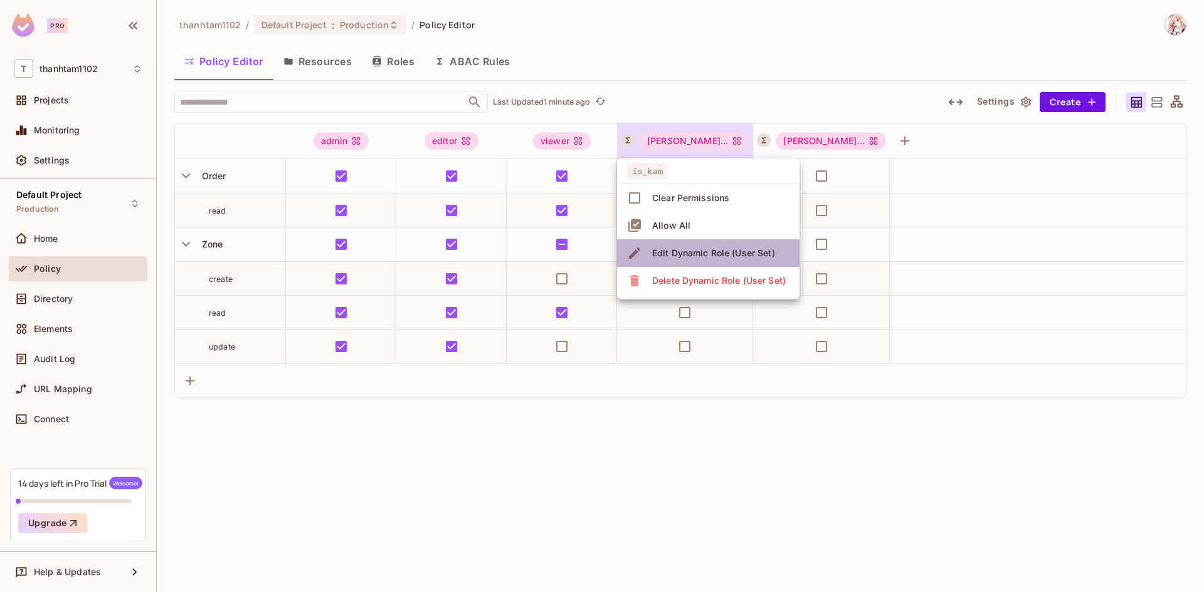
click at [673, 241] on li "Edit Dynamic Role (User Set)" at bounding box center [708, 253] width 182 height 28
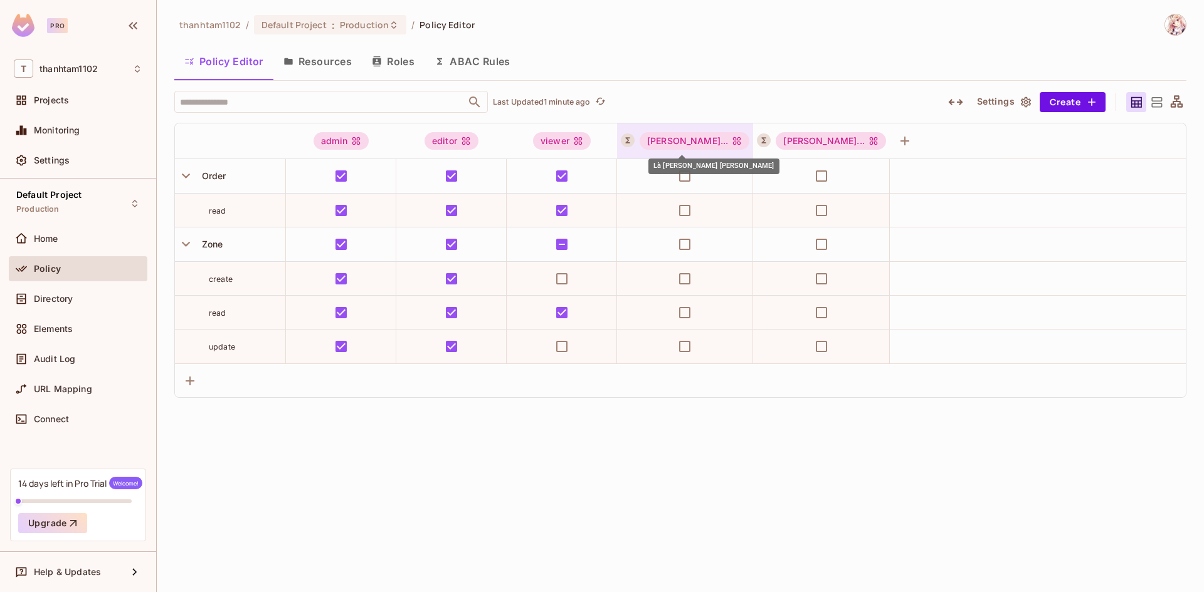
click at [673, 139] on div "Là nhân..." at bounding box center [694, 141] width 110 height 18
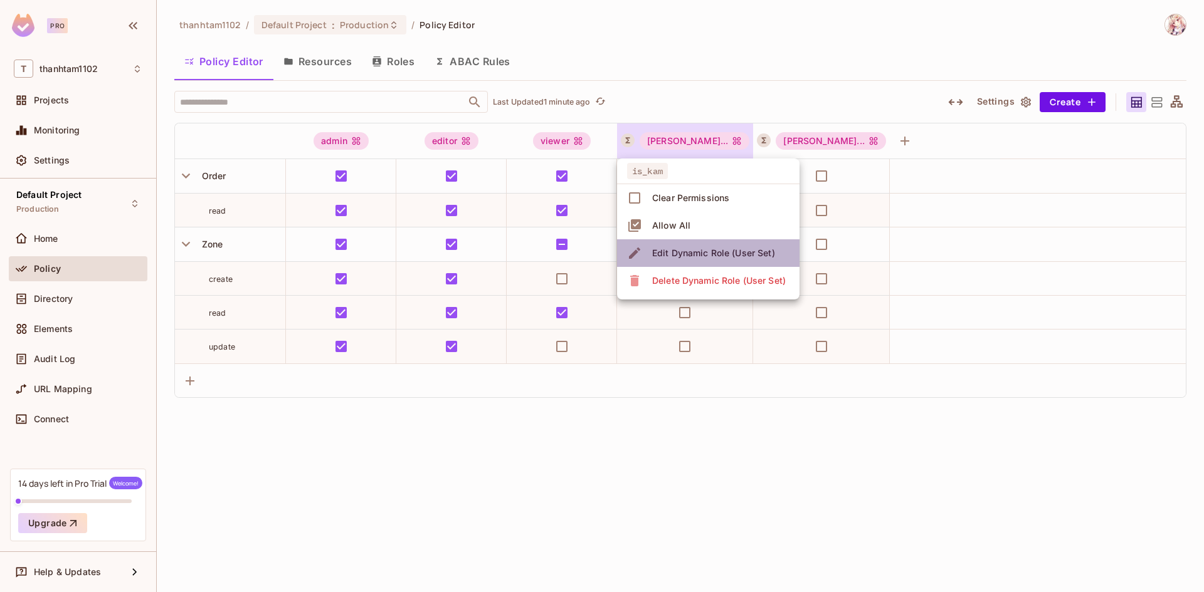
click at [671, 248] on div "Edit Dynamic Role (User Set)" at bounding box center [713, 253] width 123 height 13
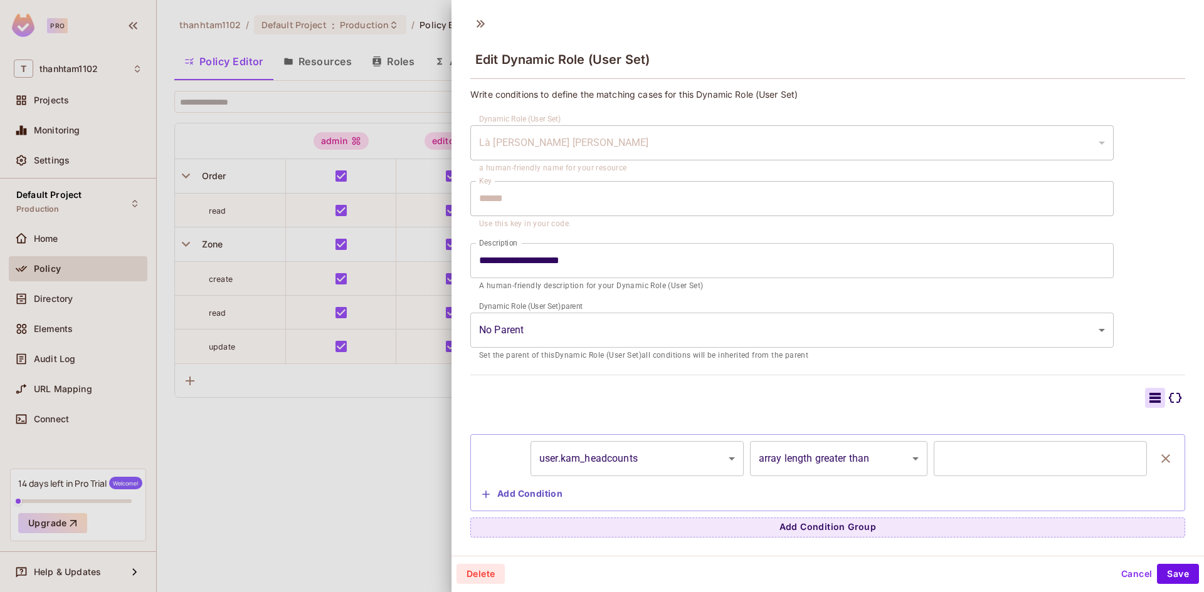
click at [1168, 393] on icon at bounding box center [1174, 398] width 13 height 10
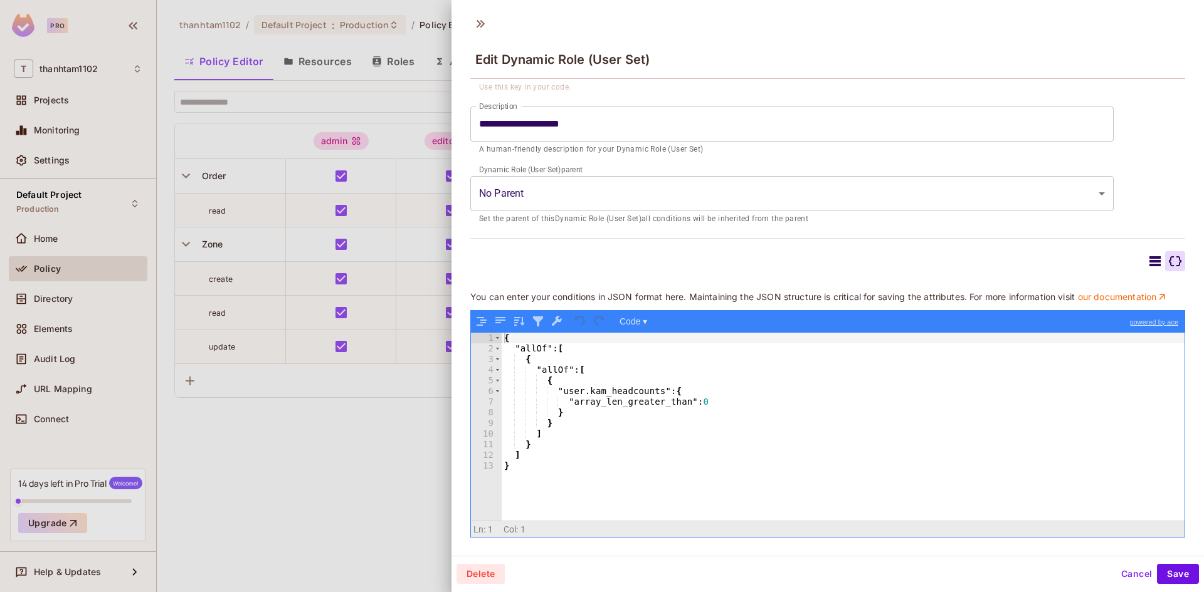
scroll to position [147, 0]
click at [1116, 570] on button "Cancel" at bounding box center [1136, 574] width 41 height 20
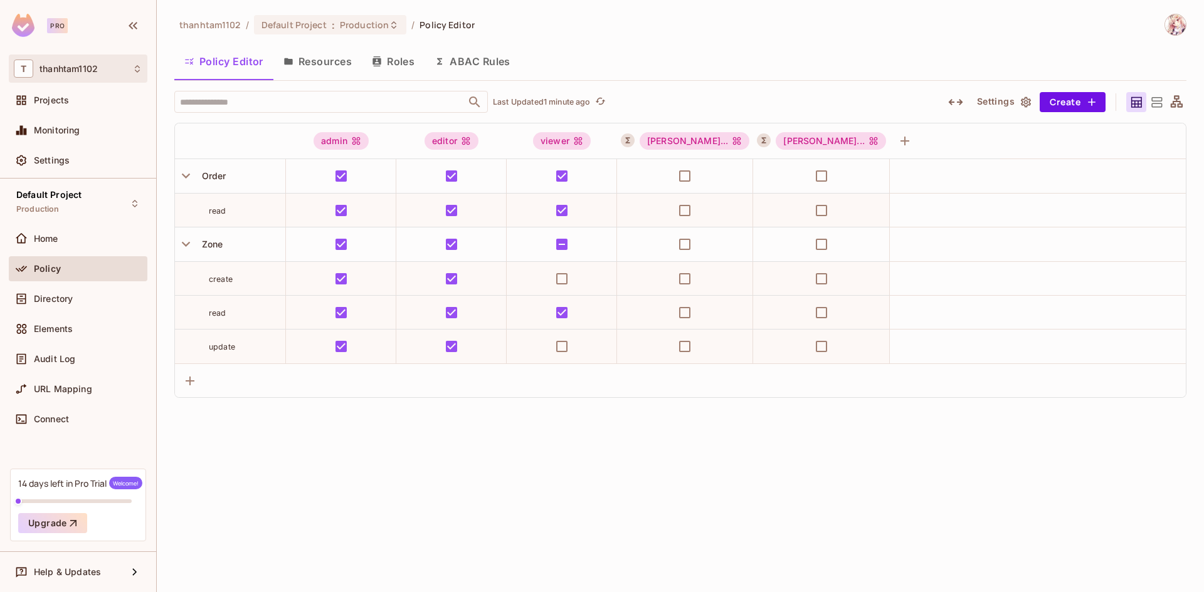
click at [39, 66] on div "T thanhtam1102" at bounding box center [78, 69] width 129 height 18
click at [63, 65] on div at bounding box center [602, 296] width 1204 height 592
click at [64, 103] on span "Projects" at bounding box center [51, 100] width 35 height 10
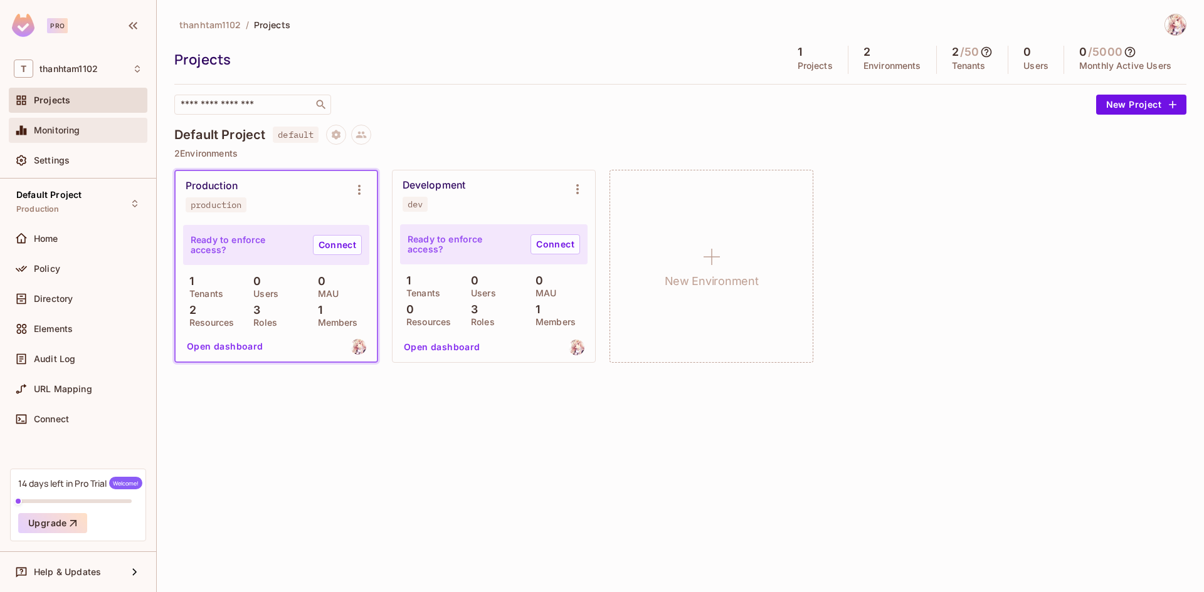
click at [63, 123] on div "Monitoring" at bounding box center [78, 130] width 129 height 15
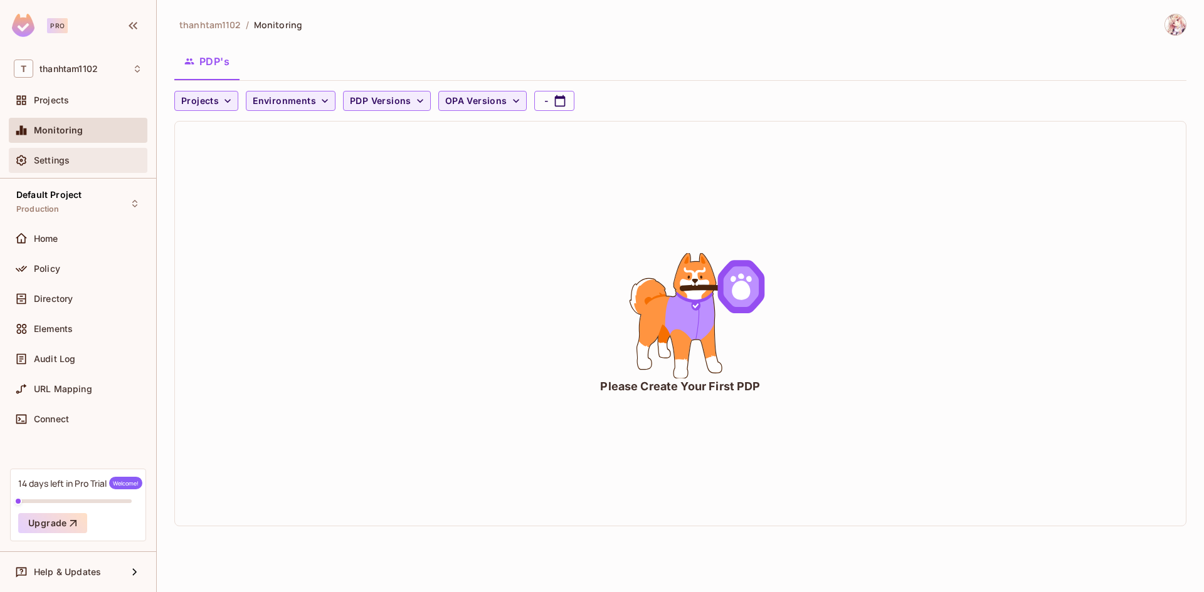
click at [100, 162] on div "Settings" at bounding box center [88, 160] width 108 height 10
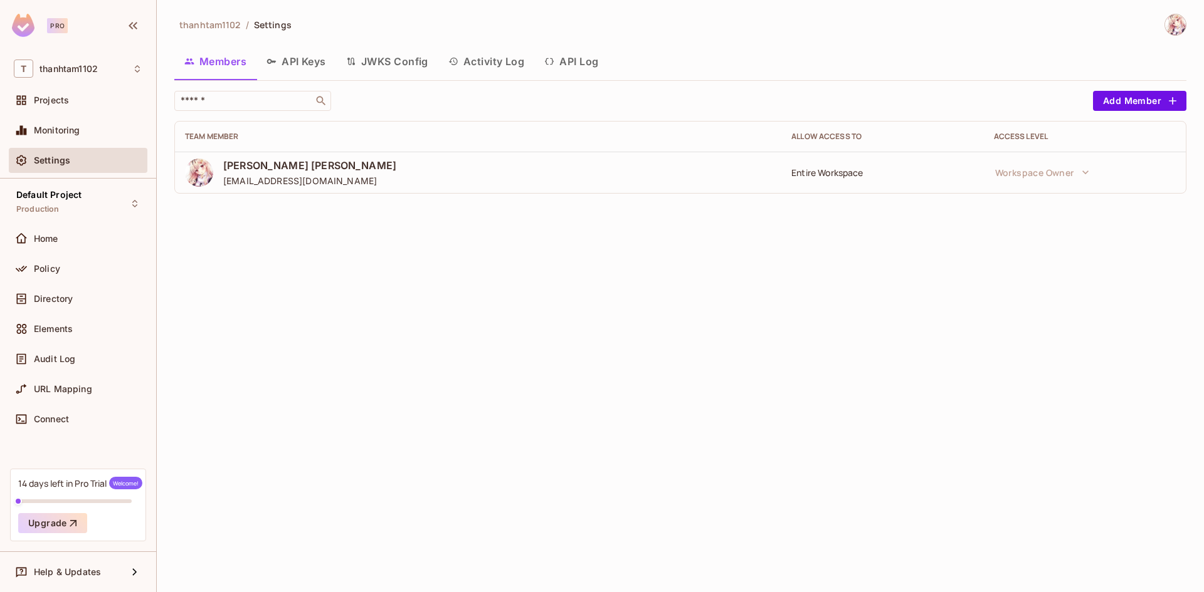
click at [305, 71] on button "API Keys" at bounding box center [296, 61] width 80 height 31
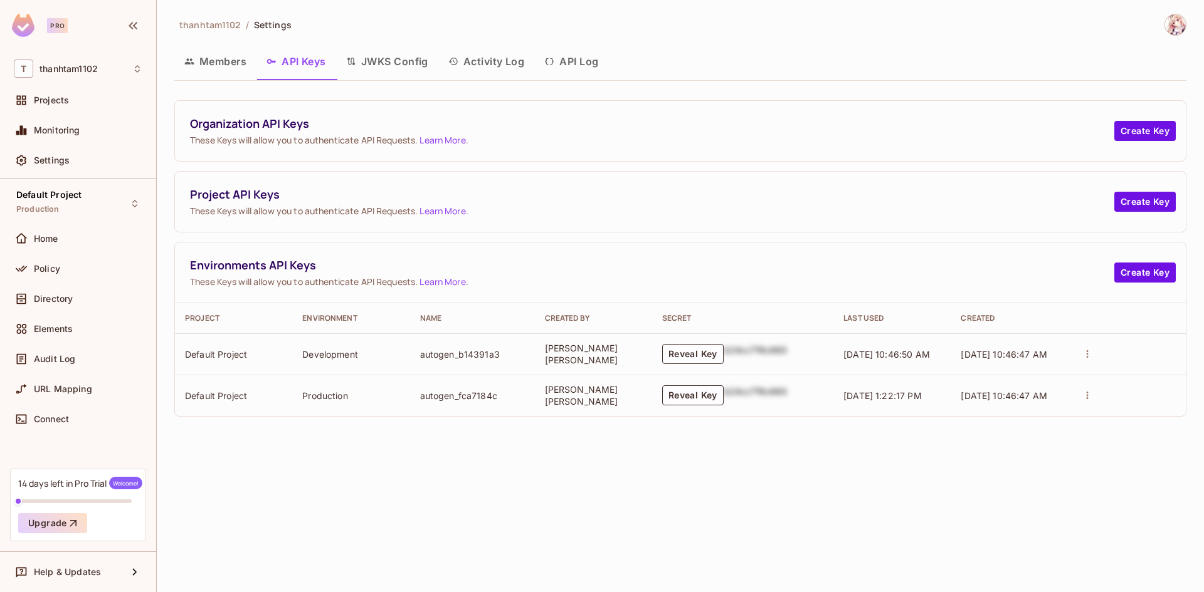
click at [382, 71] on button "JWKS Config" at bounding box center [387, 61] width 102 height 31
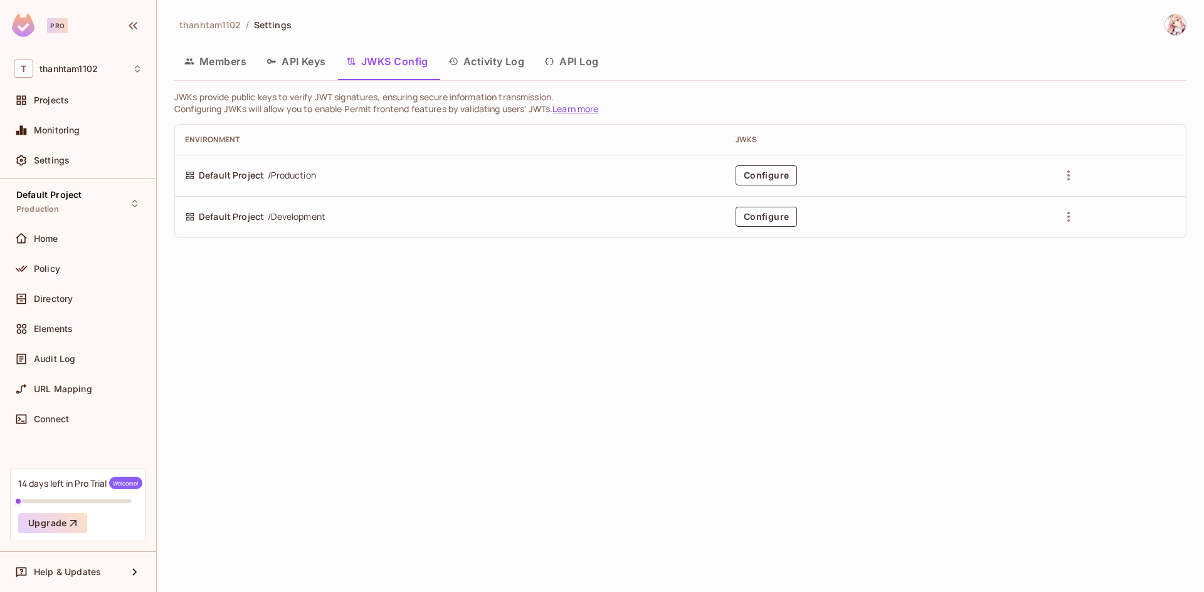
click at [478, 71] on button "Activity Log" at bounding box center [486, 61] width 97 height 31
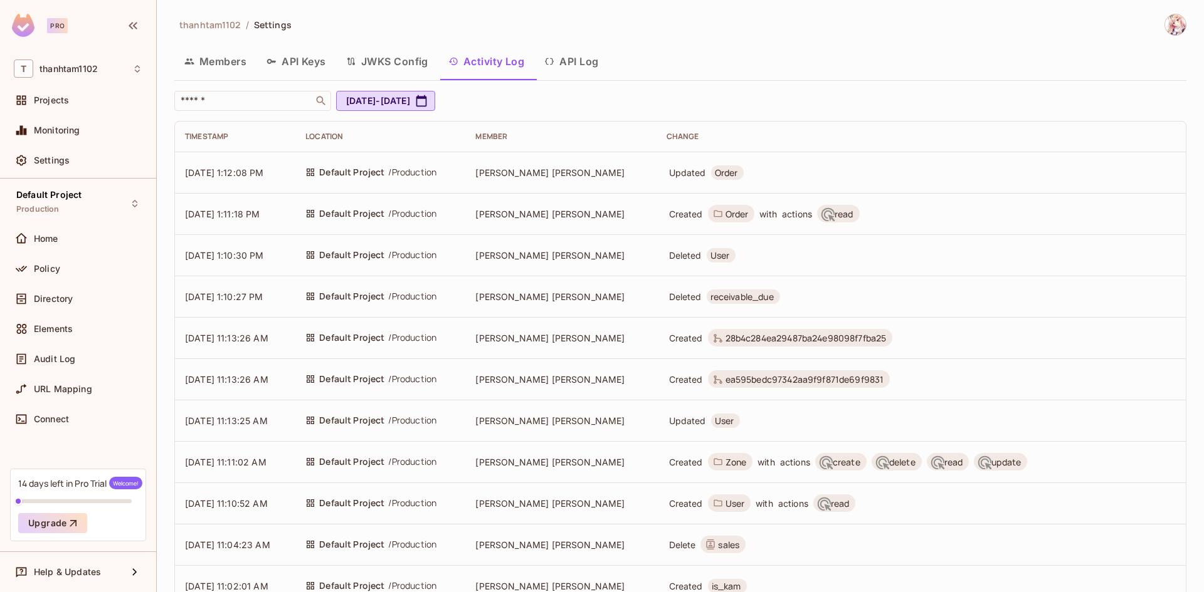
click at [566, 71] on button "API Log" at bounding box center [571, 61] width 74 height 31
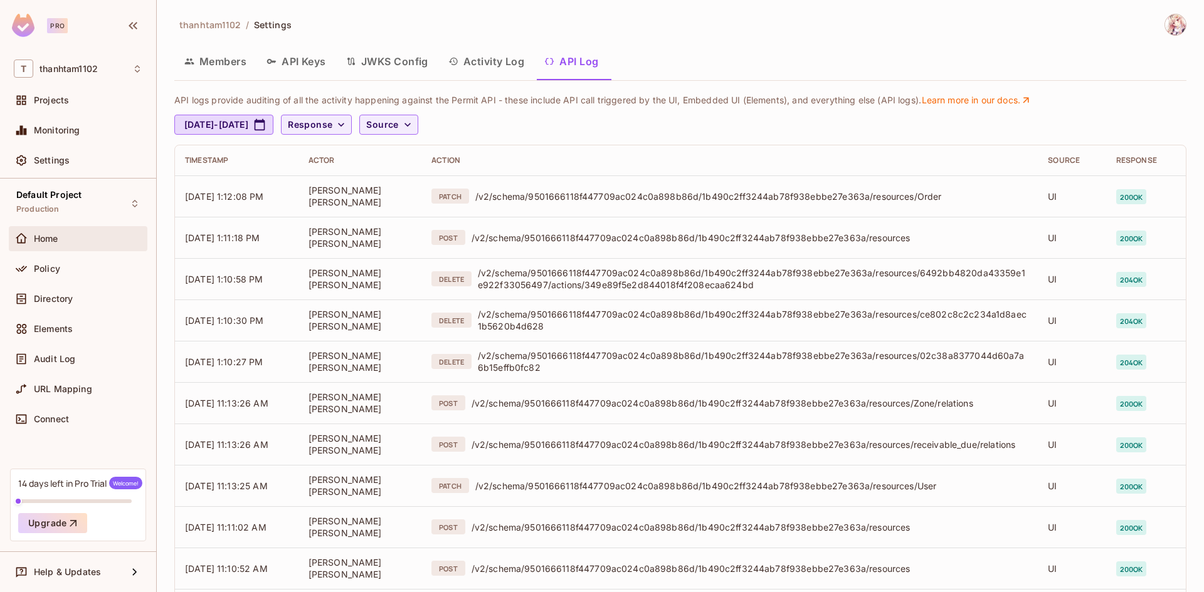
click at [55, 238] on span "Home" at bounding box center [46, 239] width 24 height 10
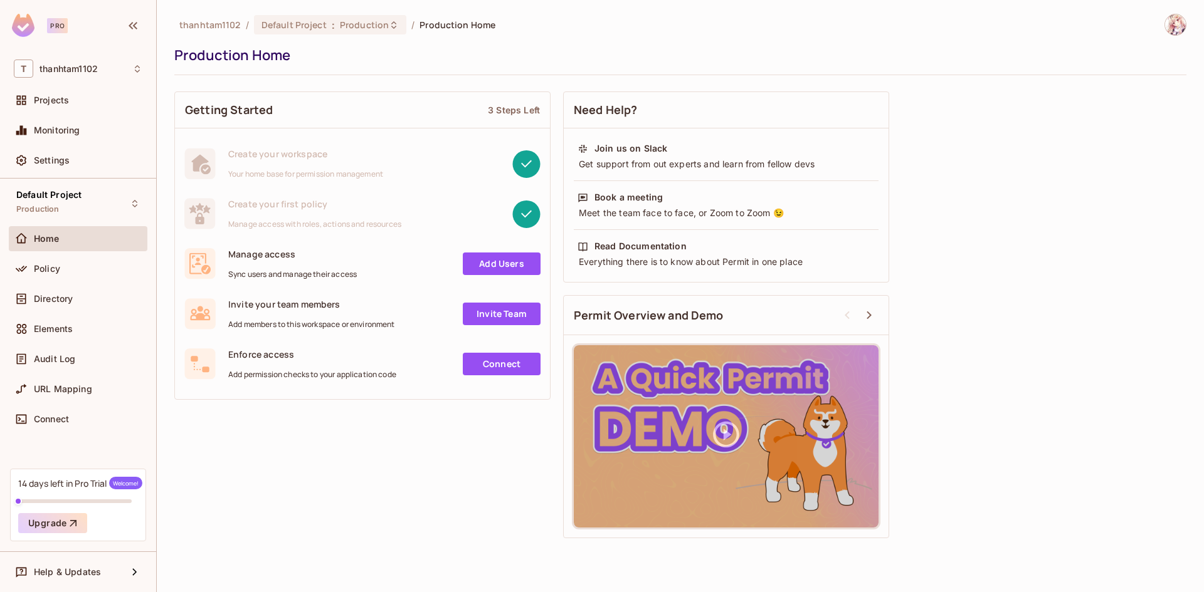
click at [506, 271] on link "Add Users" at bounding box center [502, 264] width 78 height 23
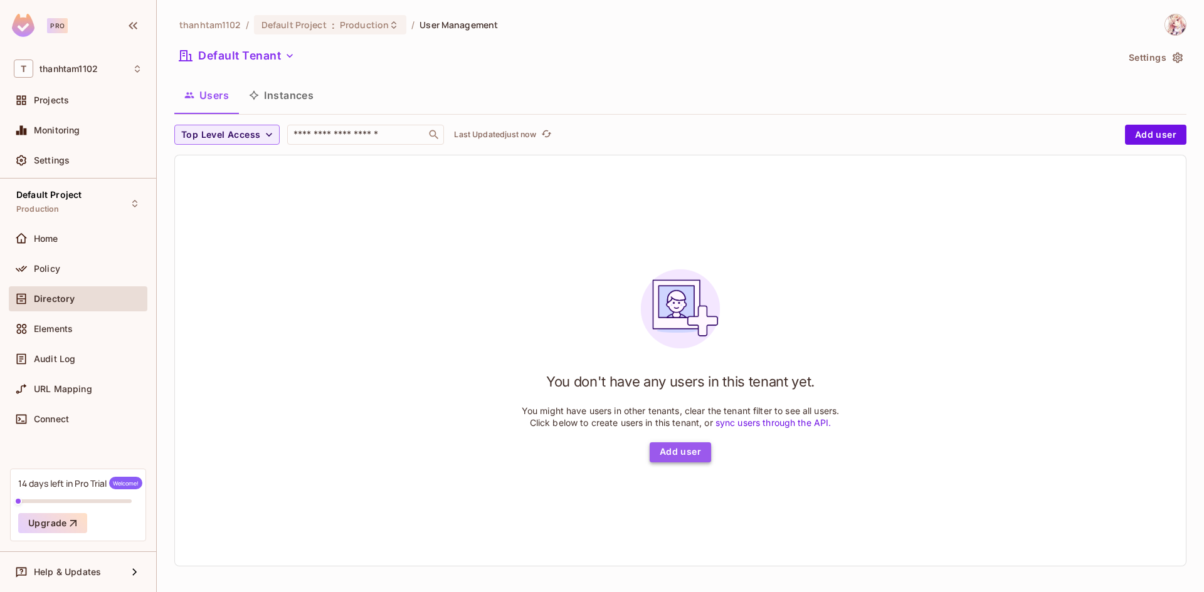
click at [693, 448] on button "Add user" at bounding box center [679, 453] width 61 height 20
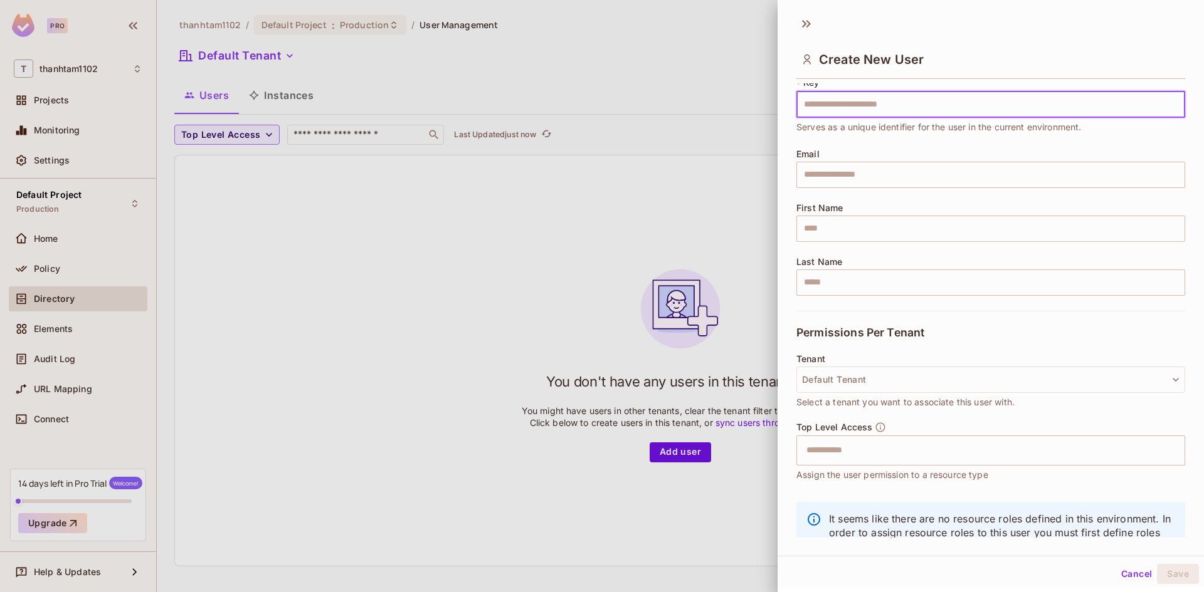
scroll to position [85, 0]
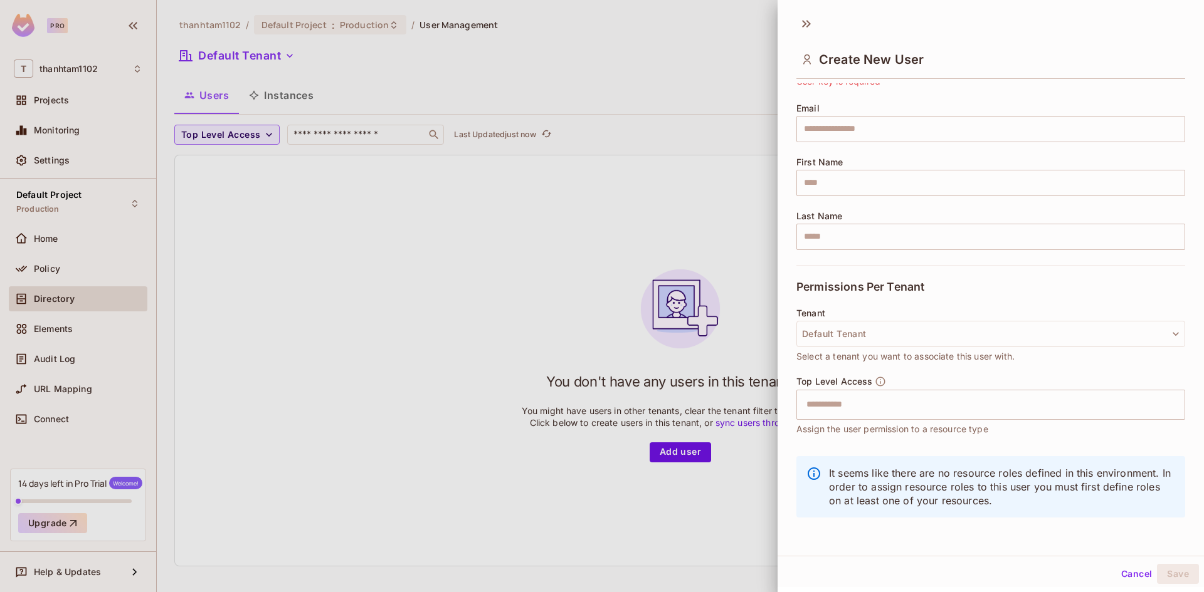
click at [720, 359] on div at bounding box center [602, 296] width 1204 height 592
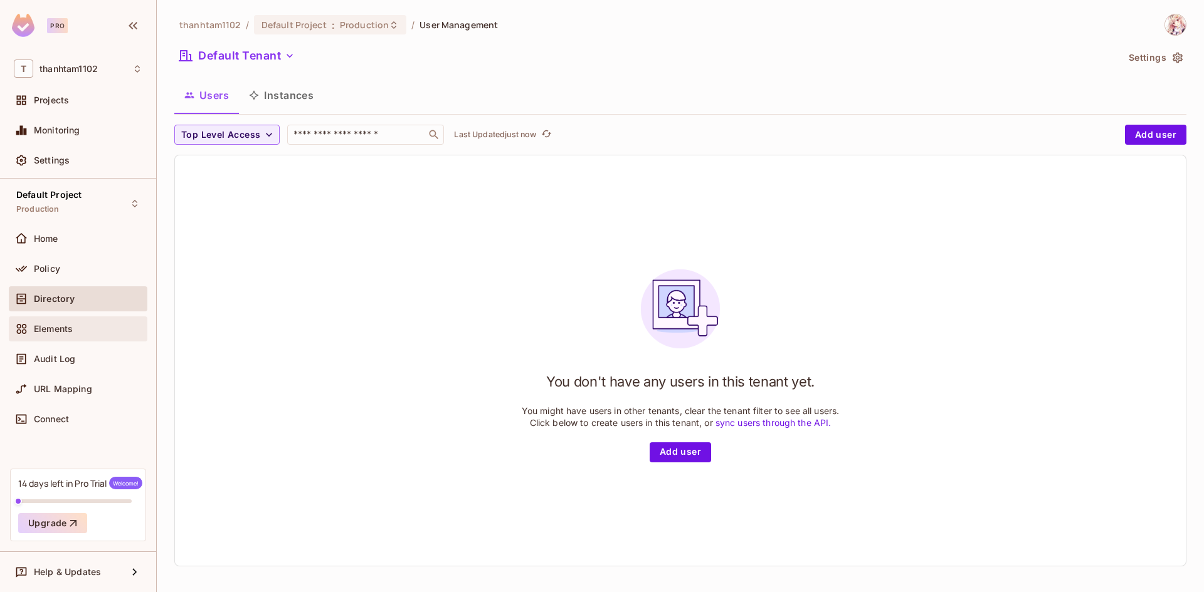
click at [63, 328] on span "Elements" at bounding box center [53, 329] width 39 height 10
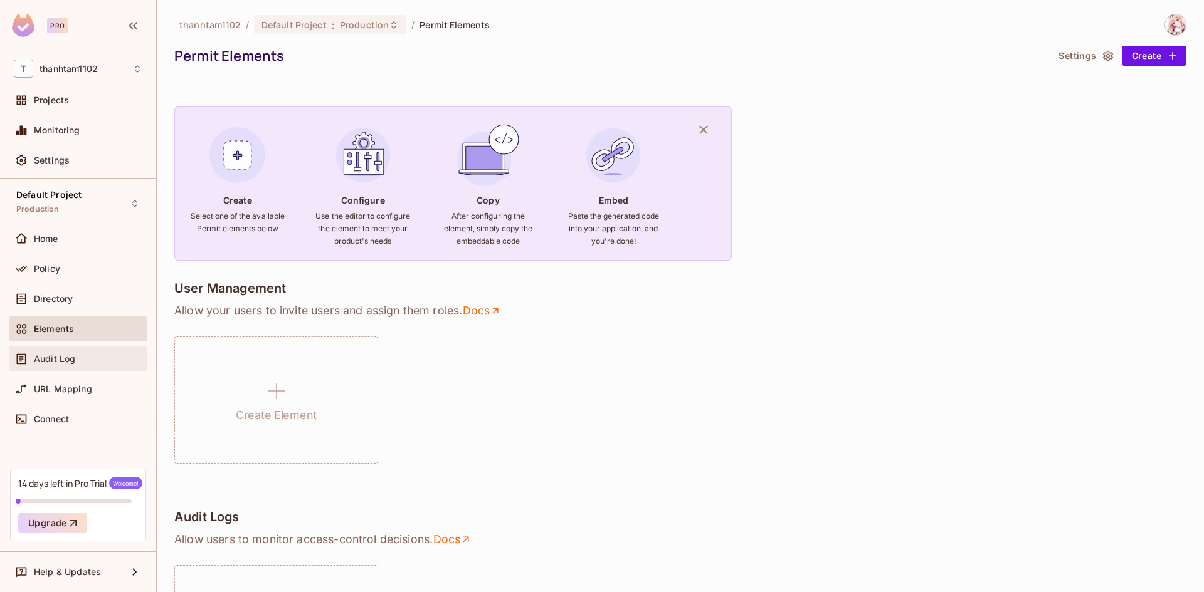
click at [53, 359] on span "Audit Log" at bounding box center [54, 359] width 41 height 10
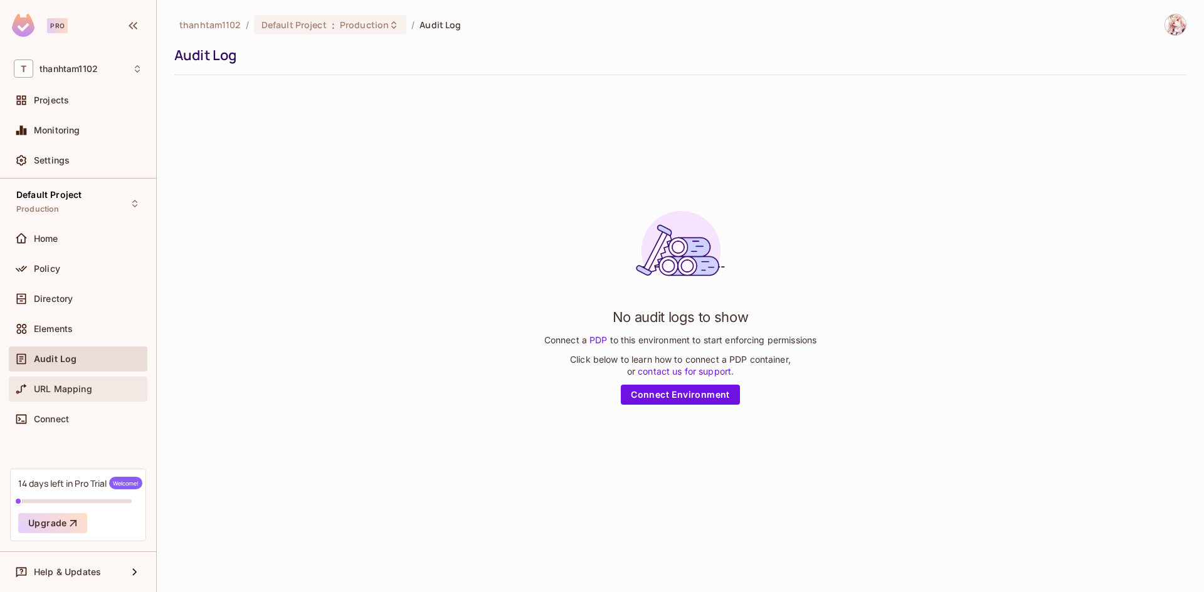
click at [62, 394] on div "URL Mapping" at bounding box center [78, 389] width 129 height 15
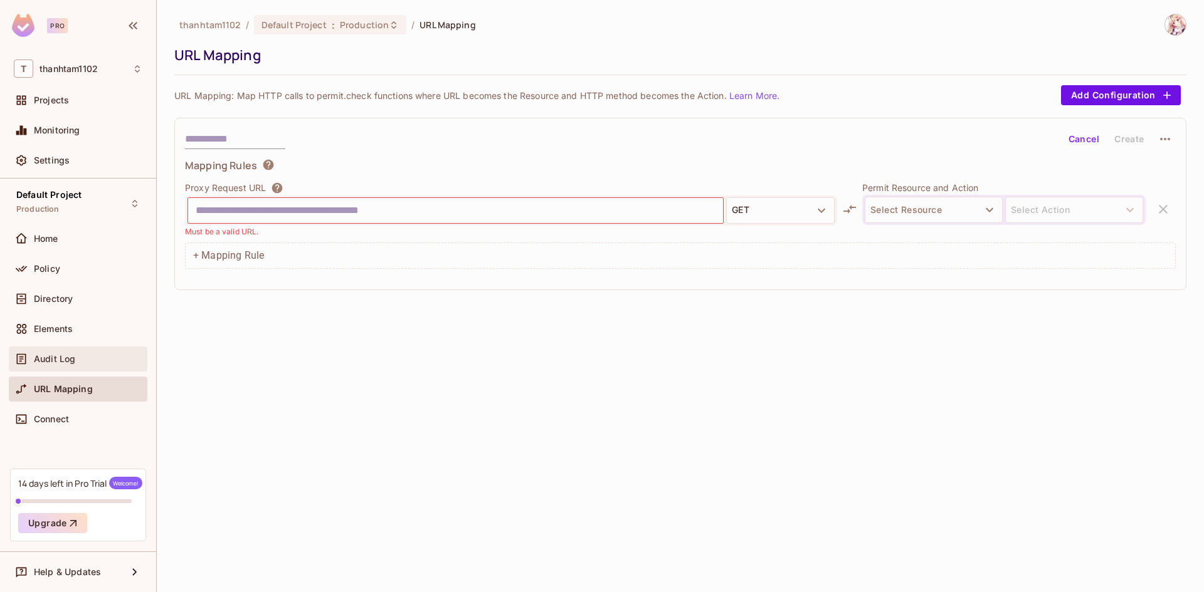
click at [66, 369] on div "Audit Log" at bounding box center [78, 359] width 139 height 25
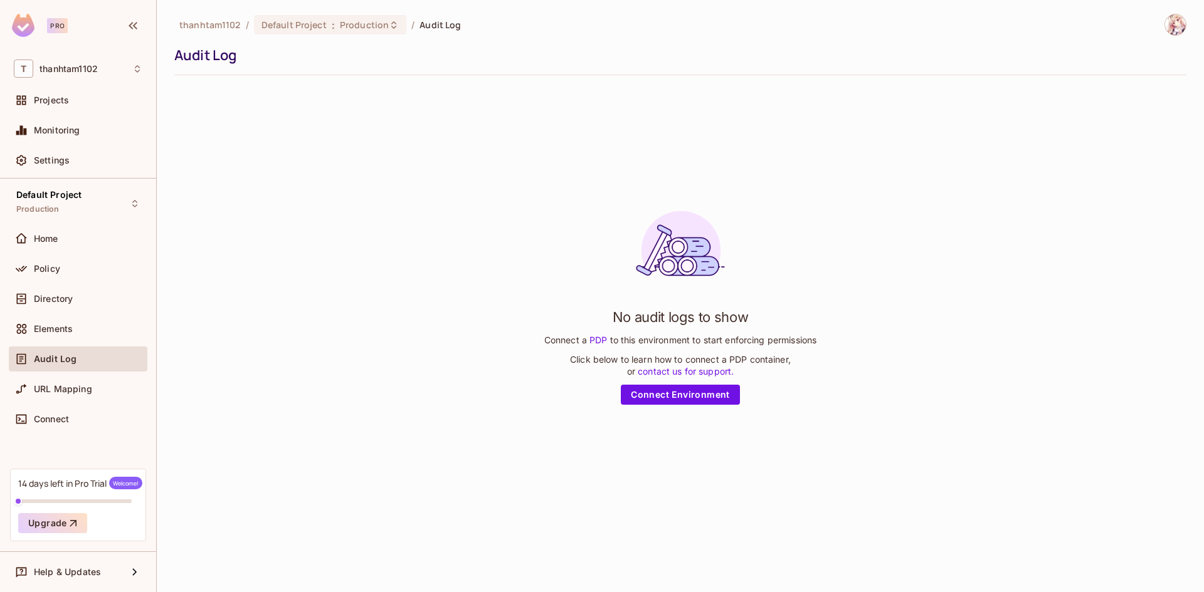
click at [591, 339] on link "PDP" at bounding box center [598, 340] width 23 height 11
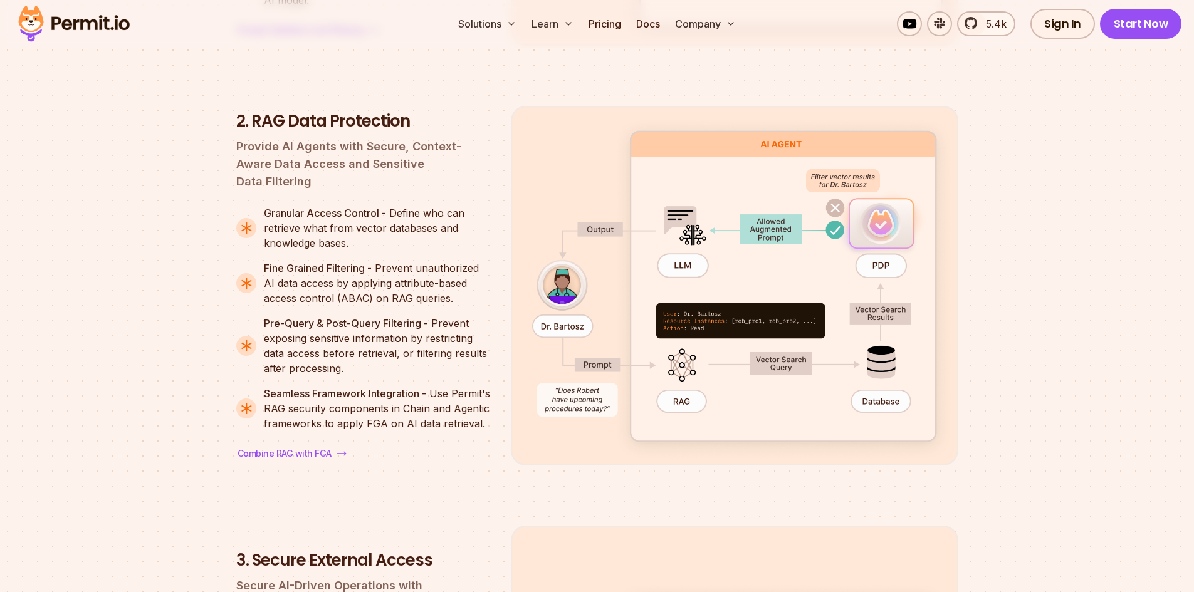
click at [1039, 19] on link "Sign In" at bounding box center [1063, 24] width 65 height 30
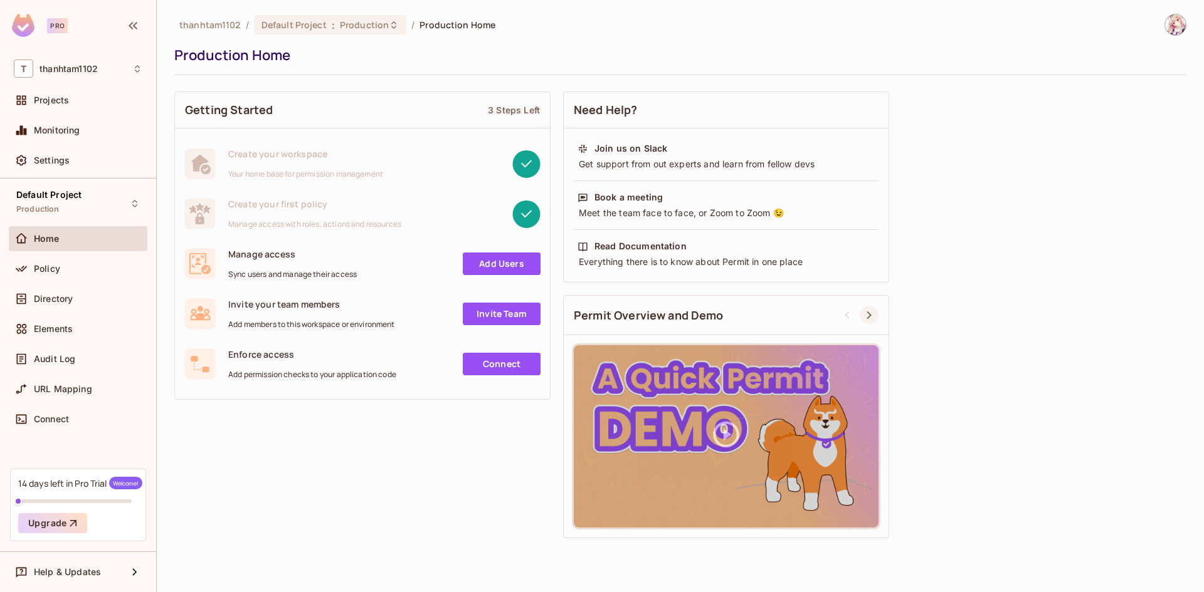
click at [863, 320] on icon at bounding box center [868, 315] width 15 height 15
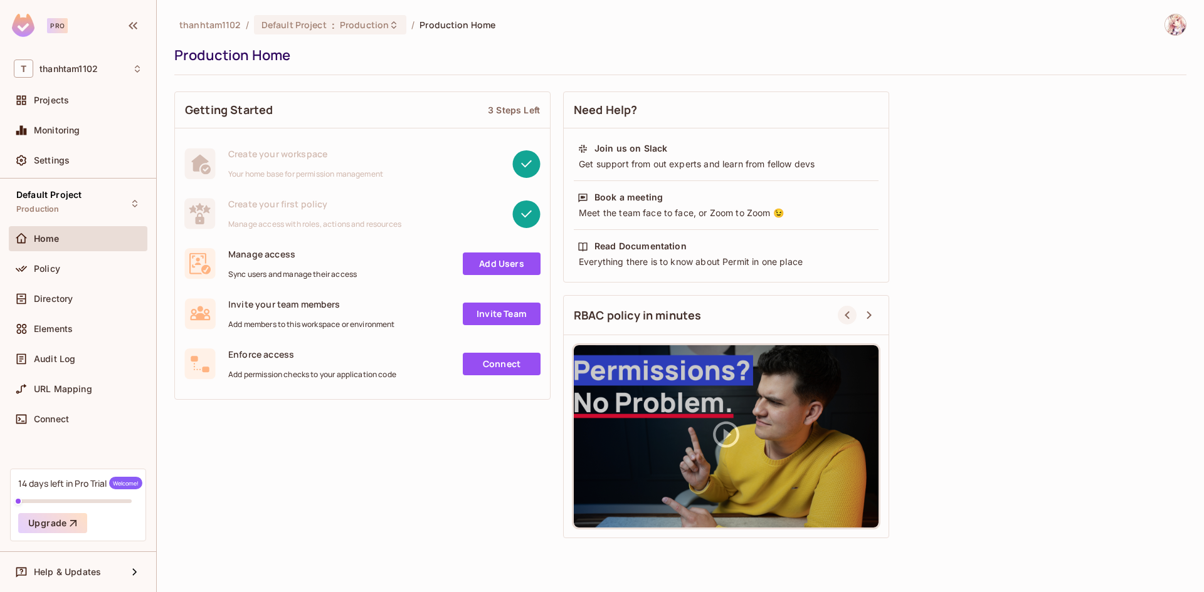
click at [849, 317] on icon at bounding box center [846, 315] width 15 height 15
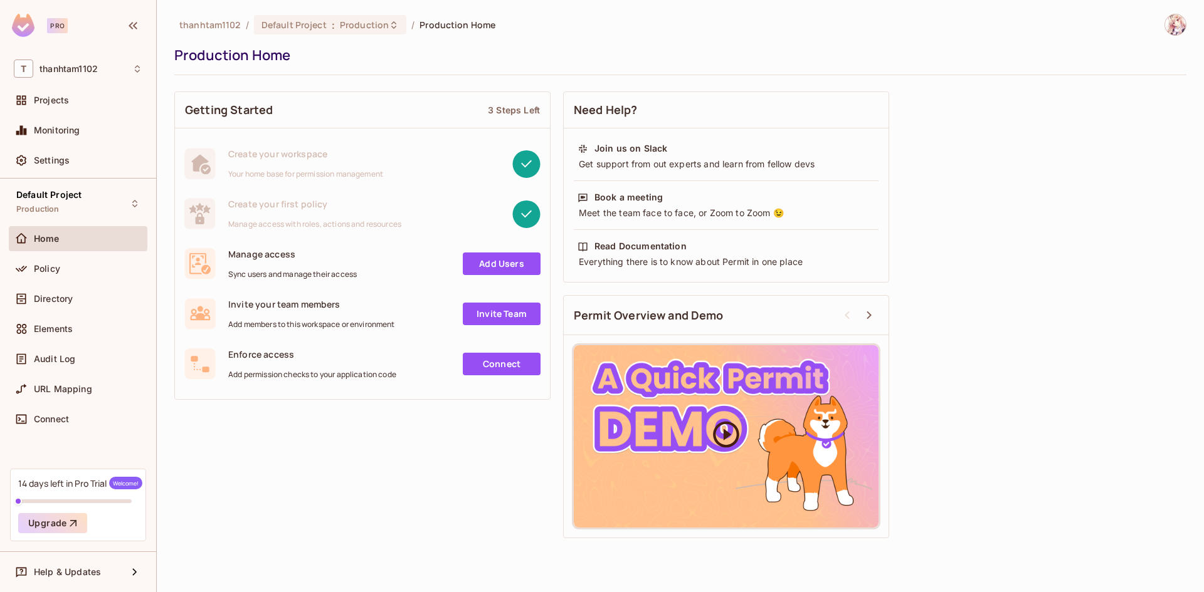
click at [716, 433] on icon at bounding box center [725, 434] width 31 height 31
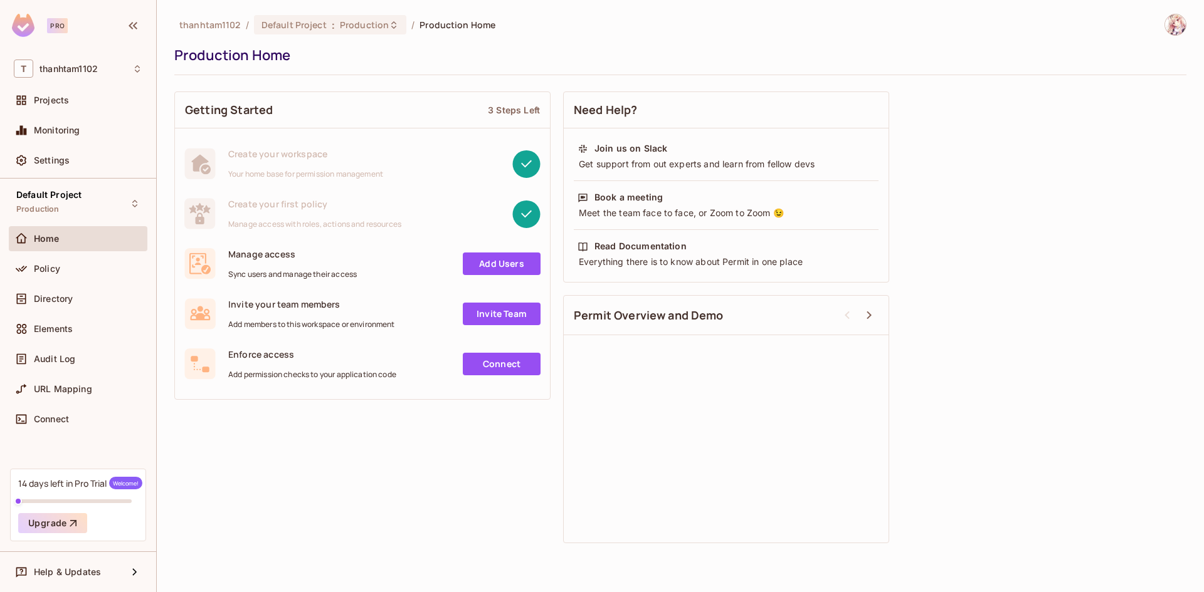
click at [540, 454] on div "Getting Started 3 Steps Left Create your workspace Your home base for permissio…" at bounding box center [680, 317] width 1012 height 465
drag, startPoint x: 225, startPoint y: 254, endPoint x: 363, endPoint y: 278, distance: 140.0
click at [363, 278] on div "Manage access Sync users and manage their access Add Users" at bounding box center [362, 263] width 356 height 31
click at [364, 278] on div "Manage access Sync users and manage their access Add Users" at bounding box center [362, 263] width 356 height 31
